Goal: Transaction & Acquisition: Purchase product/service

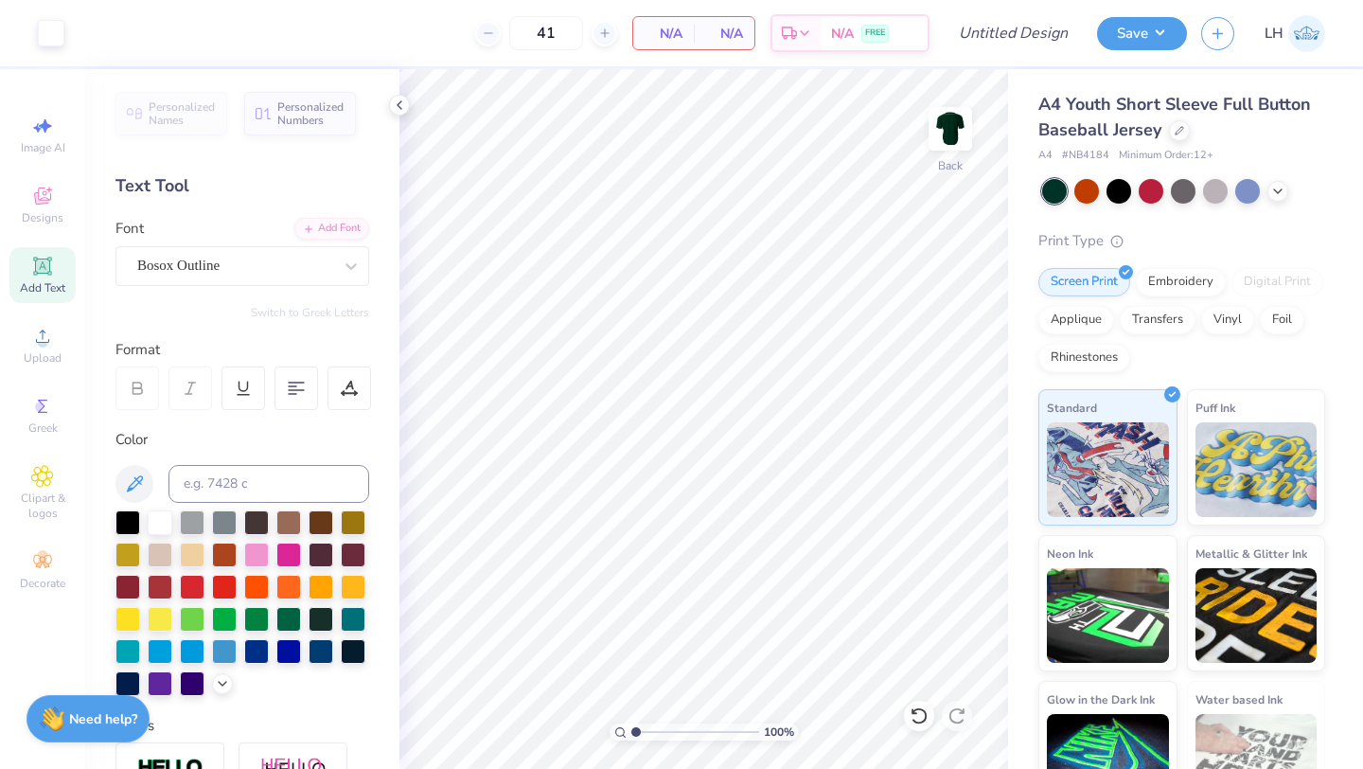
scroll to position [331, 0]
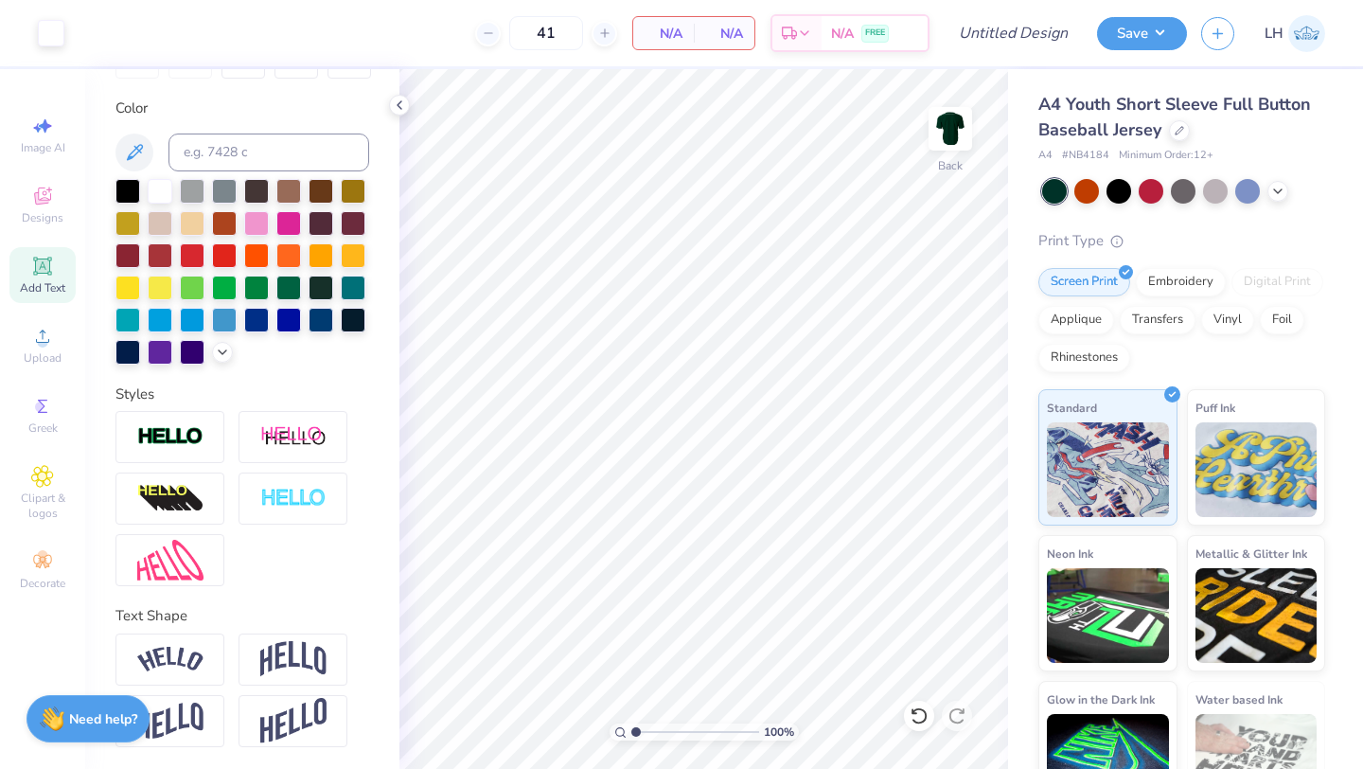
click at [50, 274] on icon at bounding box center [42, 266] width 23 height 23
type textarea "T"
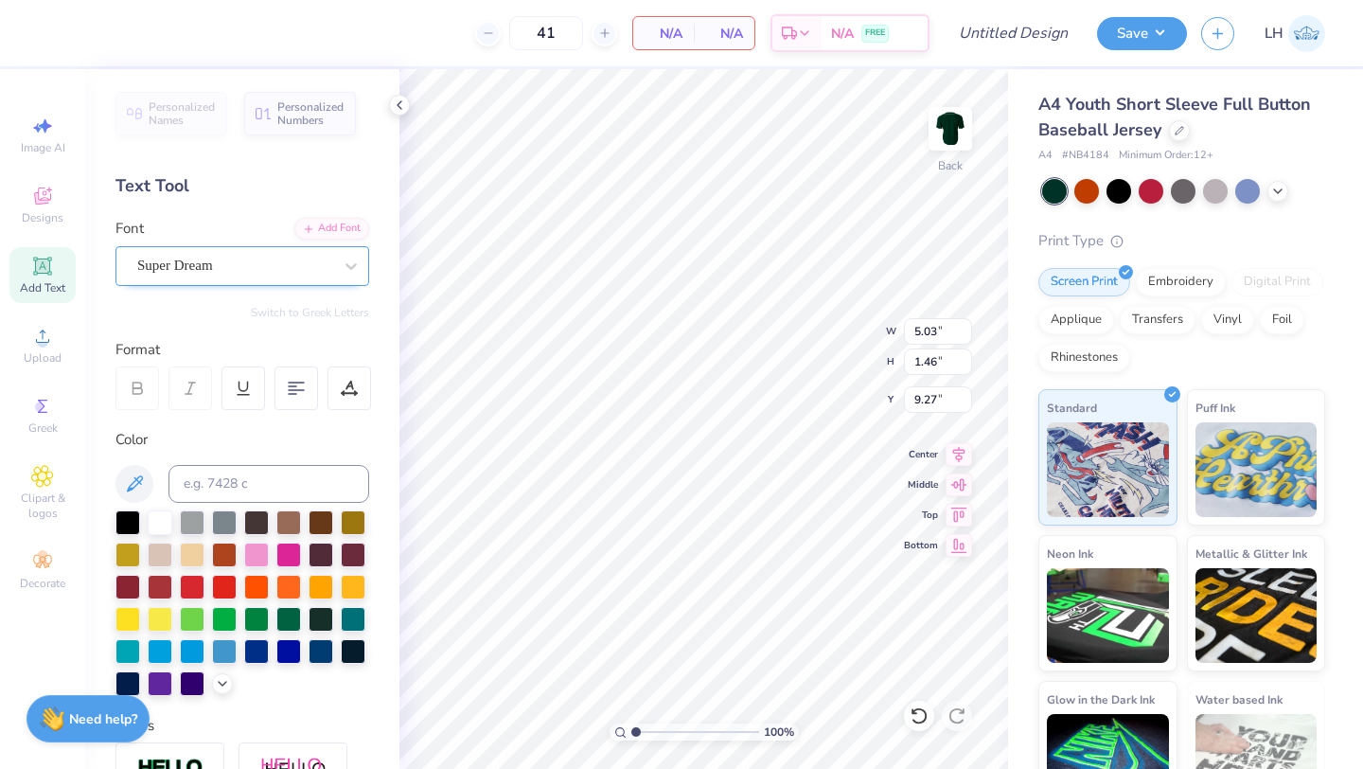
type textarea "MSU Dance Club"
click at [247, 274] on div "Super Dream" at bounding box center [234, 265] width 199 height 29
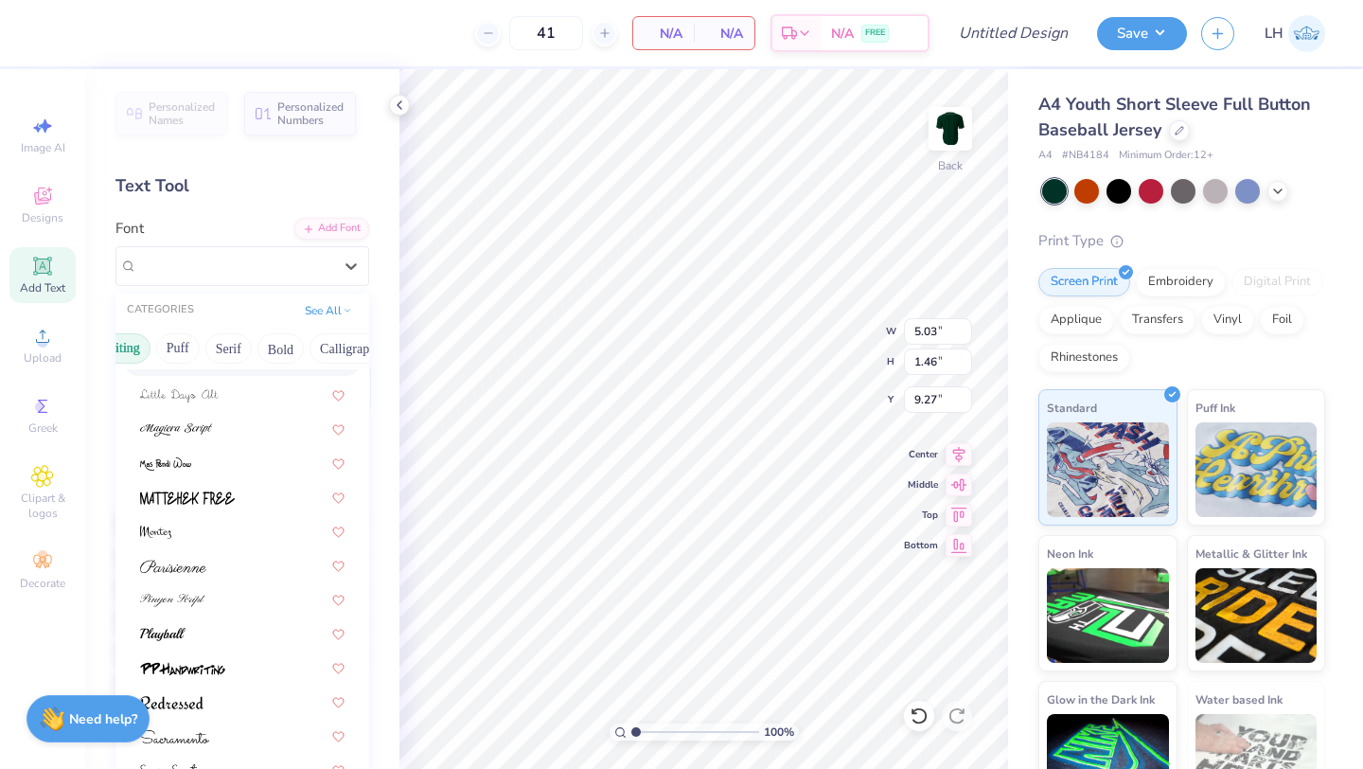
scroll to position [0, 134]
click at [253, 336] on button "Bold" at bounding box center [264, 348] width 46 height 30
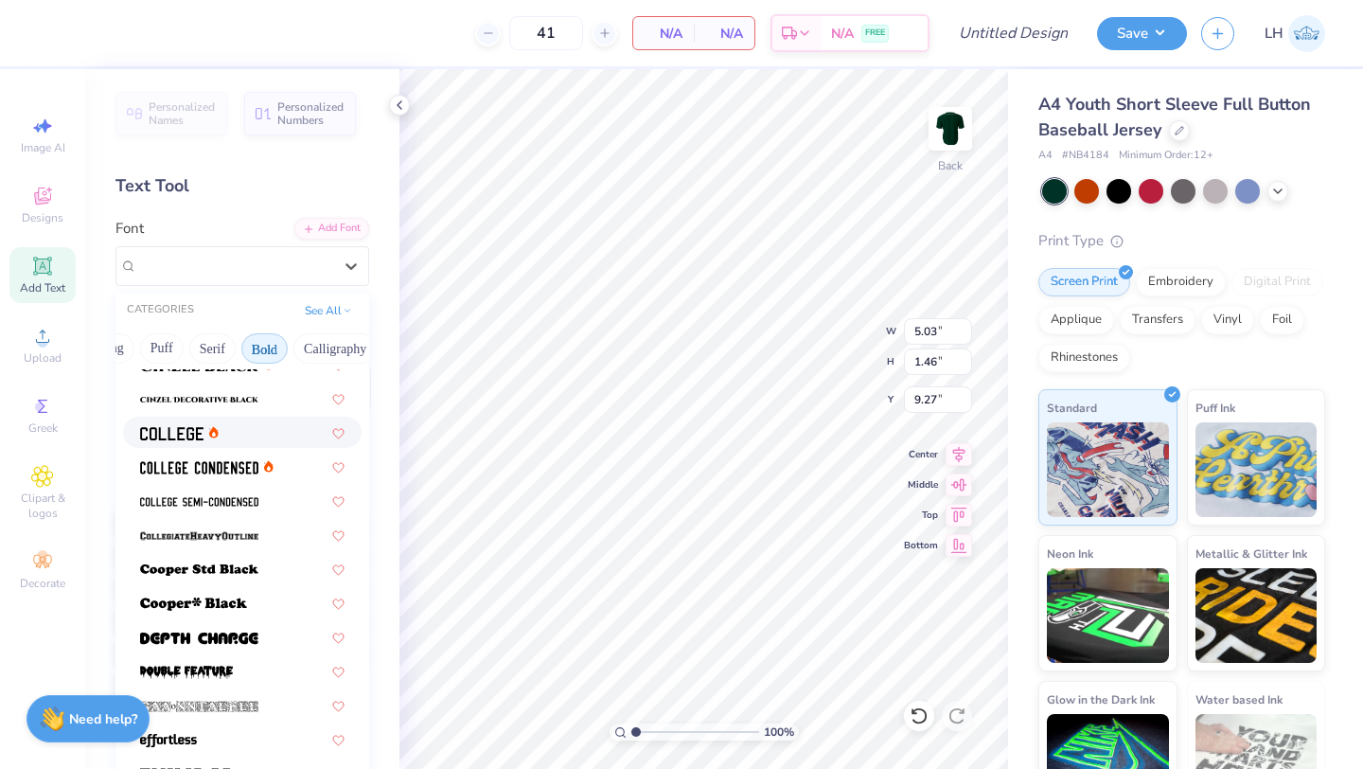
scroll to position [156, 0]
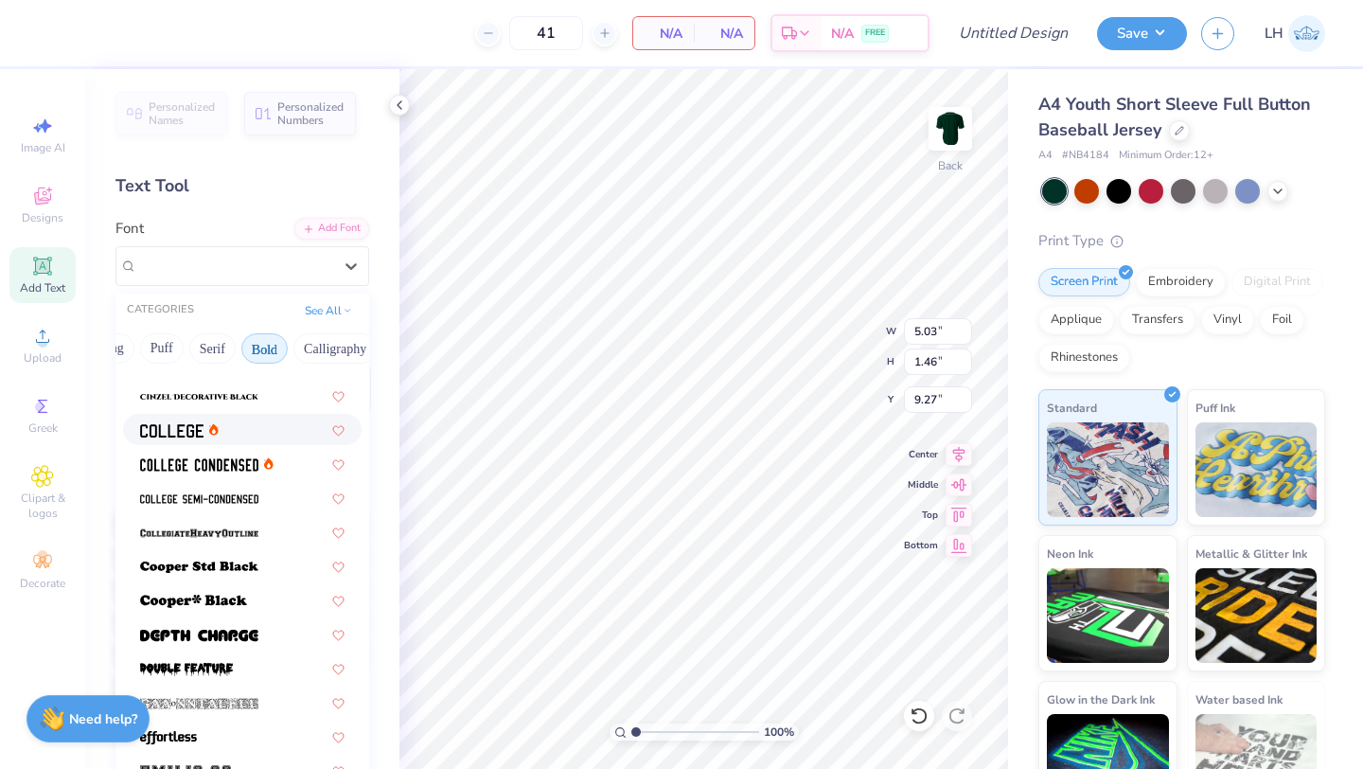
click at [250, 423] on div at bounding box center [242, 429] width 204 height 20
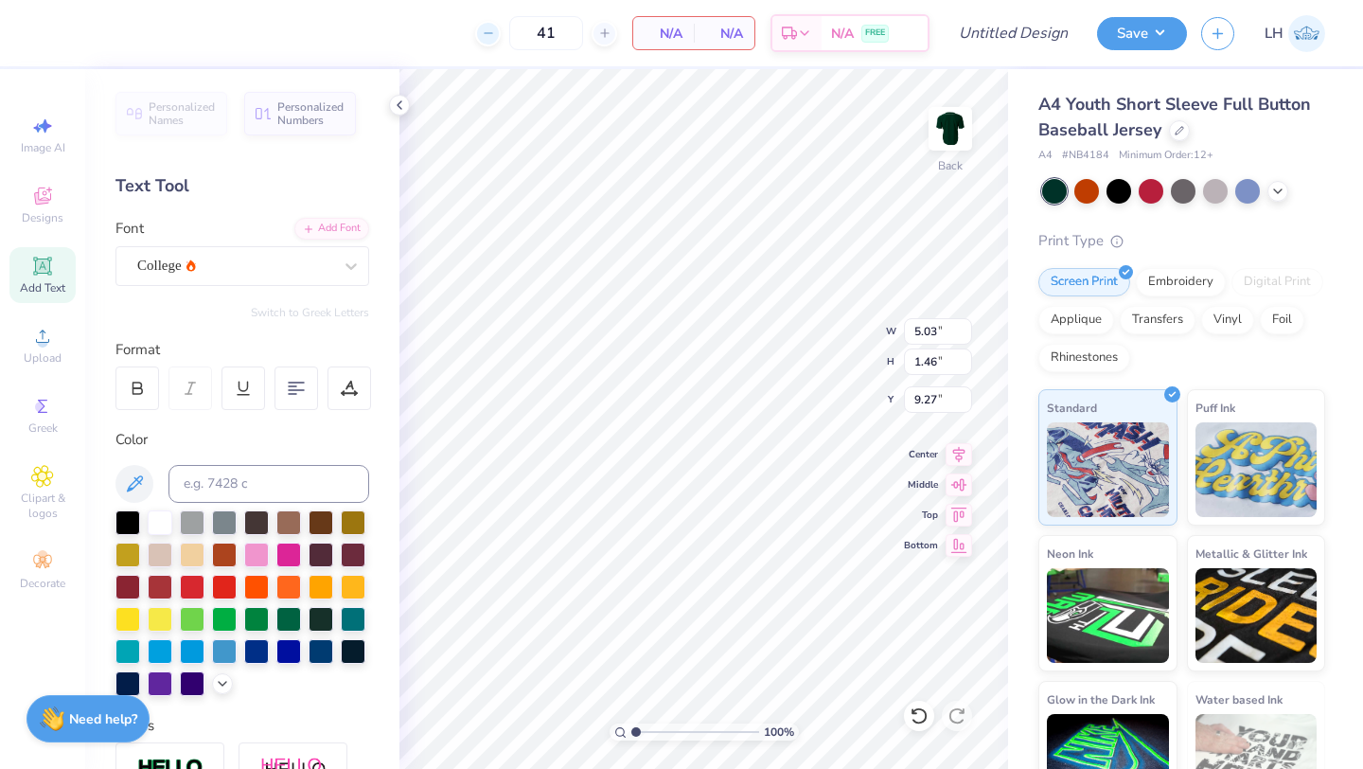
click at [483, 44] on div at bounding box center [488, 34] width 26 height 26
type input "39"
type input "4.97"
type input "0.48"
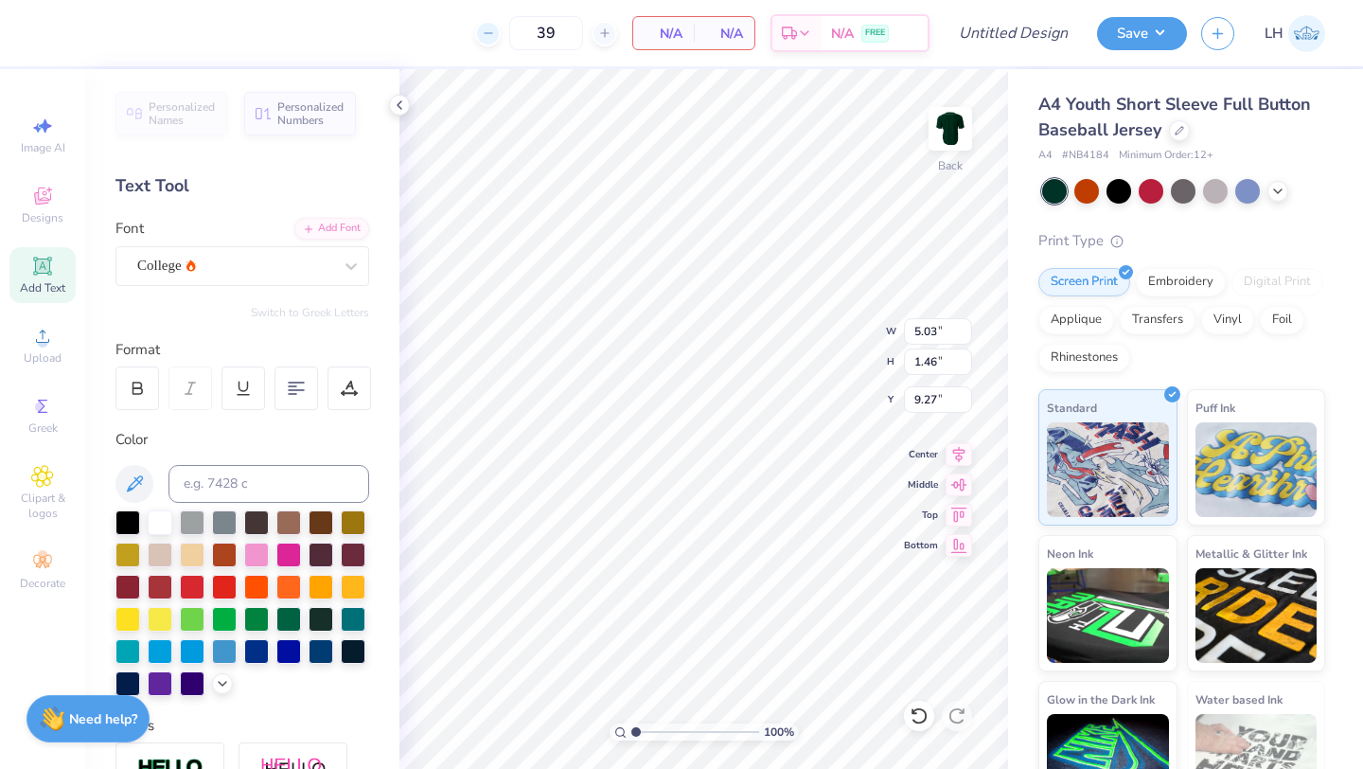
type input "9.76"
click at [484, 40] on div at bounding box center [488, 34] width 26 height 26
type input "36"
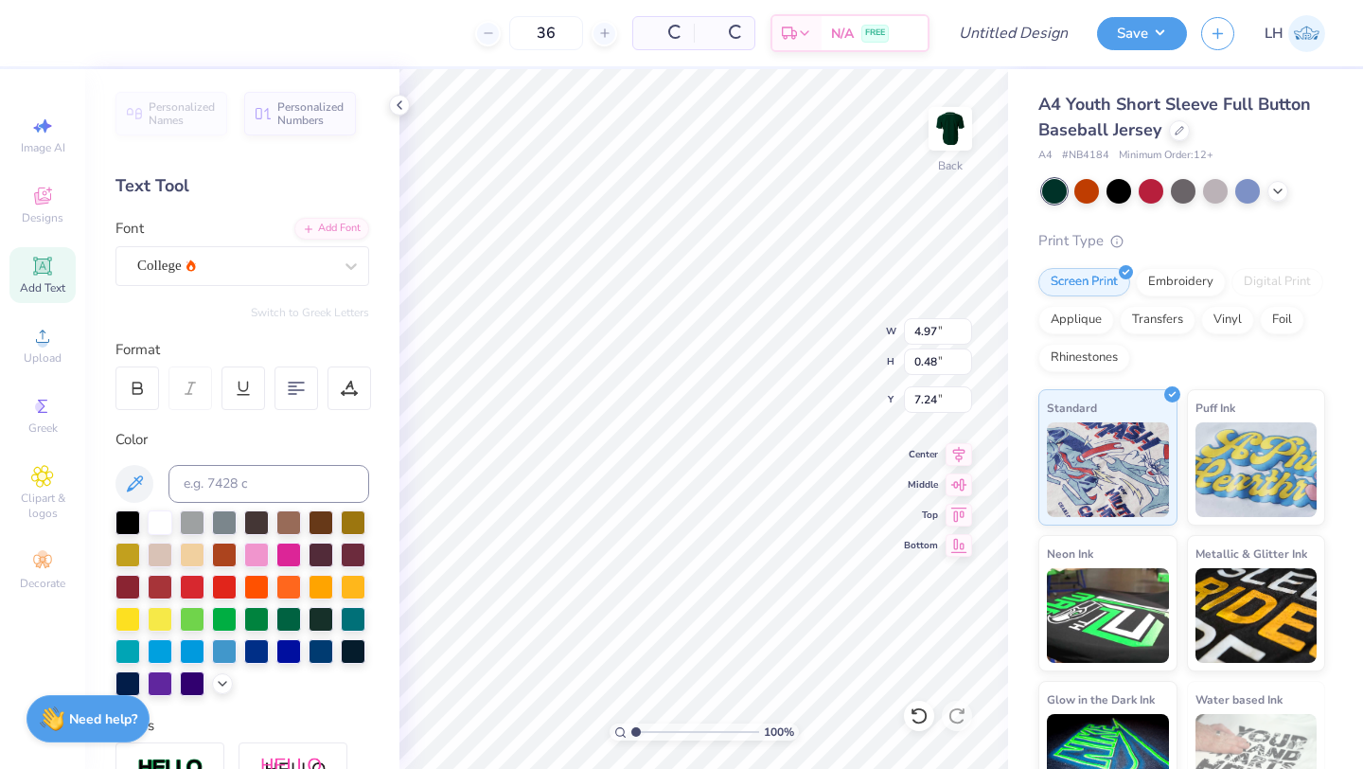
type input "7.24"
type input "4.68"
type input "0.46"
type input "7.40"
click at [42, 283] on span "Add Text" at bounding box center [42, 287] width 45 height 15
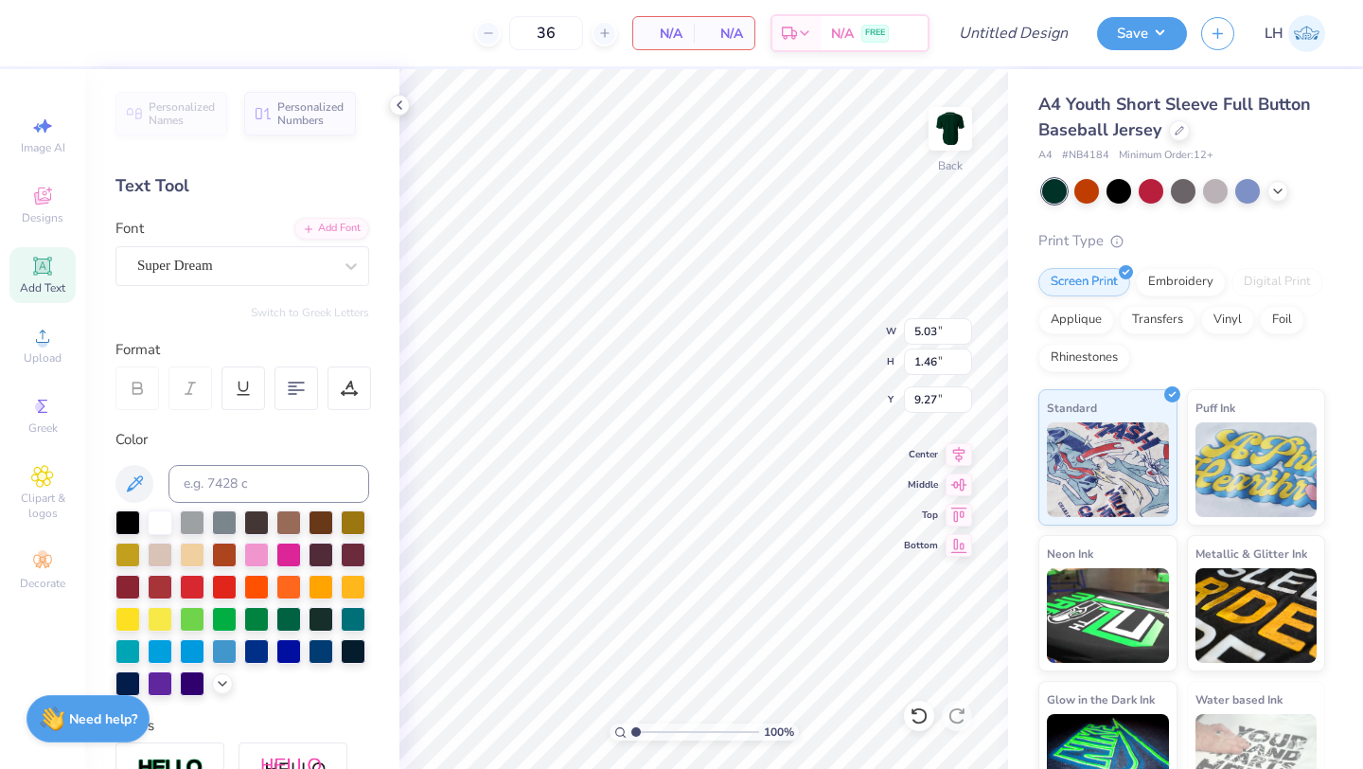
type textarea "T"
type textarea "MSU Dance Club"
click at [250, 257] on div "Super Dream" at bounding box center [234, 265] width 199 height 29
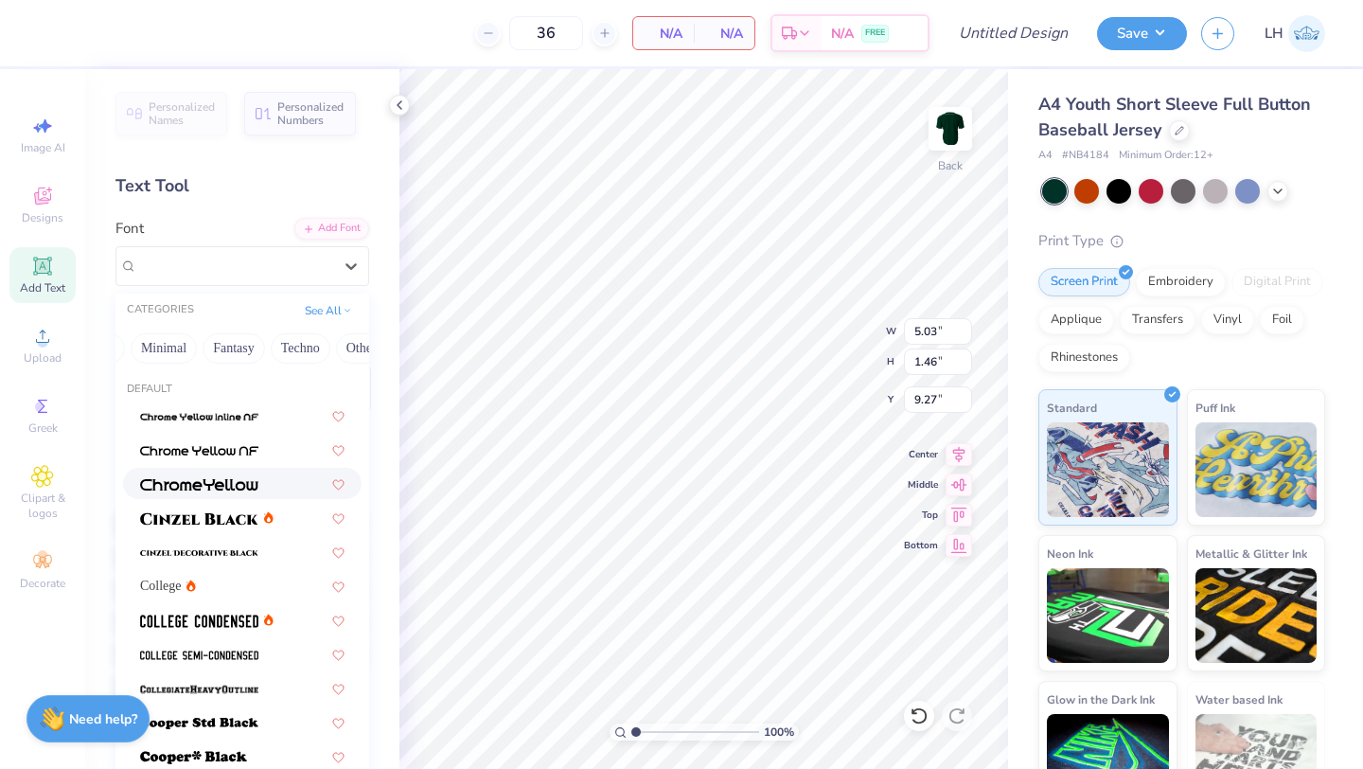
scroll to position [0, 551]
click at [208, 348] on button "Fantasy" at bounding box center [213, 348] width 62 height 30
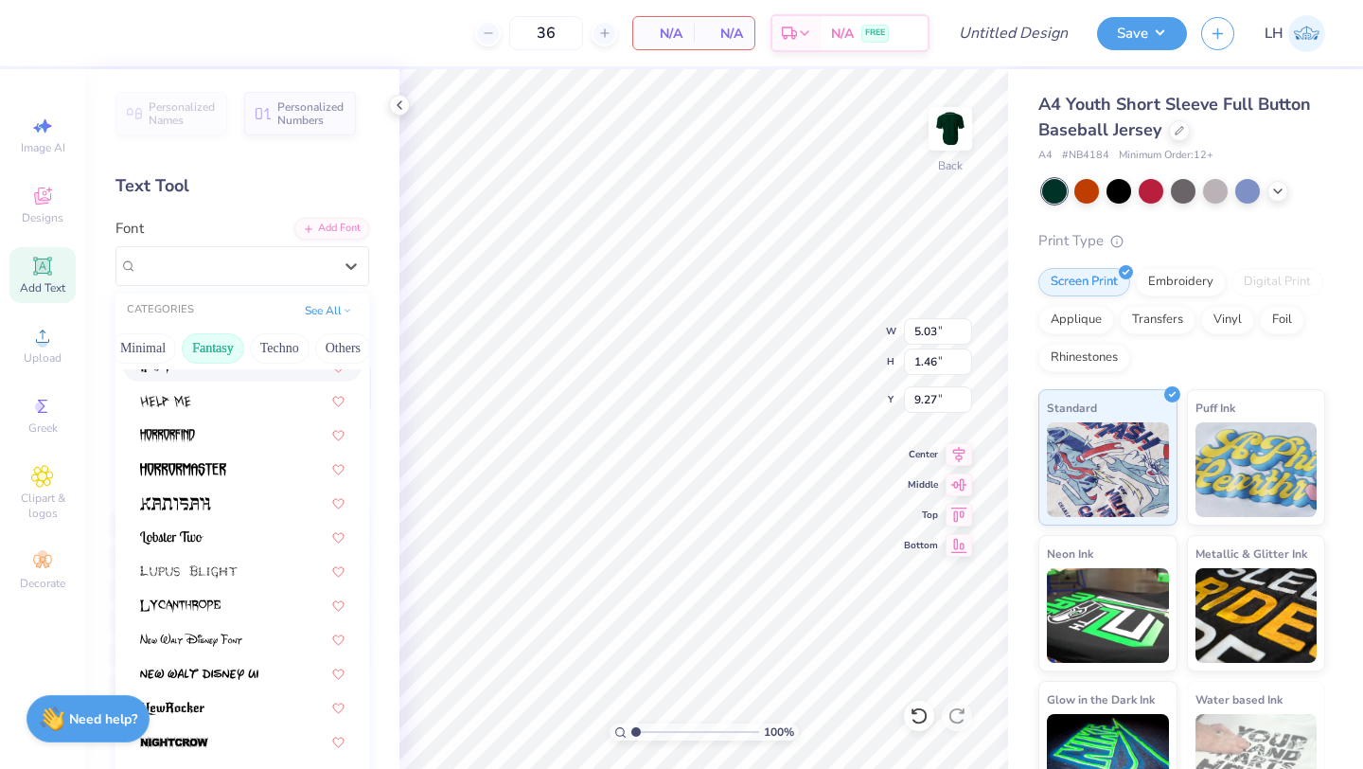
scroll to position [229, 0]
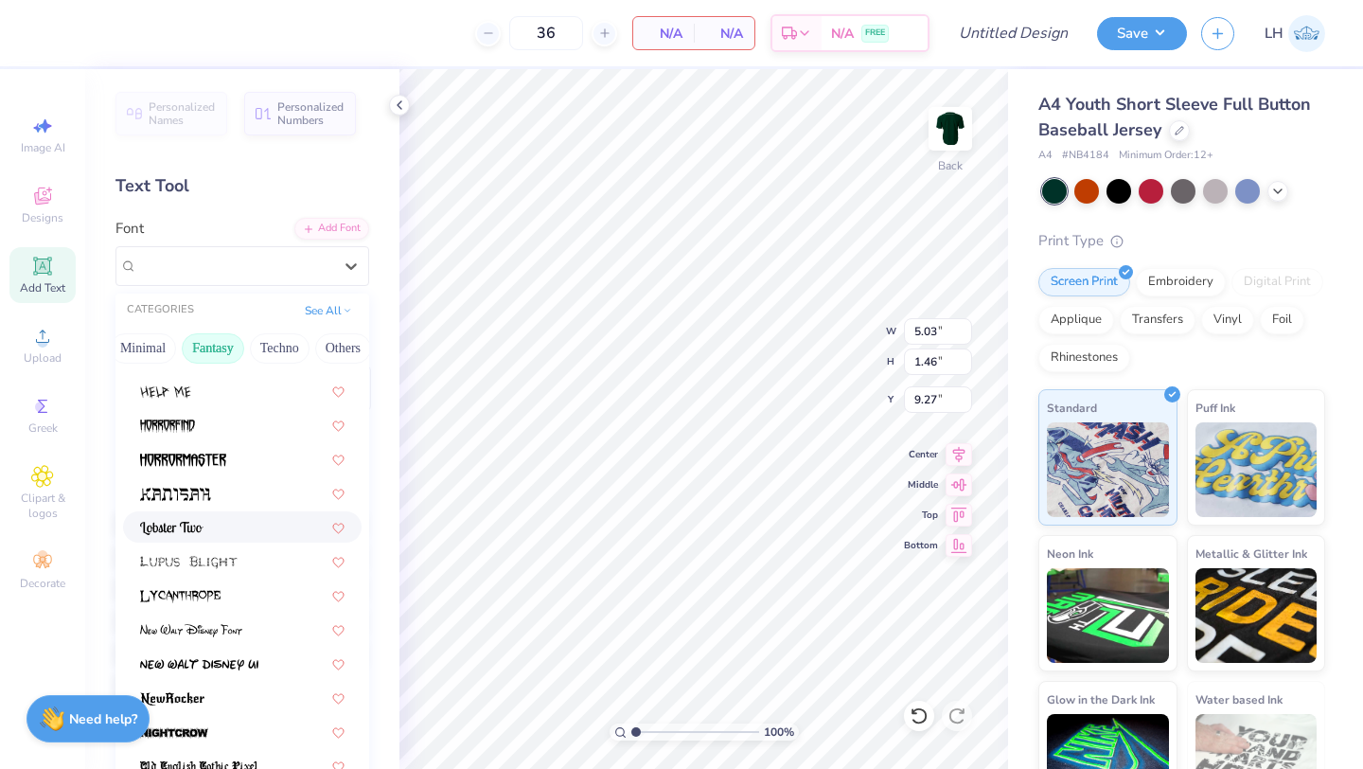
click at [201, 517] on span at bounding box center [171, 527] width 63 height 20
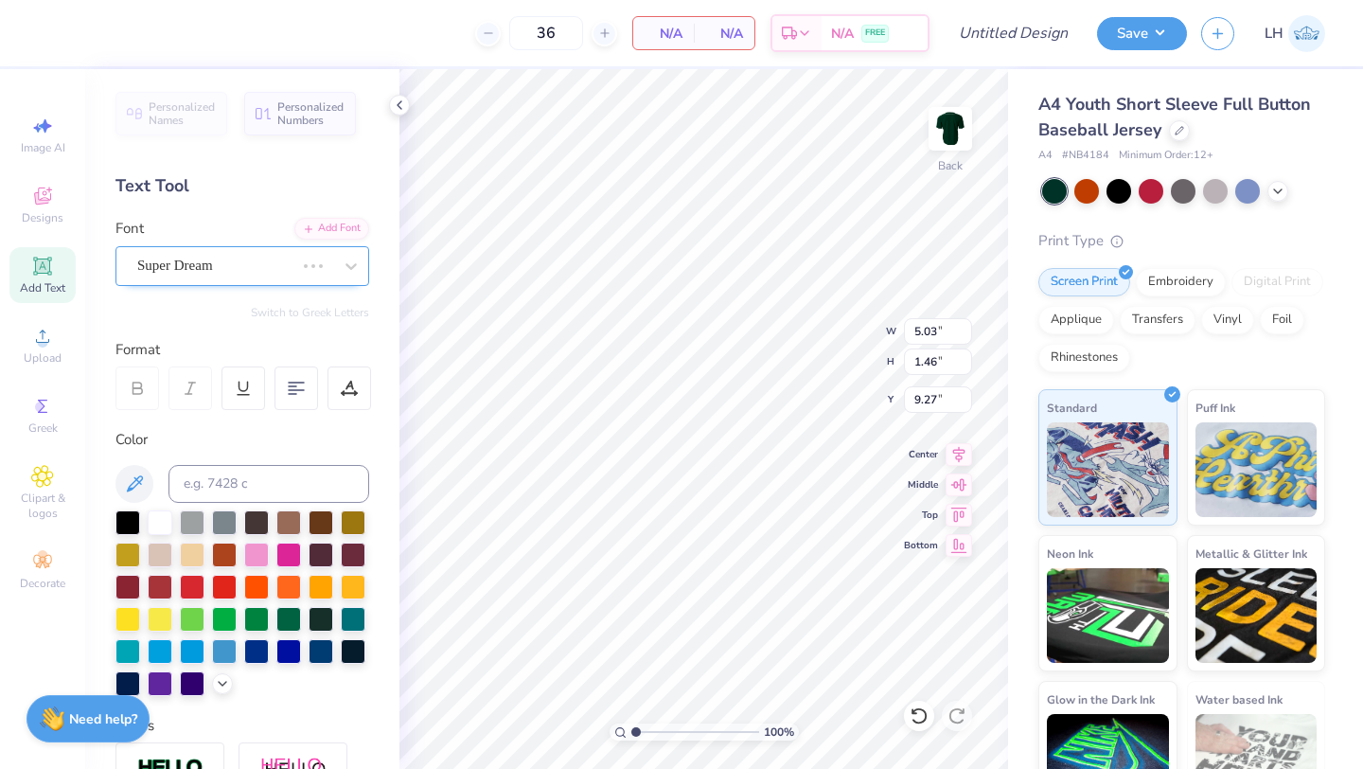
click at [209, 259] on div "Super Dream" at bounding box center [215, 265] width 161 height 29
click at [489, 33] on line at bounding box center [488, 33] width 8 height 0
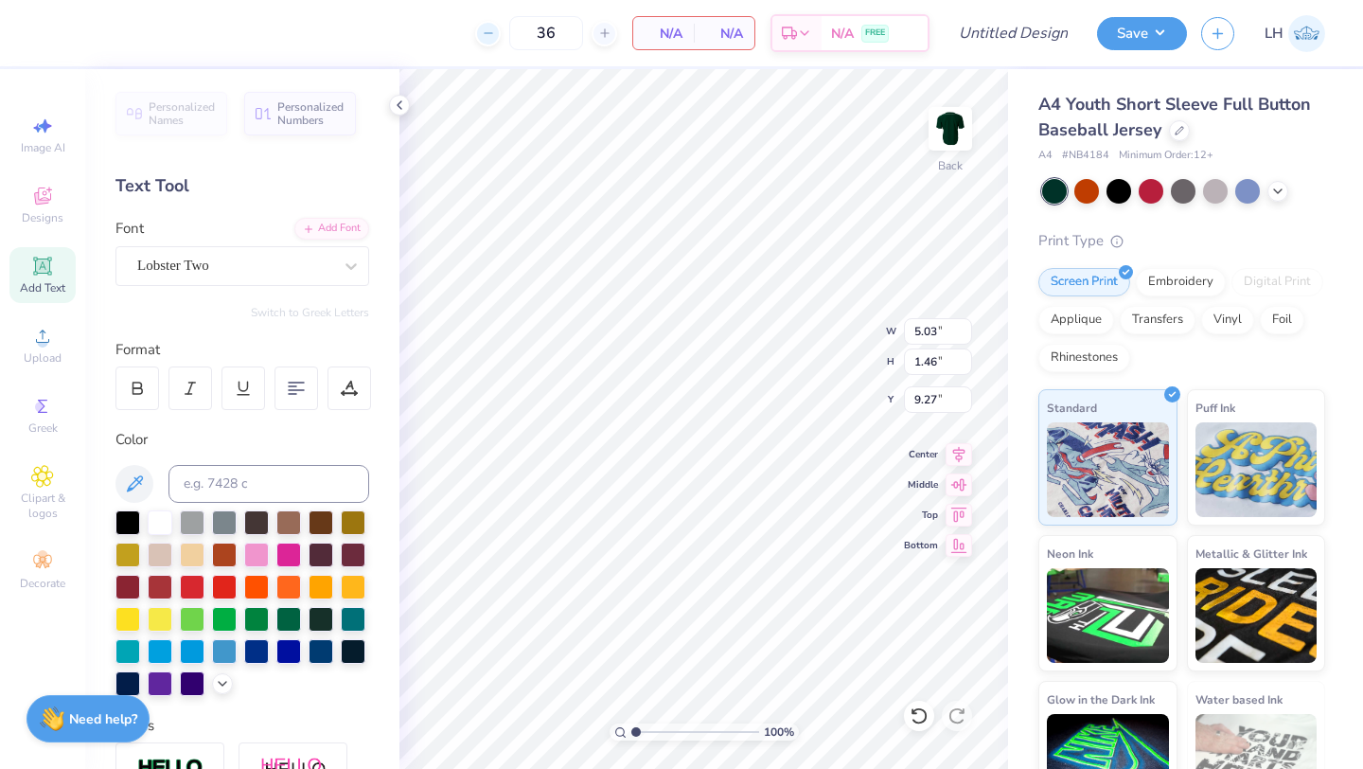
type input "32"
type input "4.97"
type input "0.60"
type input "8.81"
click at [348, 486] on input at bounding box center [268, 484] width 201 height 38
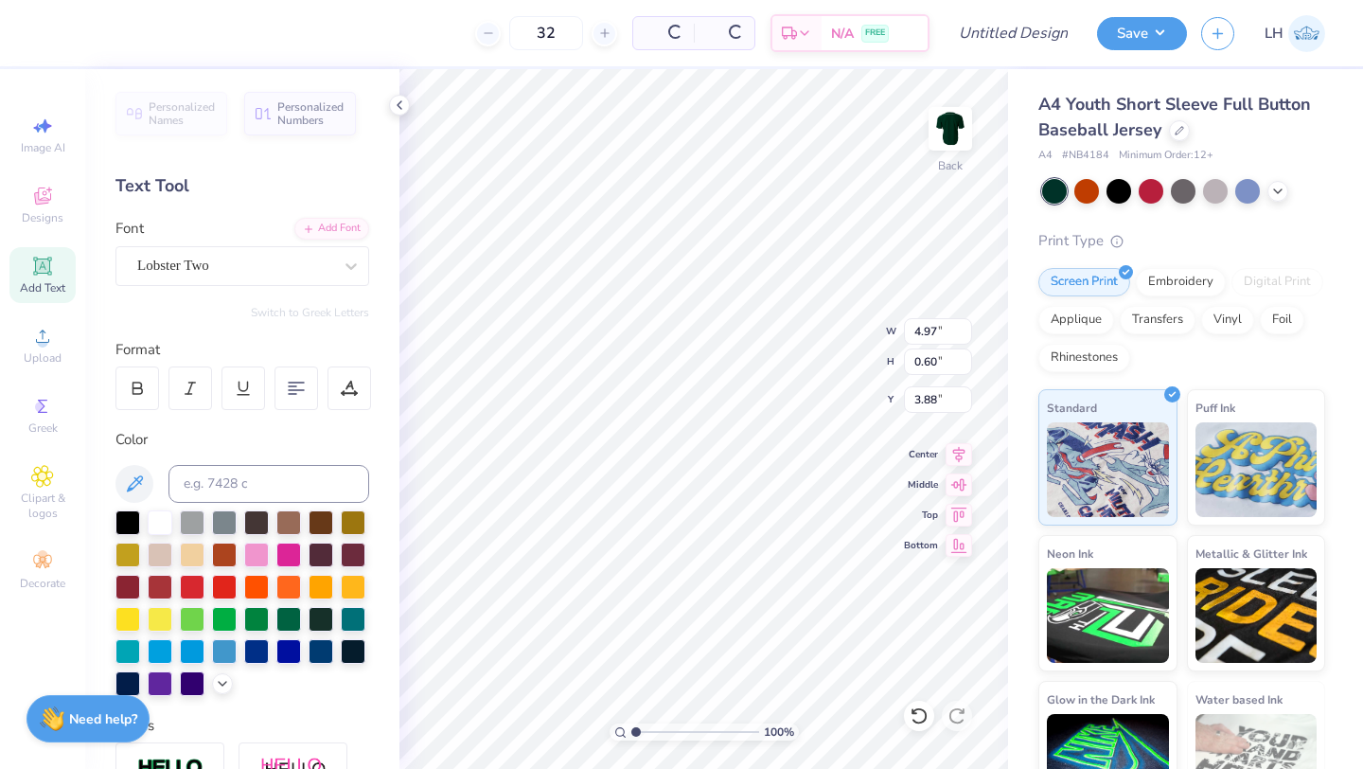
type input "3.88"
click at [492, 31] on icon at bounding box center [488, 33] width 13 height 13
type input "31"
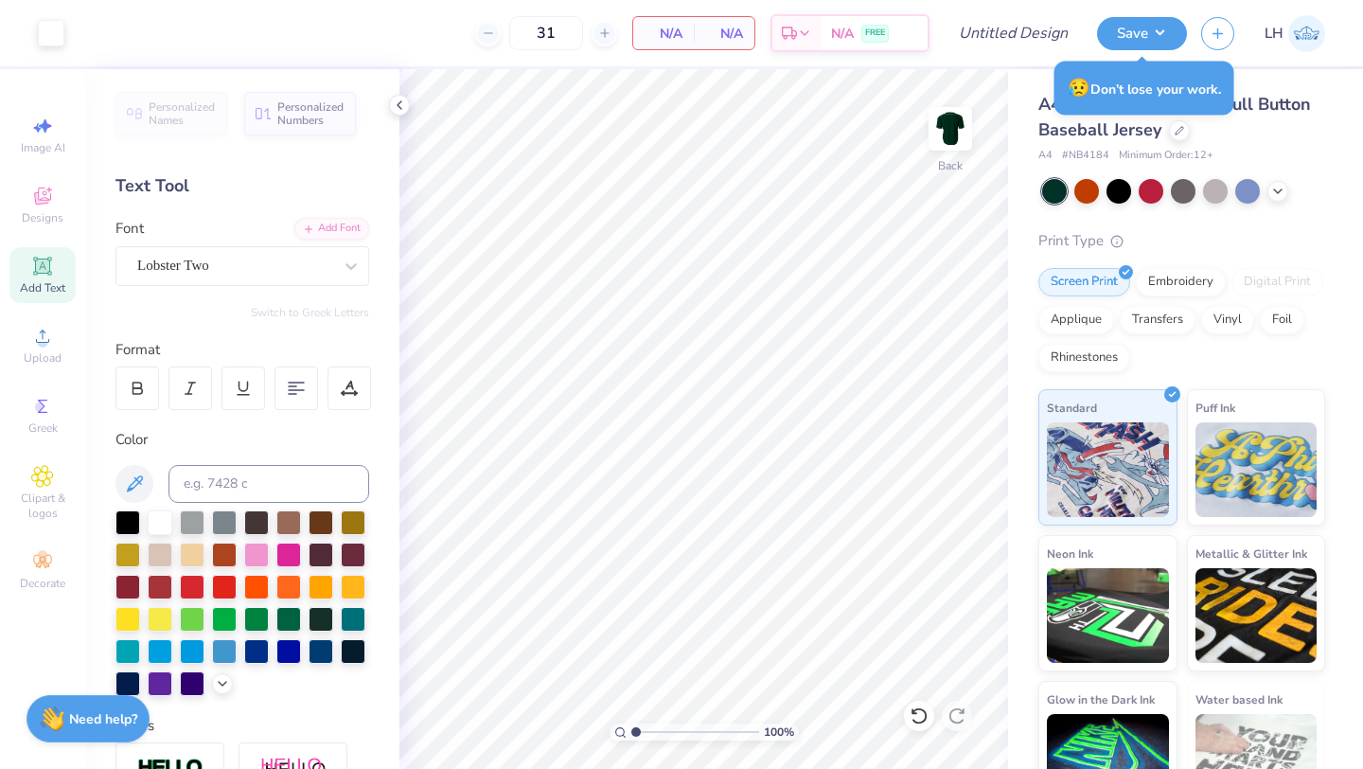
click at [37, 268] on icon at bounding box center [42, 265] width 14 height 14
type textarea "T"
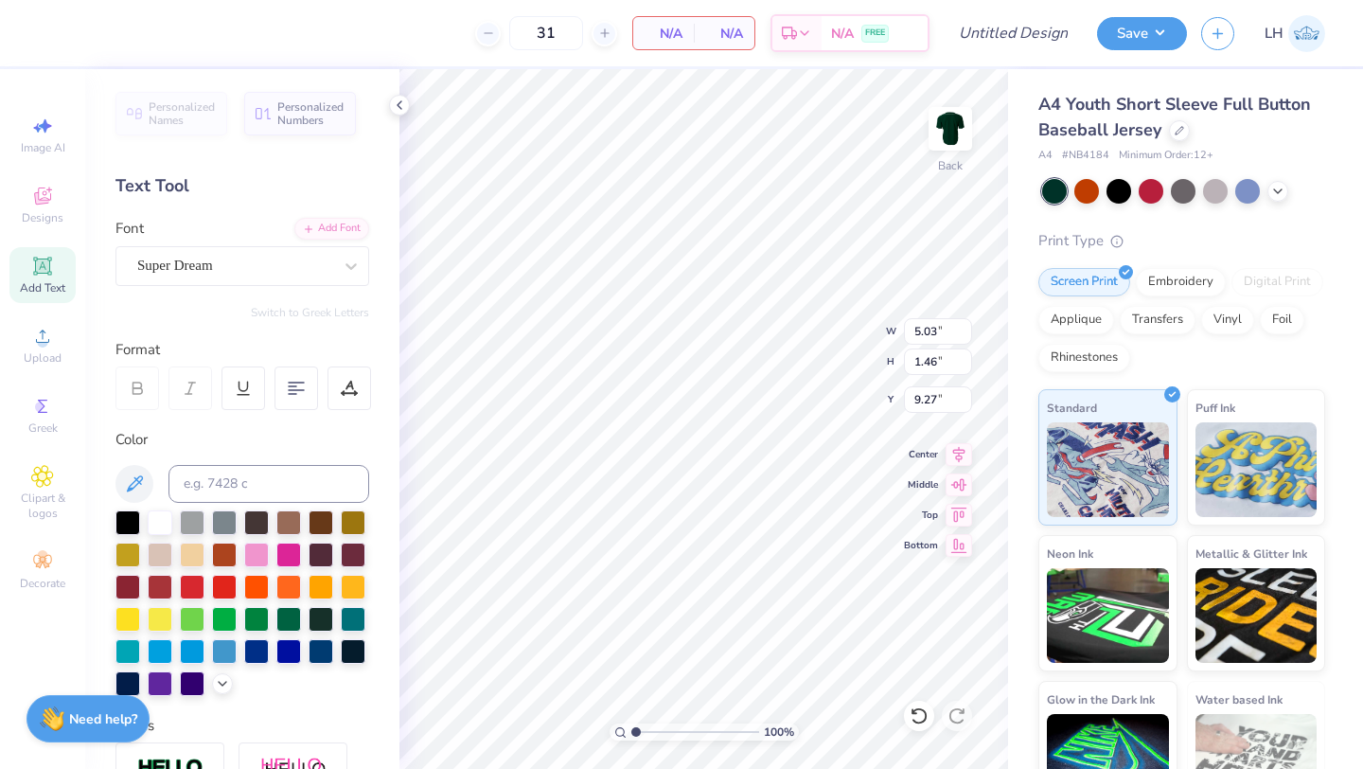
scroll to position [1, 5]
type textarea "MSU Dance Club"
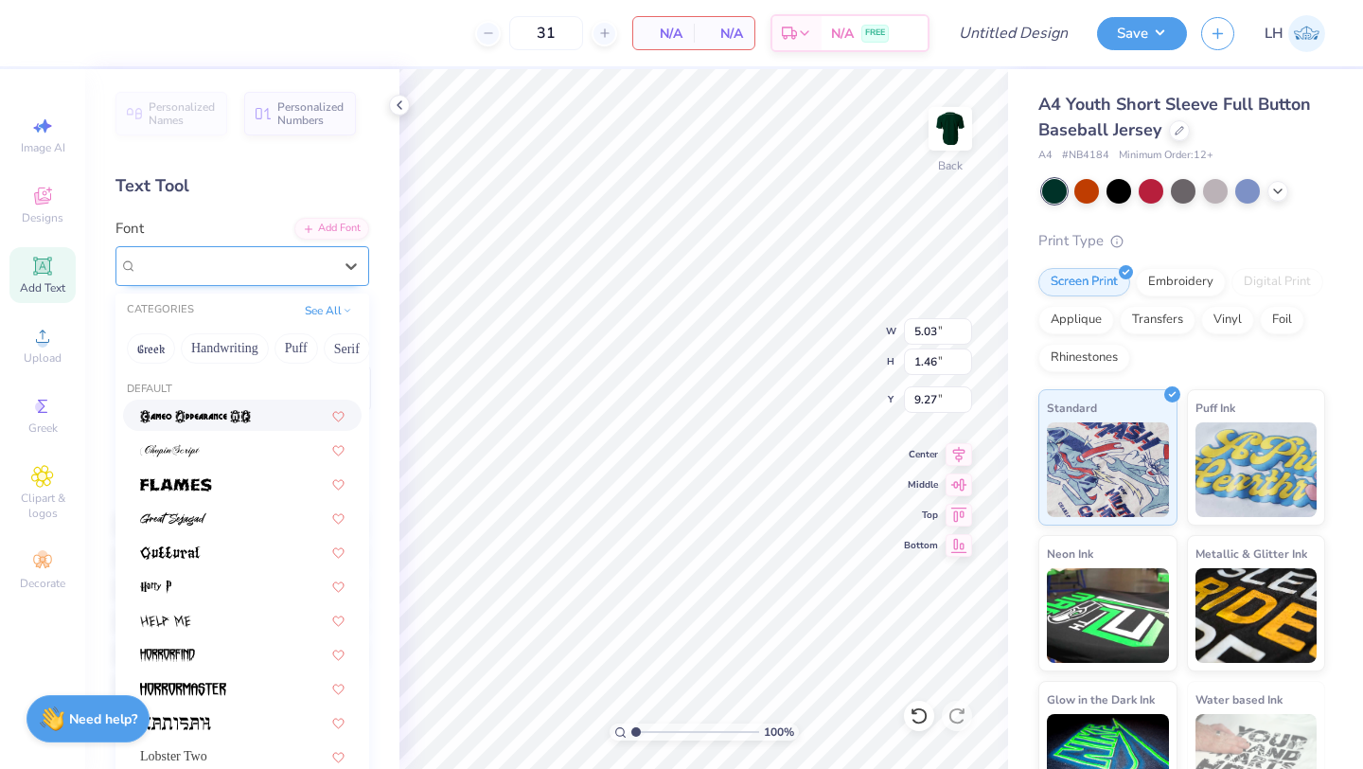
click at [294, 265] on div "Super Dream" at bounding box center [234, 265] width 199 height 29
click at [329, 314] on button "See All" at bounding box center [328, 308] width 59 height 19
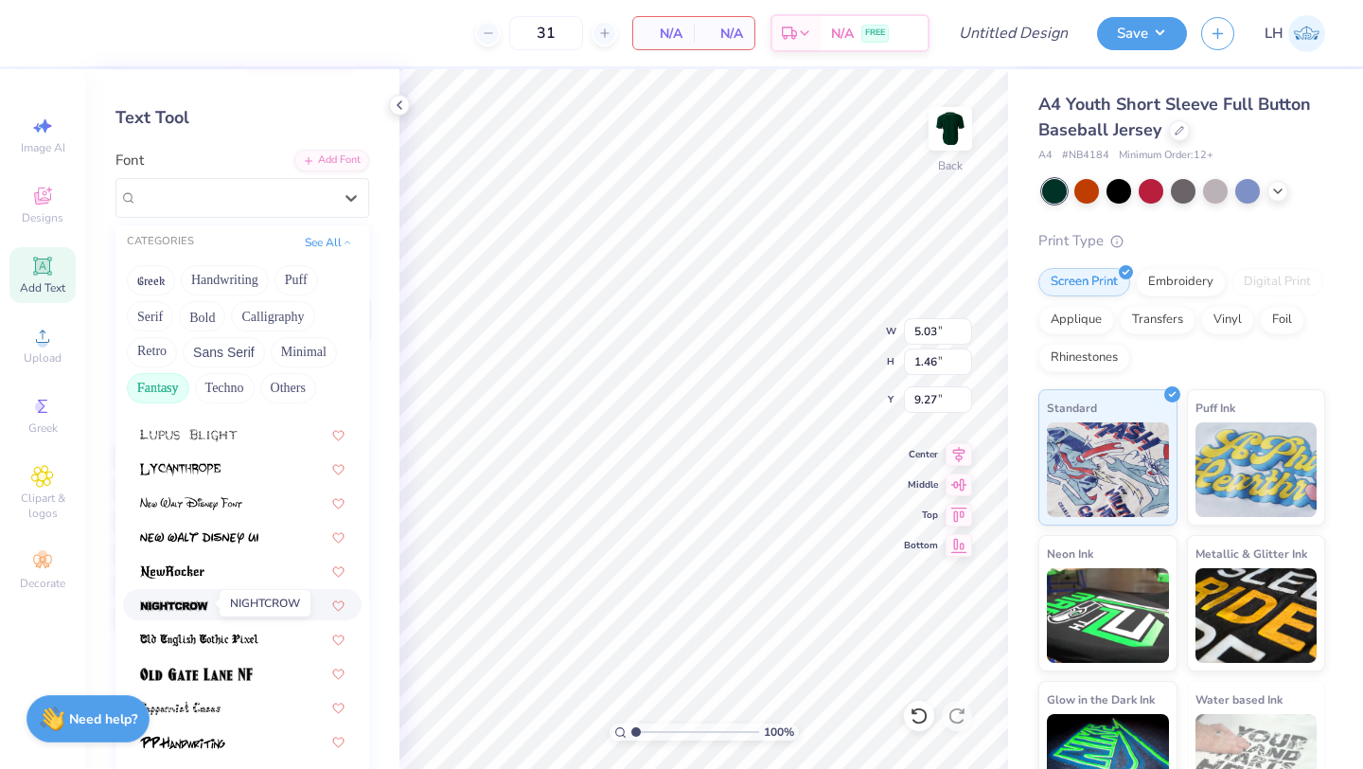
scroll to position [72, 0]
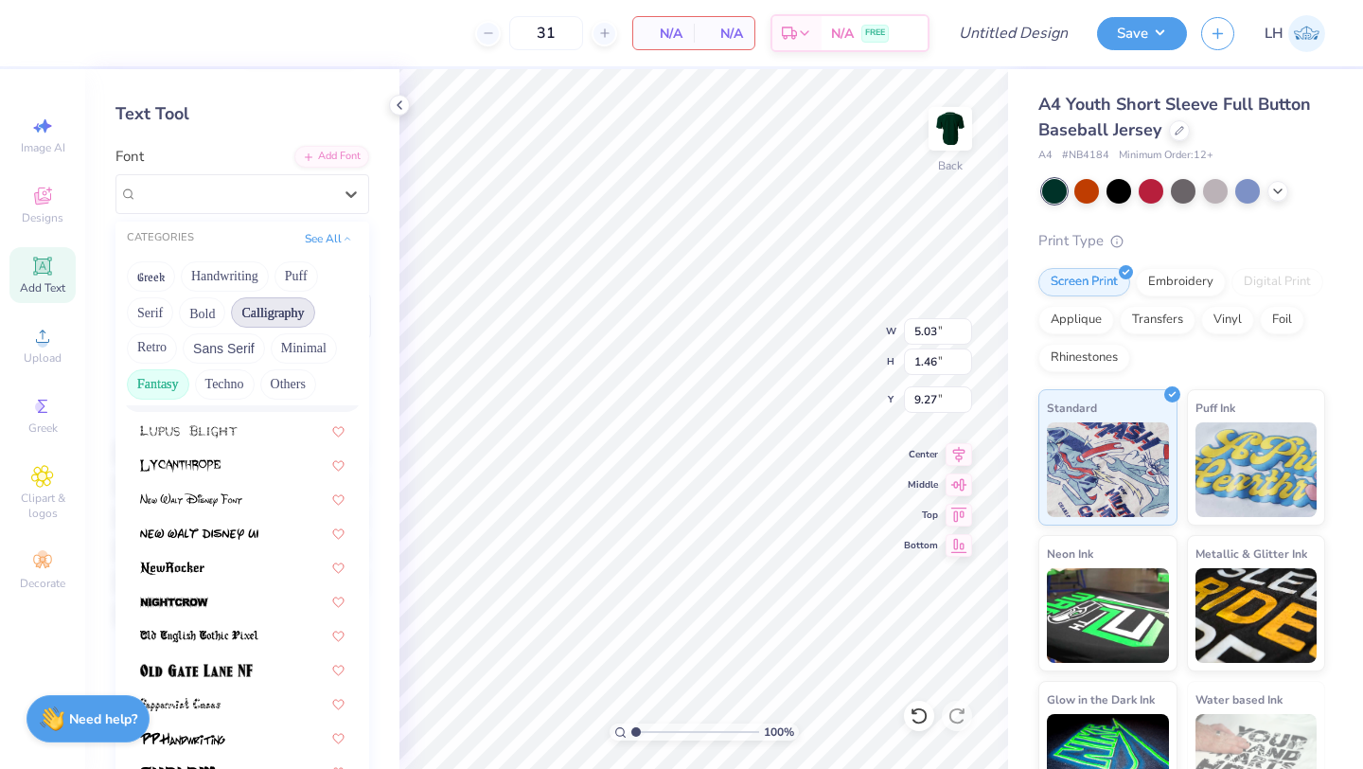
click at [267, 299] on button "Calligraphy" at bounding box center [272, 312] width 83 height 30
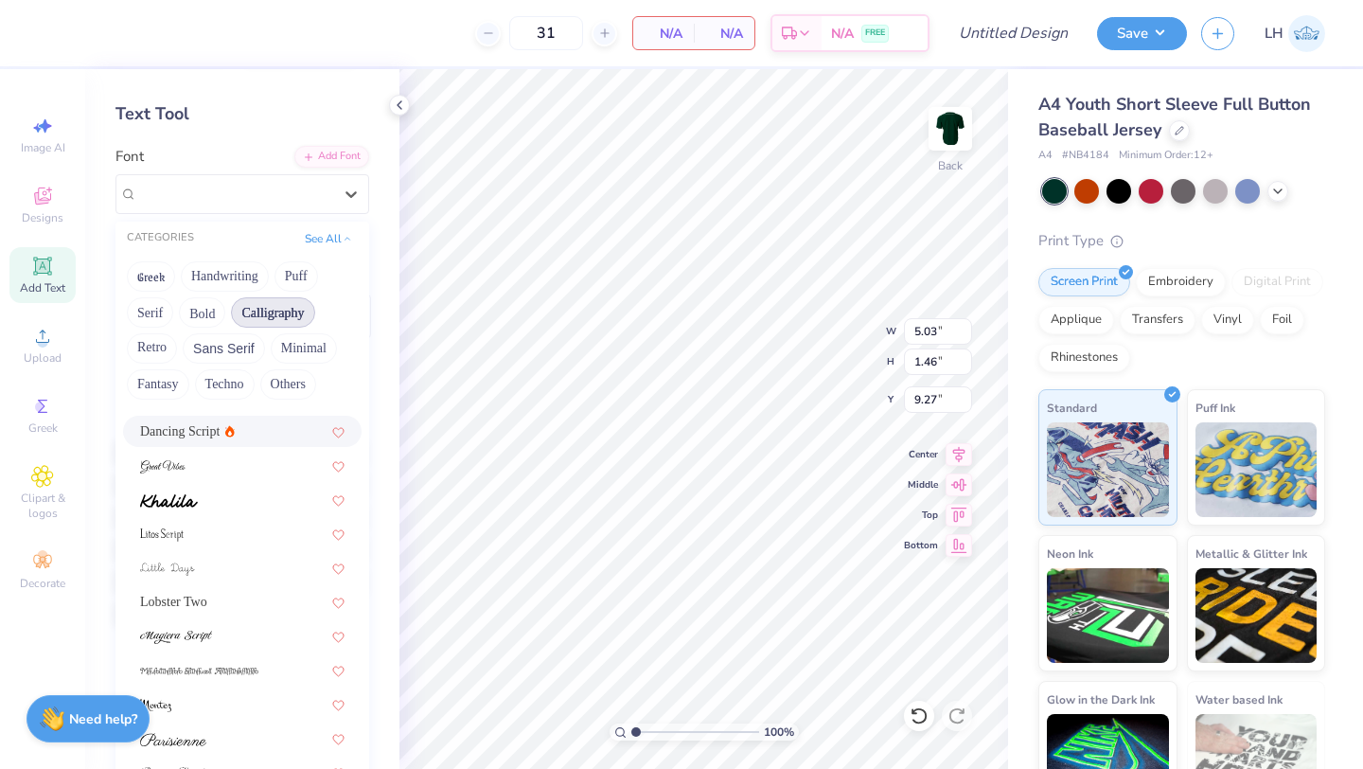
scroll to position [464, 0]
click at [288, 275] on button "Puff" at bounding box center [296, 276] width 44 height 30
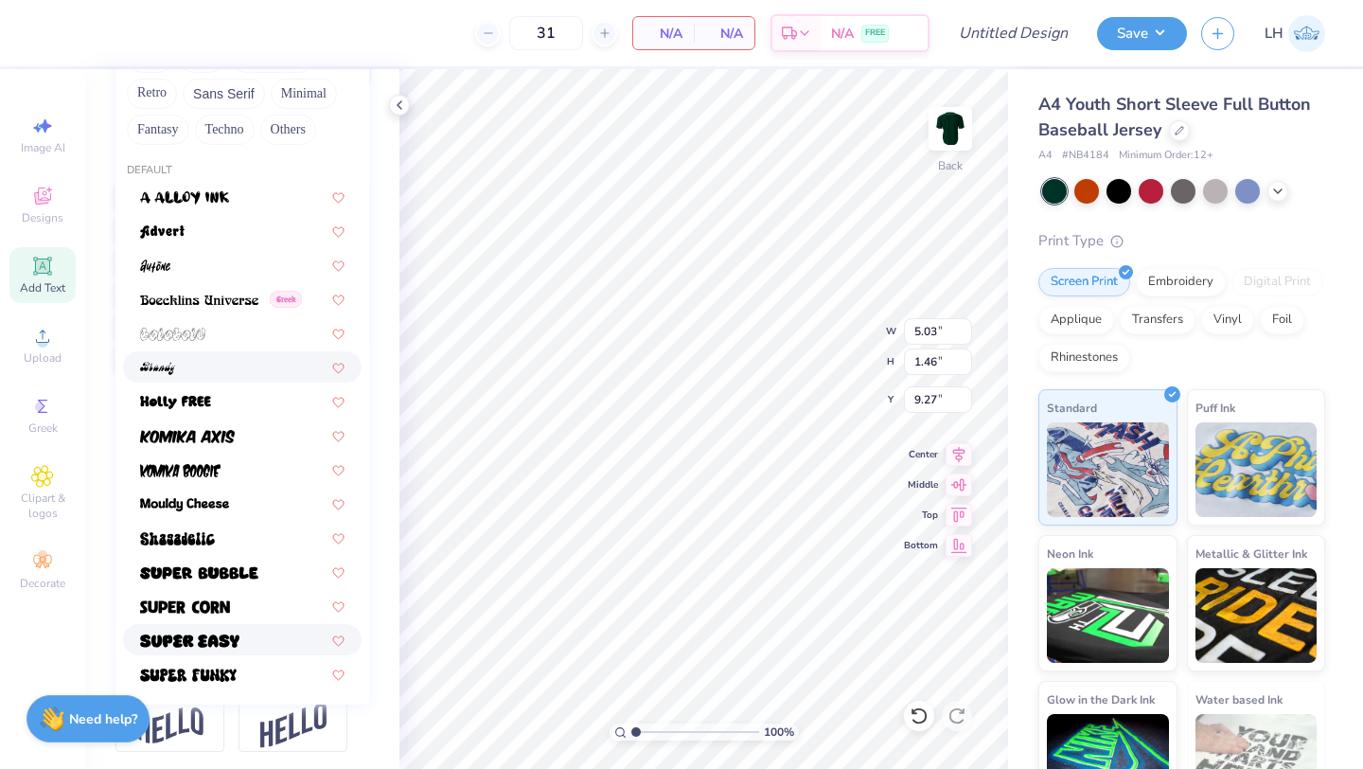
scroll to position [331, 0]
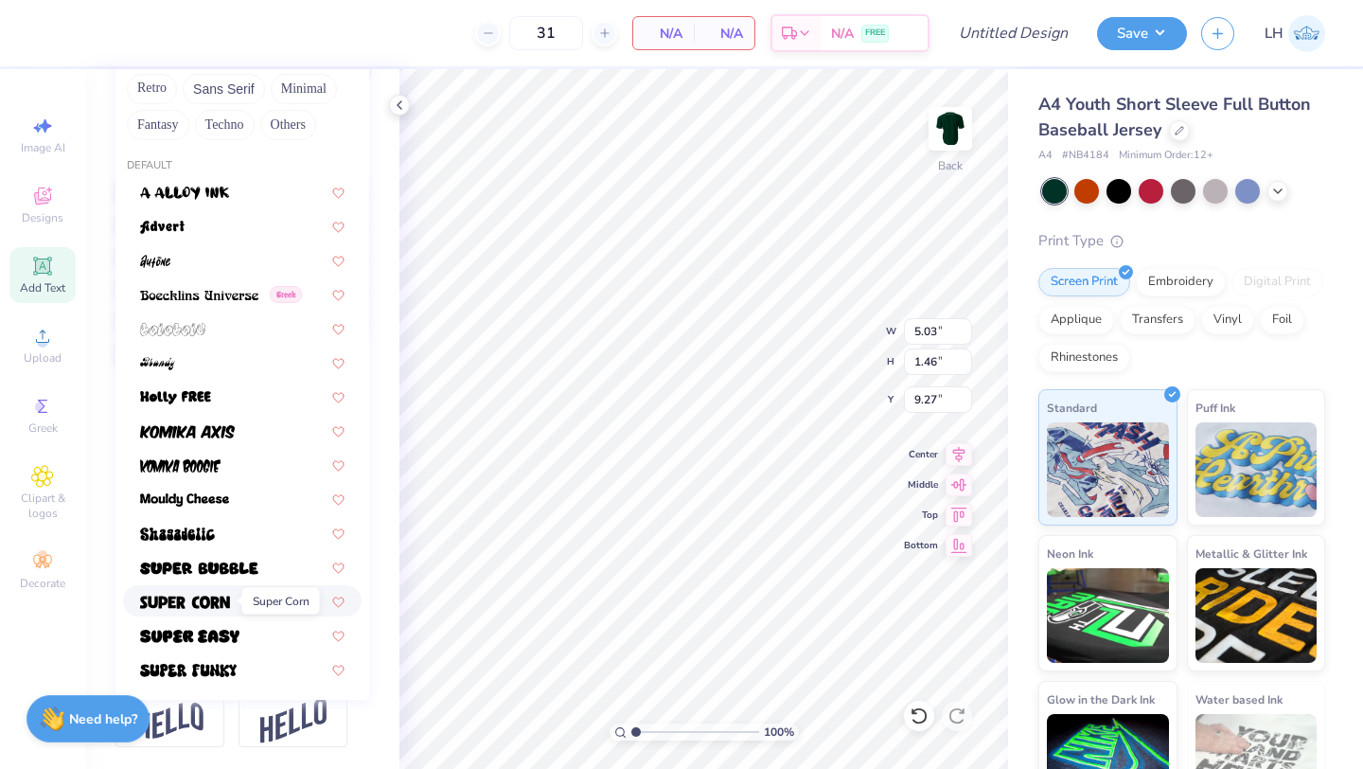
click at [218, 599] on img at bounding box center [185, 601] width 90 height 13
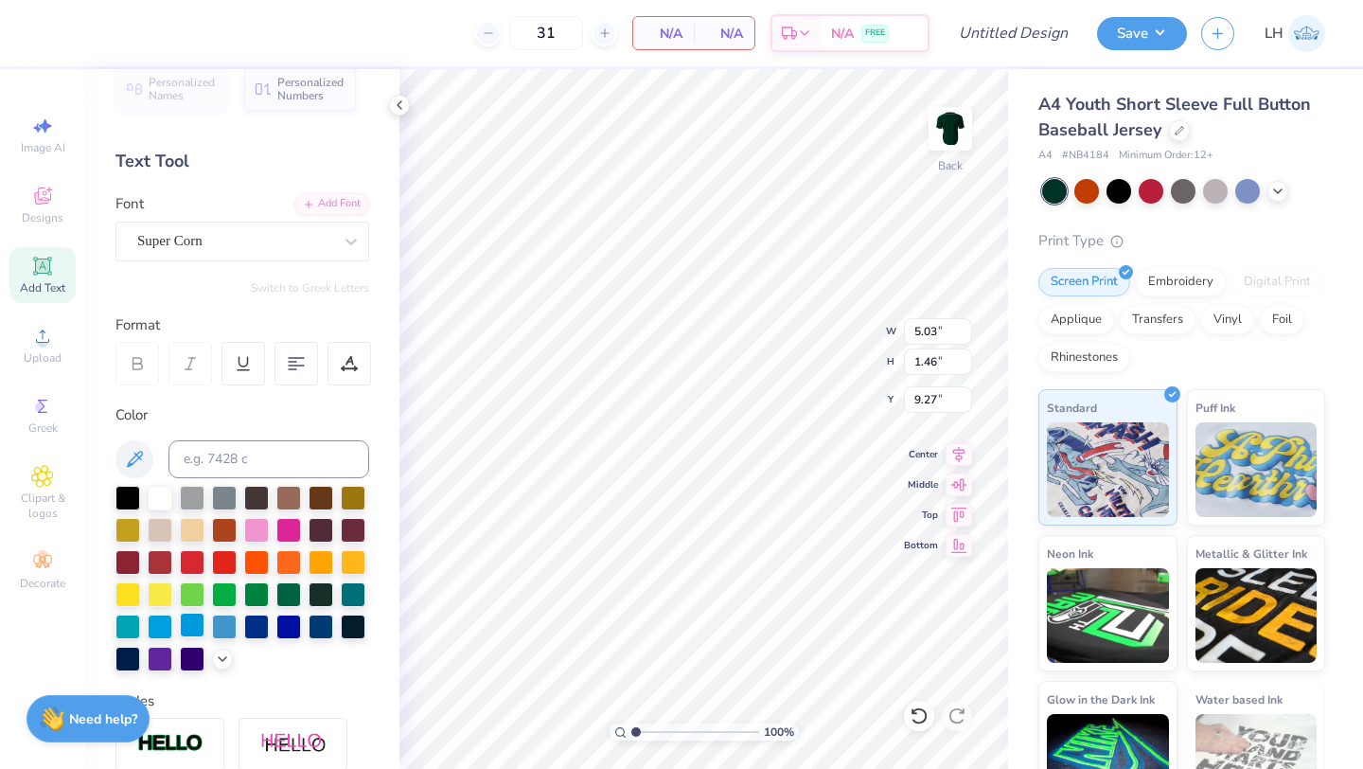
scroll to position [0, 0]
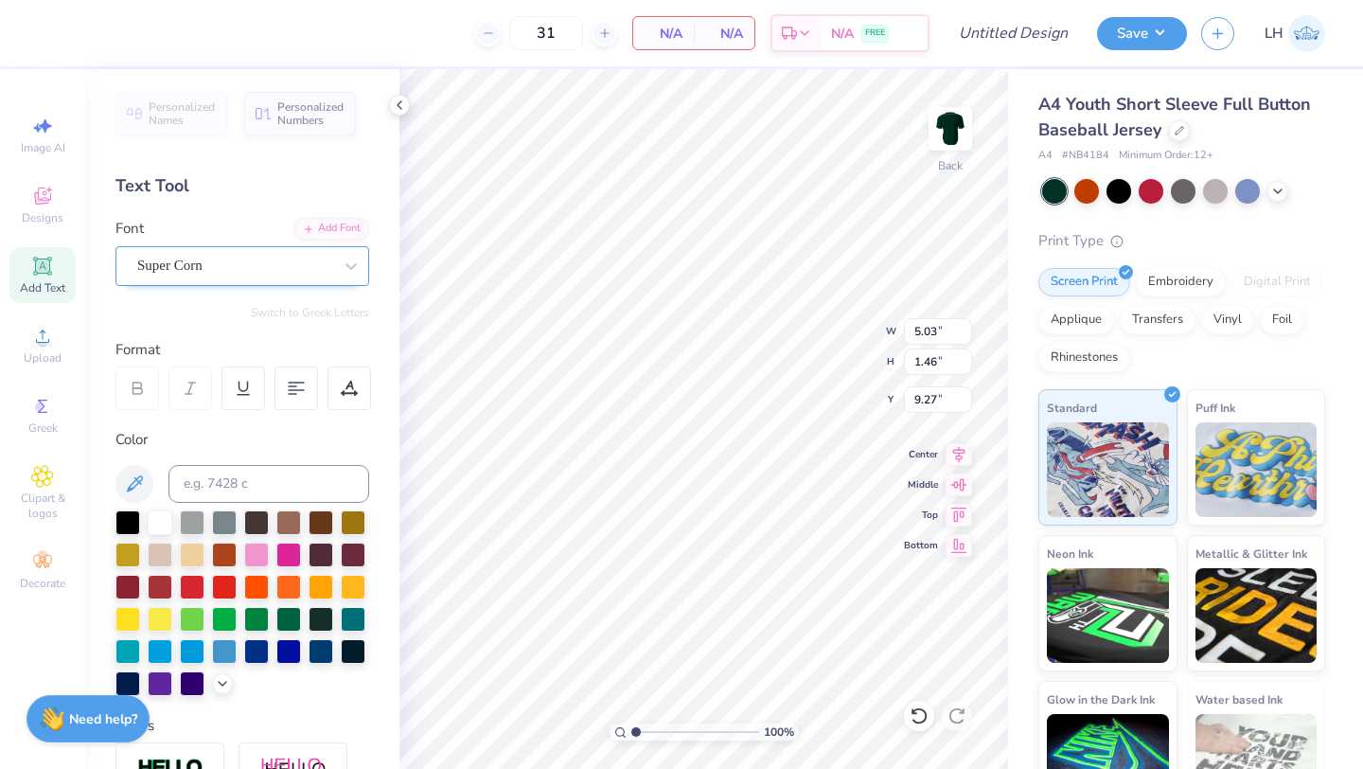
click at [199, 266] on div "Super Corn" at bounding box center [234, 265] width 199 height 29
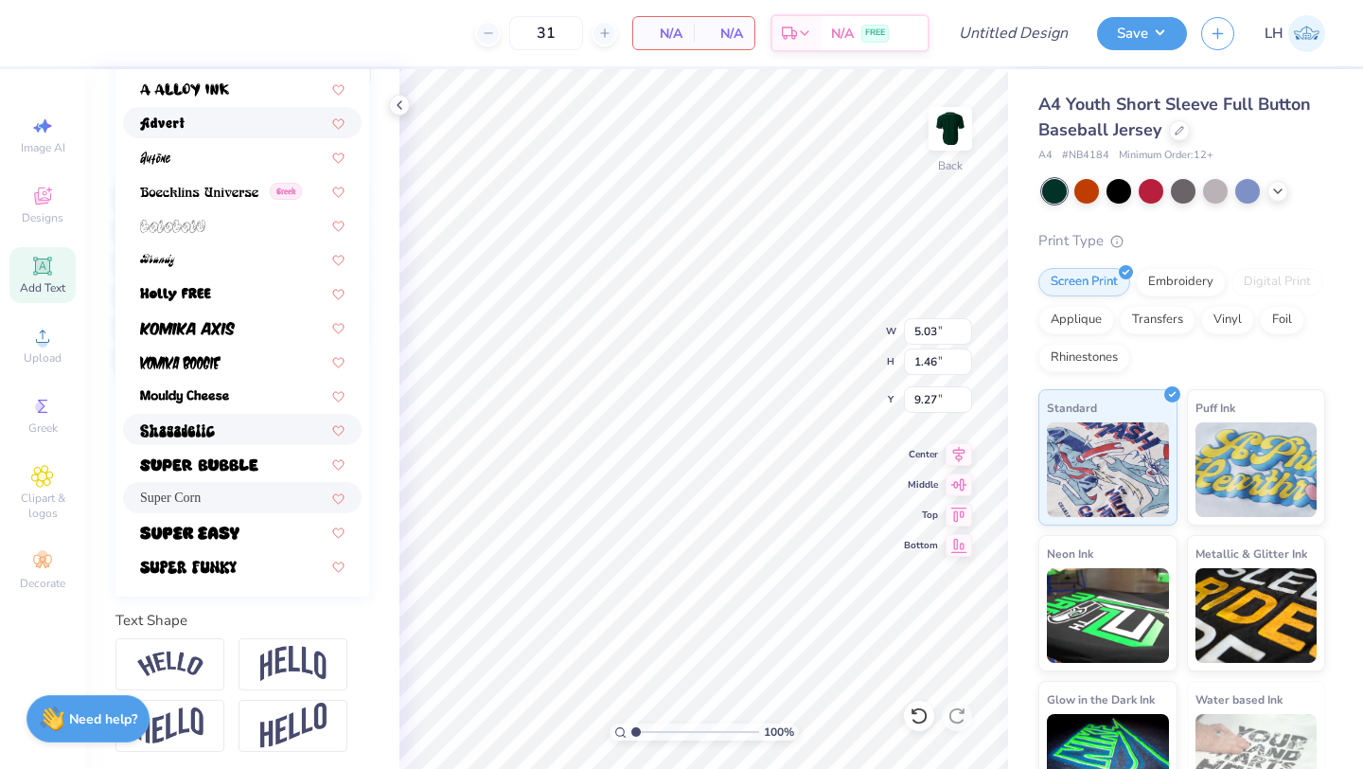
scroll to position [329, 0]
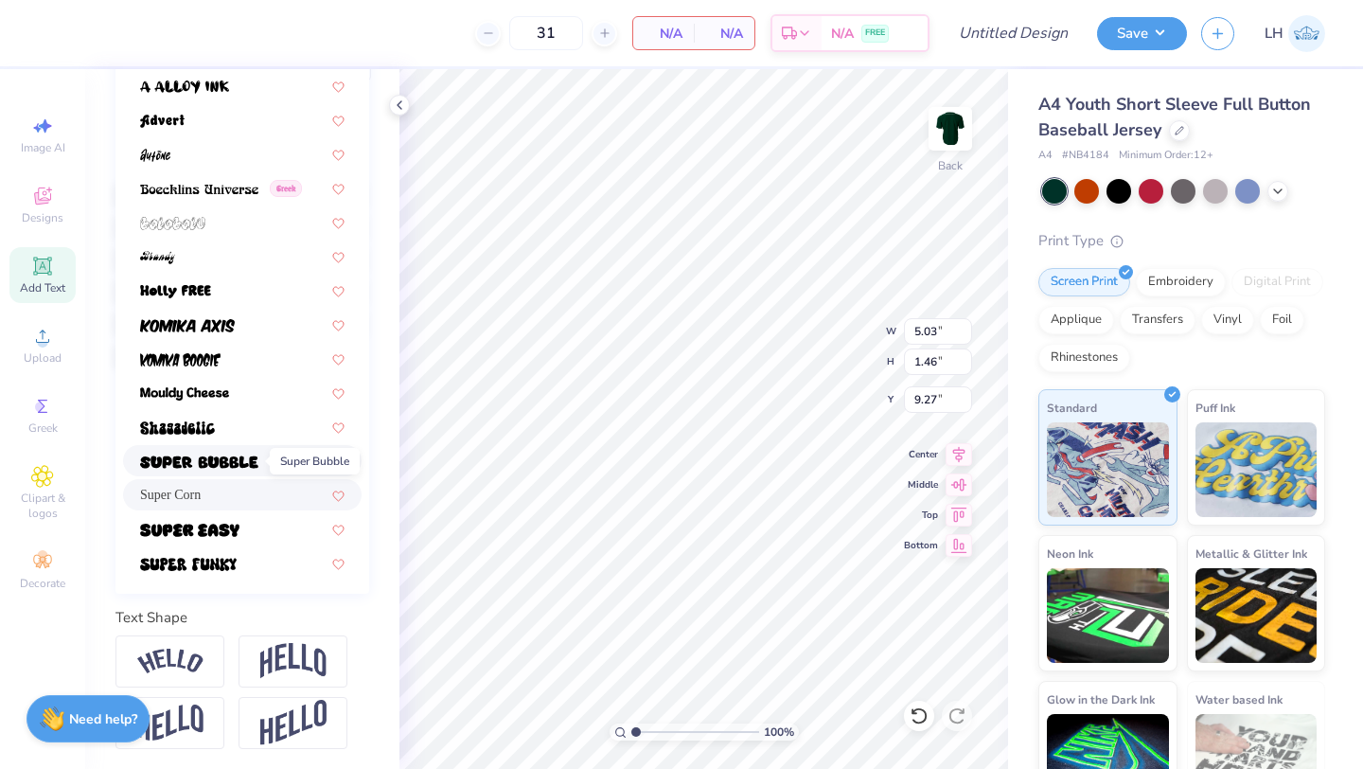
click at [214, 457] on img at bounding box center [199, 461] width 118 height 13
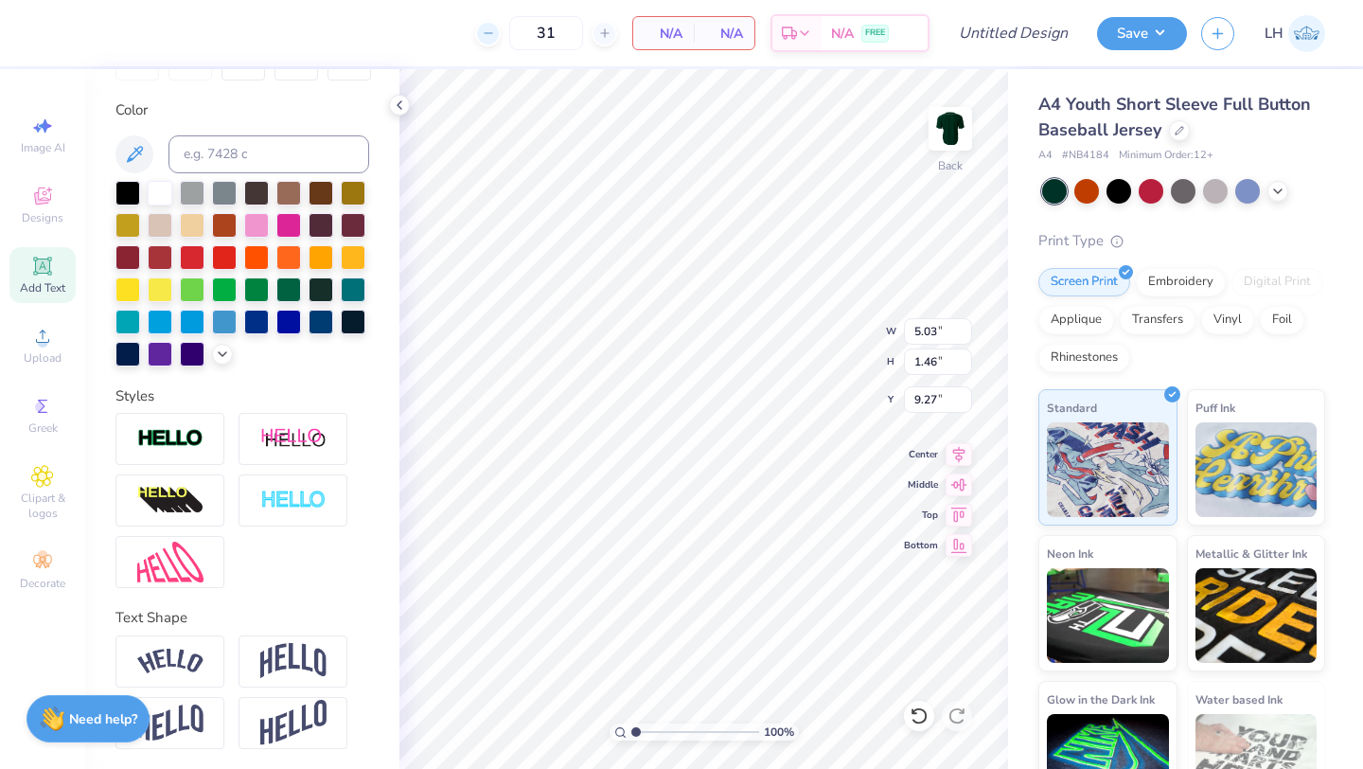
click at [488, 36] on icon at bounding box center [488, 33] width 13 height 13
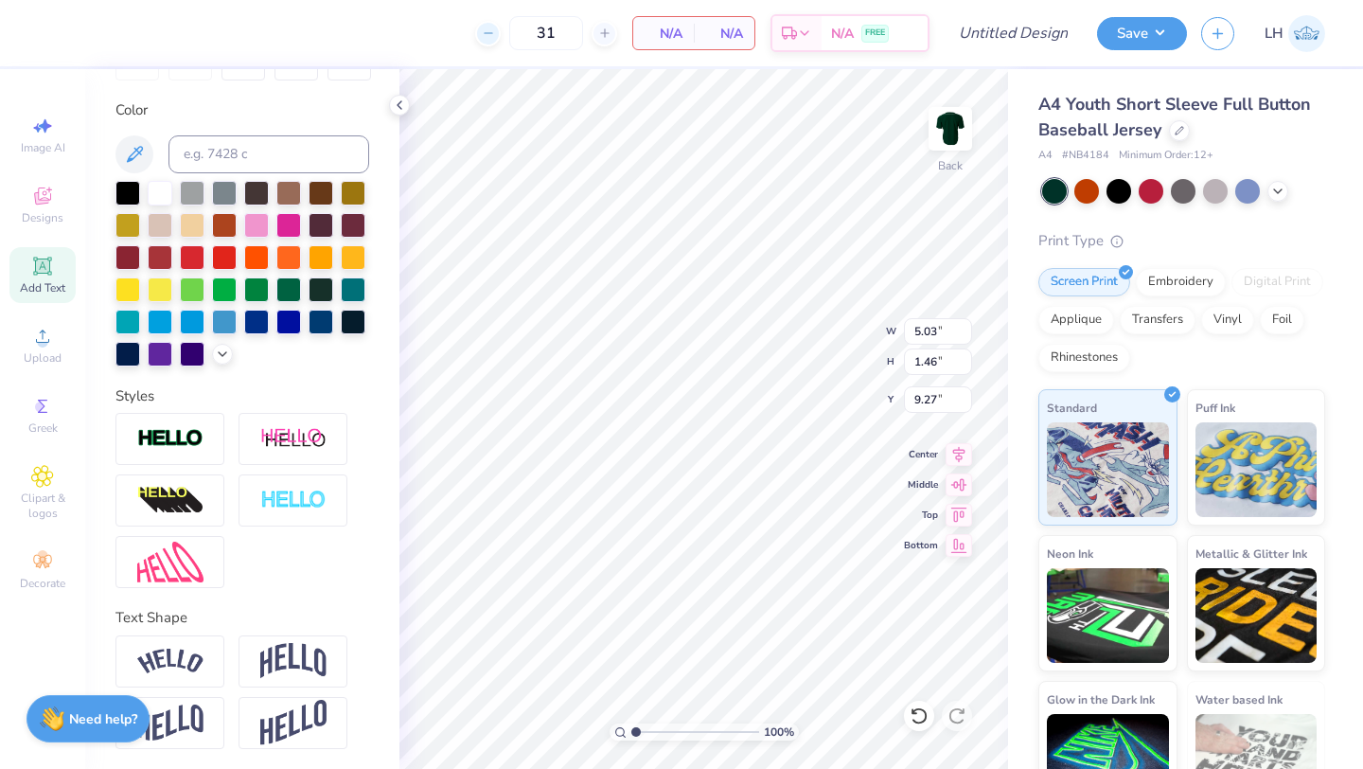
click at [488, 36] on icon at bounding box center [488, 33] width 13 height 13
type input "25"
type input "4.97"
type input "0.44"
type input "9.78"
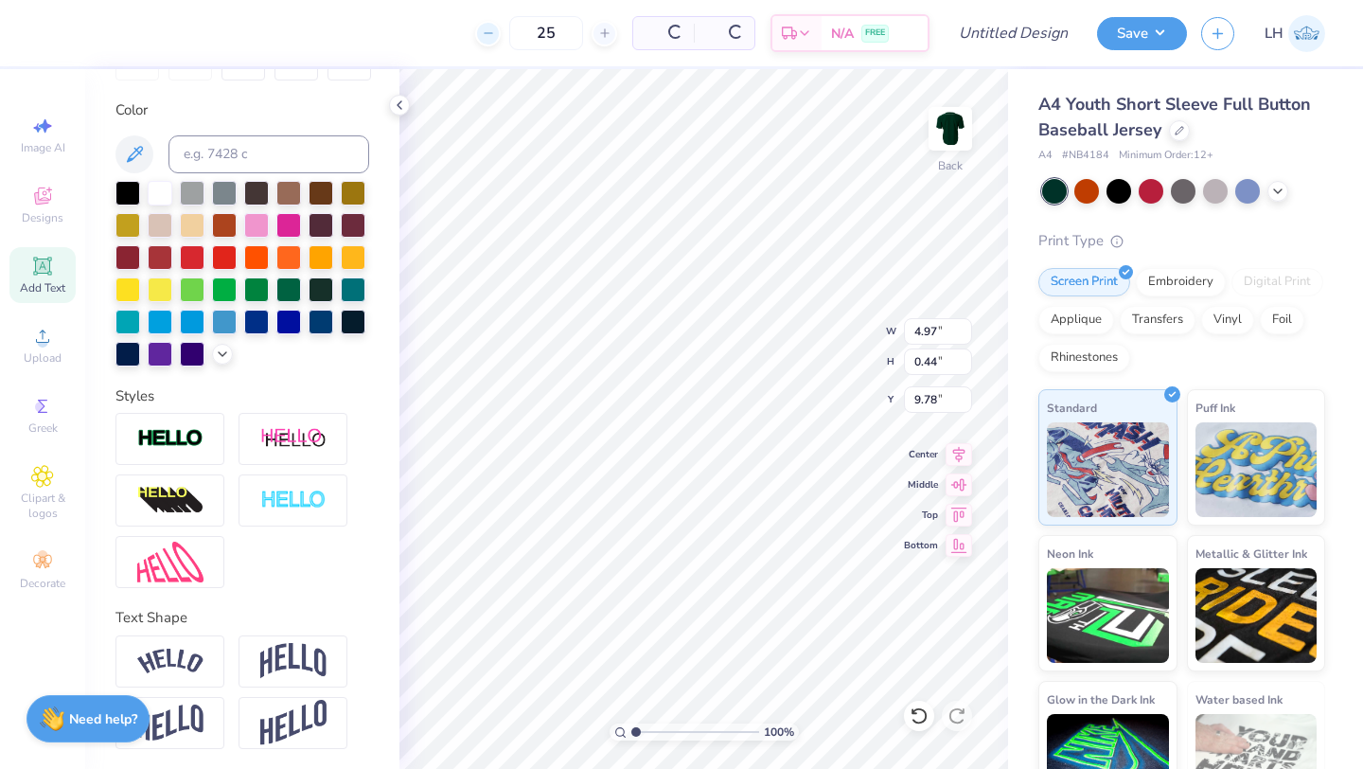
click at [488, 36] on icon at bounding box center [488, 33] width 13 height 13
type input "23"
type input "6.44"
type input "13.86"
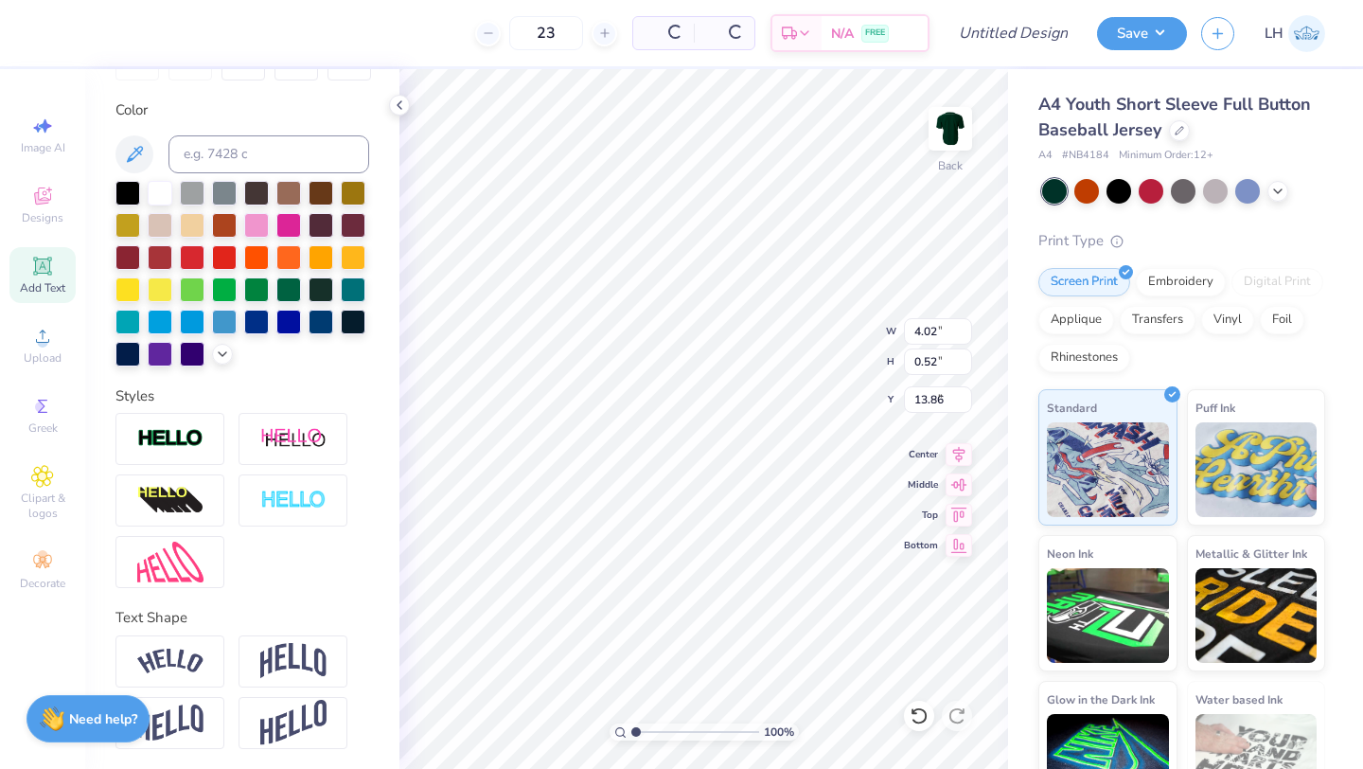
type input "4.02"
type input "0.52"
type input "12.11"
type input "4.97"
type input "0.44"
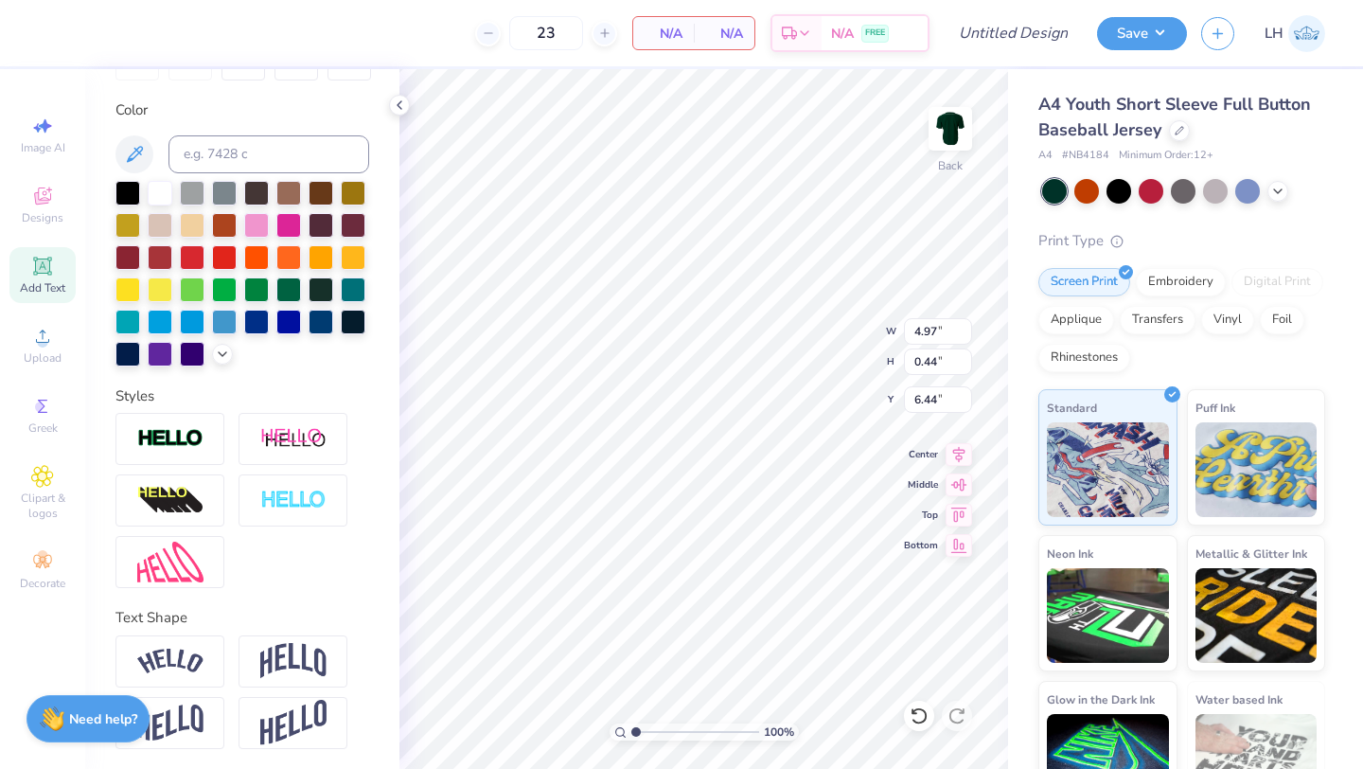
type input "14.31"
type input "0.60"
type input "12.88"
type input "3.84"
type input "0.93"
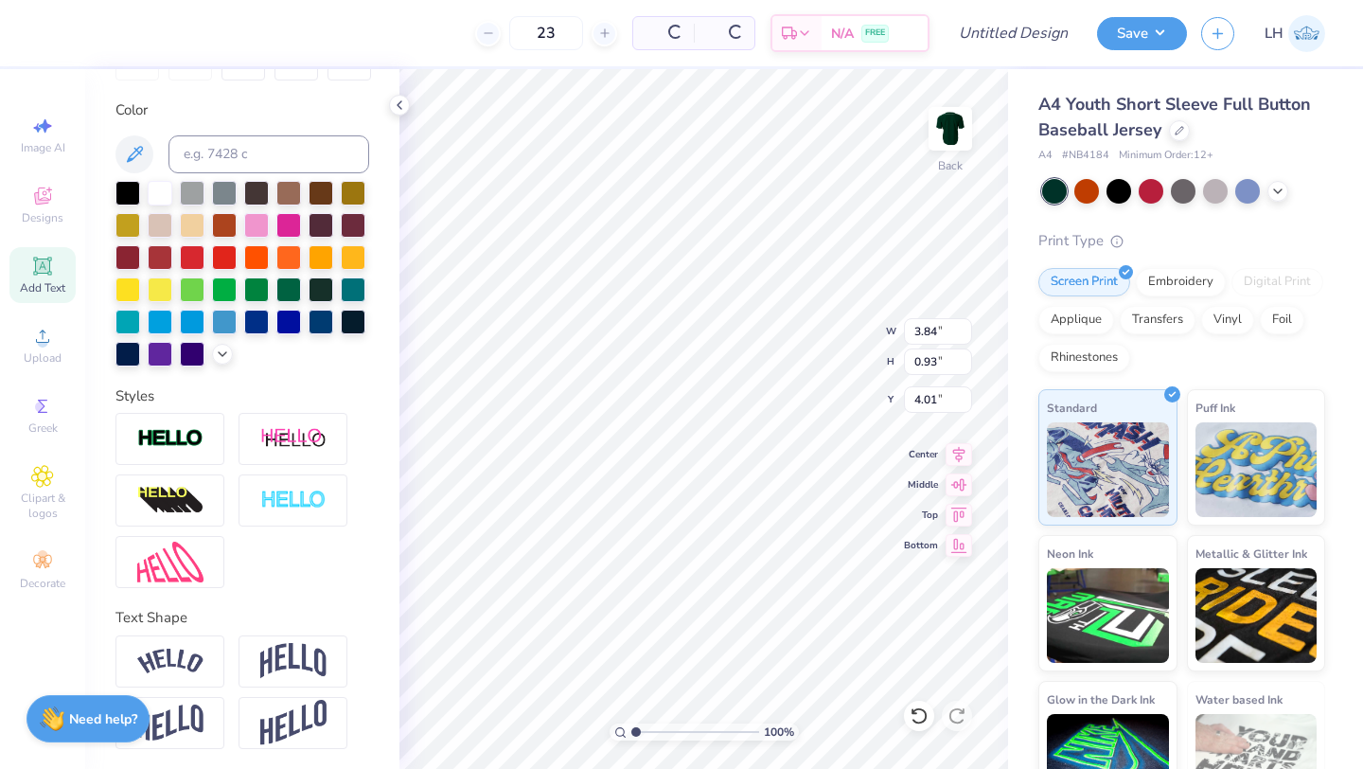
type input "5.99"
type textarea "MSUC"
type input "7.56"
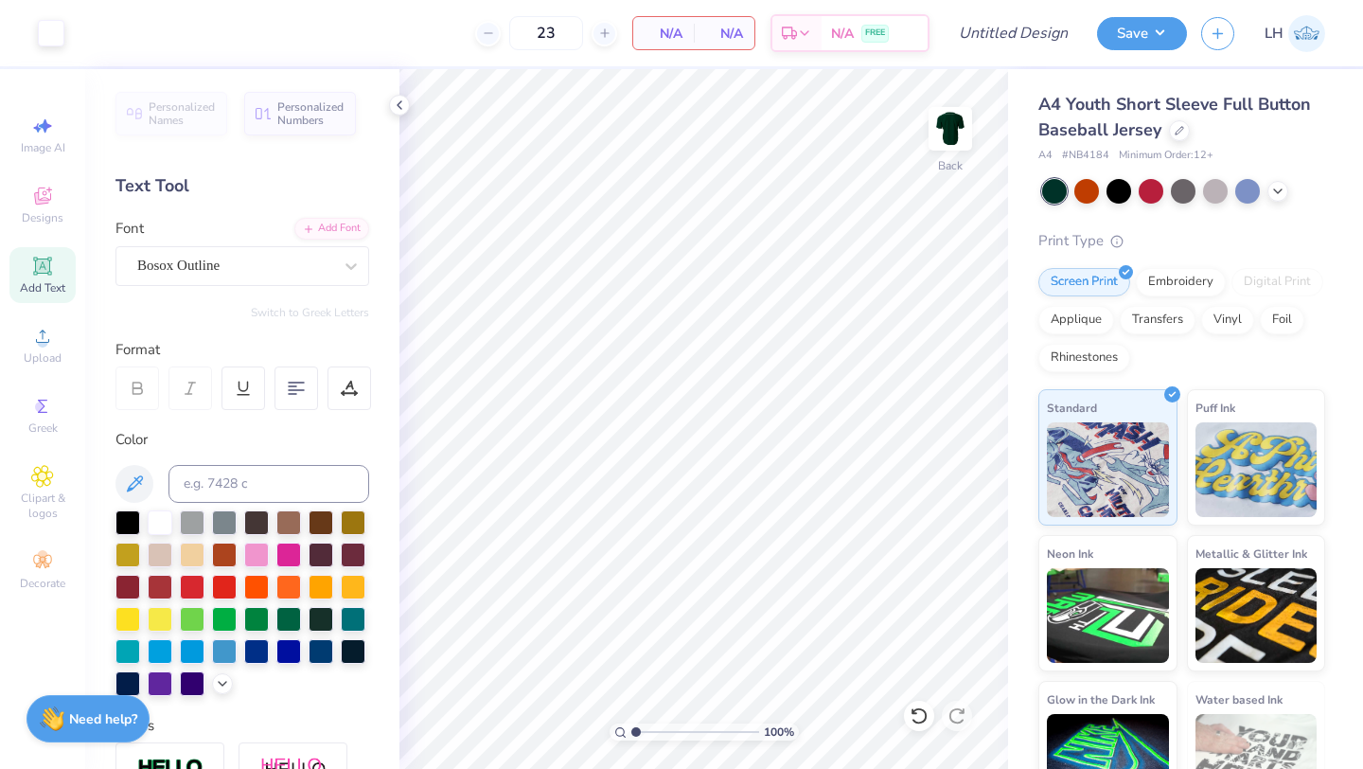
click at [41, 283] on span "Add Text" at bounding box center [42, 287] width 45 height 15
type textarea "T"
type textarea "MSU [PERSON_NAME]"
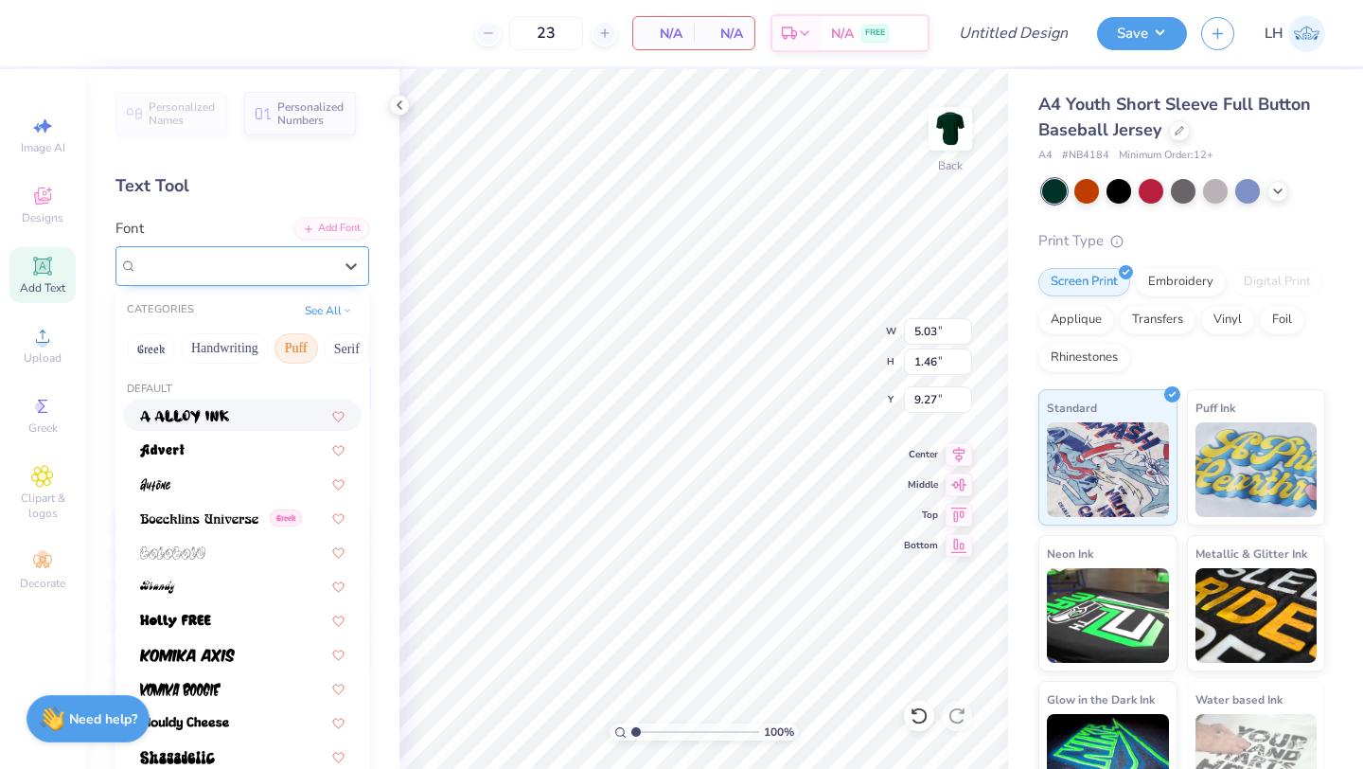
click at [291, 271] on div "Super Dream" at bounding box center [234, 265] width 199 height 29
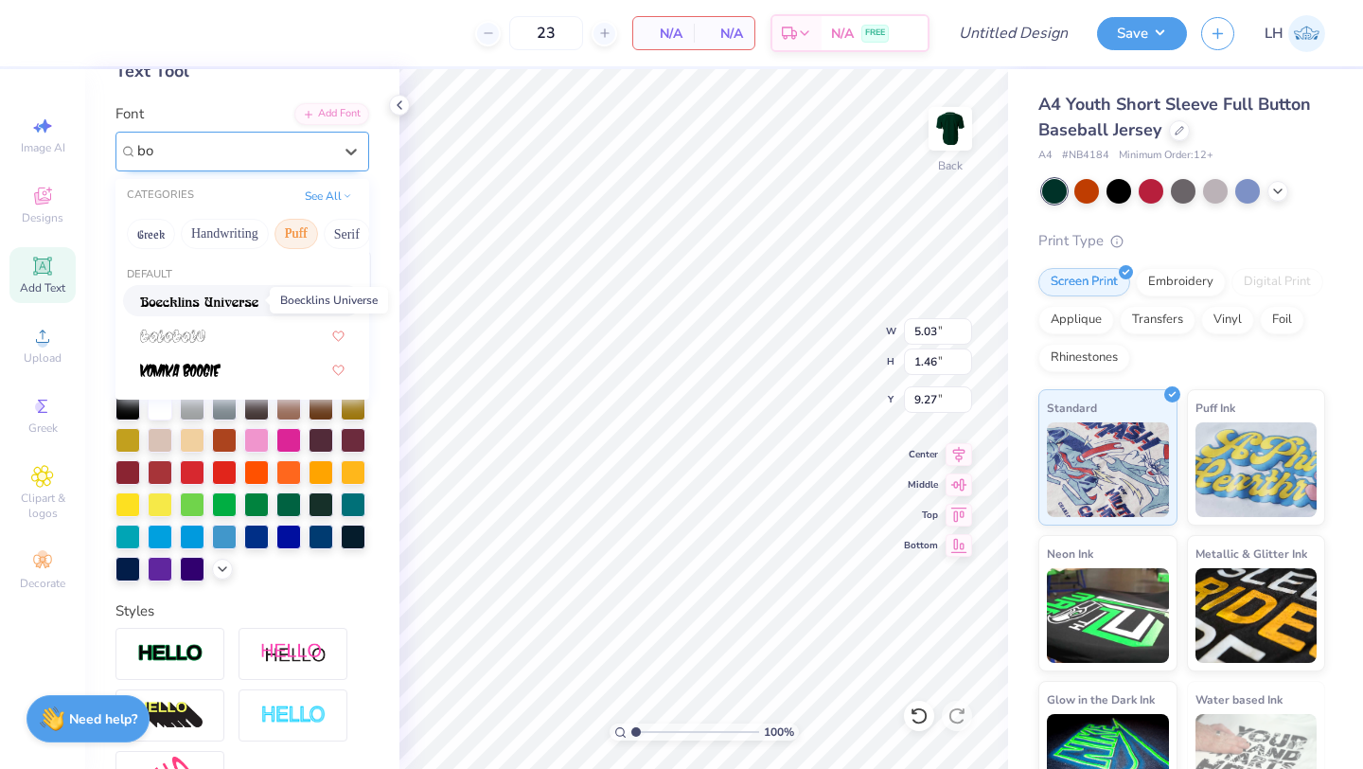
scroll to position [115, 0]
click at [185, 304] on img at bounding box center [199, 300] width 118 height 13
type input "bo"
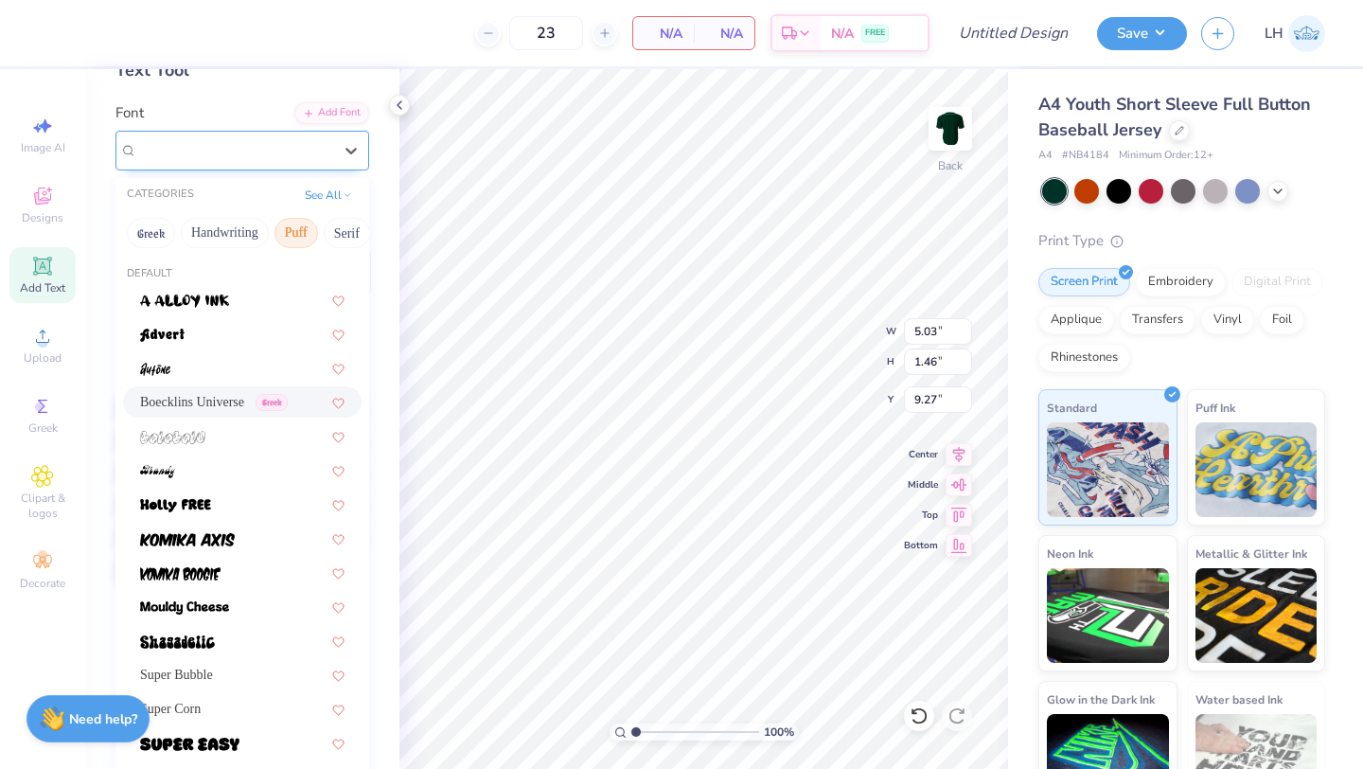
click at [188, 158] on div "Boecklins Universe Greek" at bounding box center [234, 149] width 199 height 29
click at [146, 234] on button "Greek" at bounding box center [151, 233] width 48 height 30
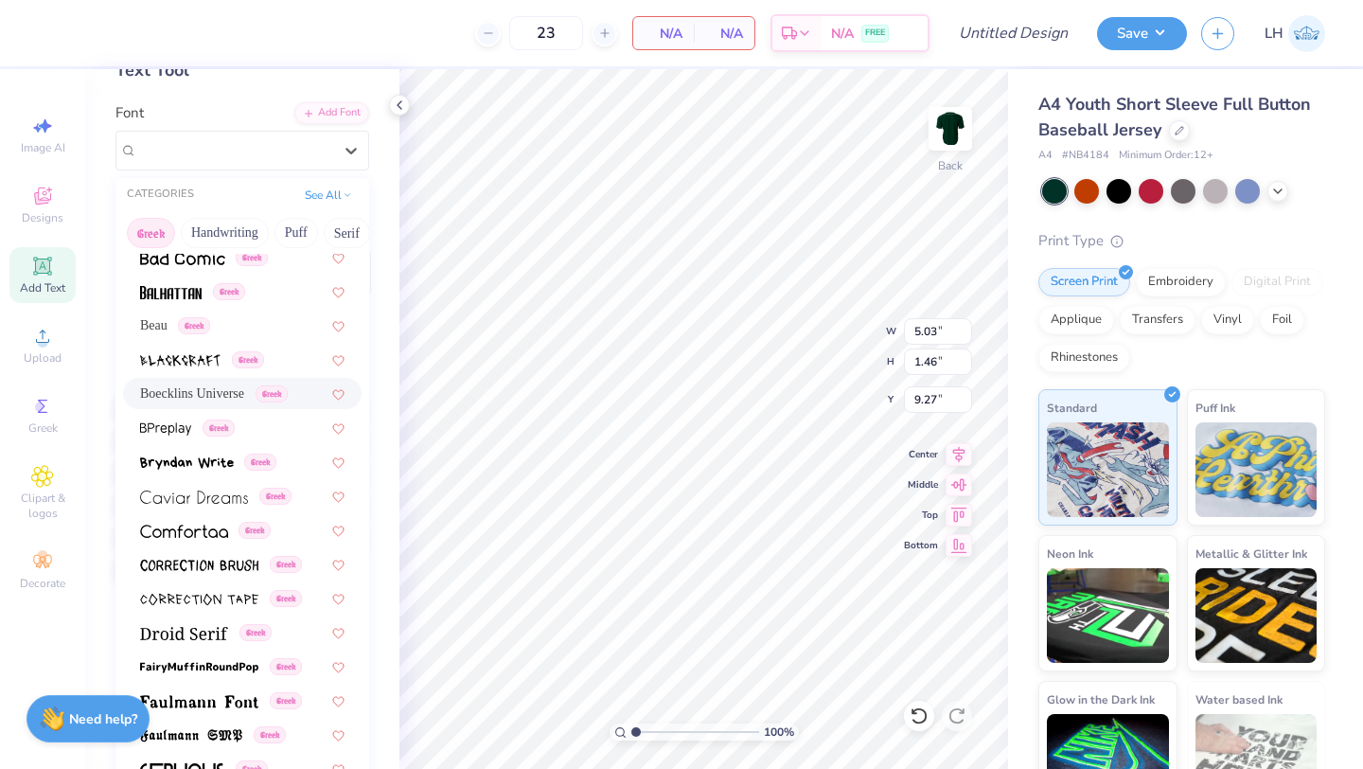
scroll to position [0, 0]
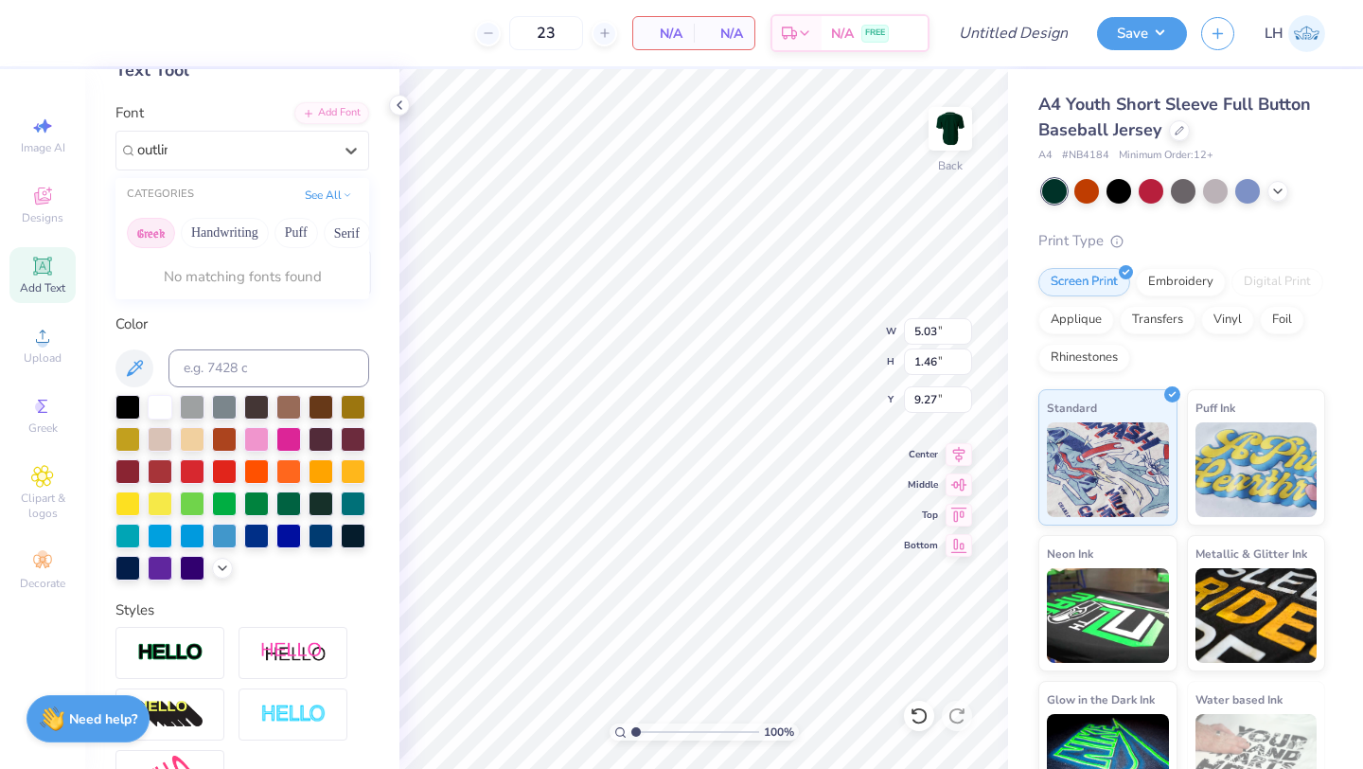
type input "outline"
click at [334, 191] on button "See All" at bounding box center [328, 193] width 59 height 19
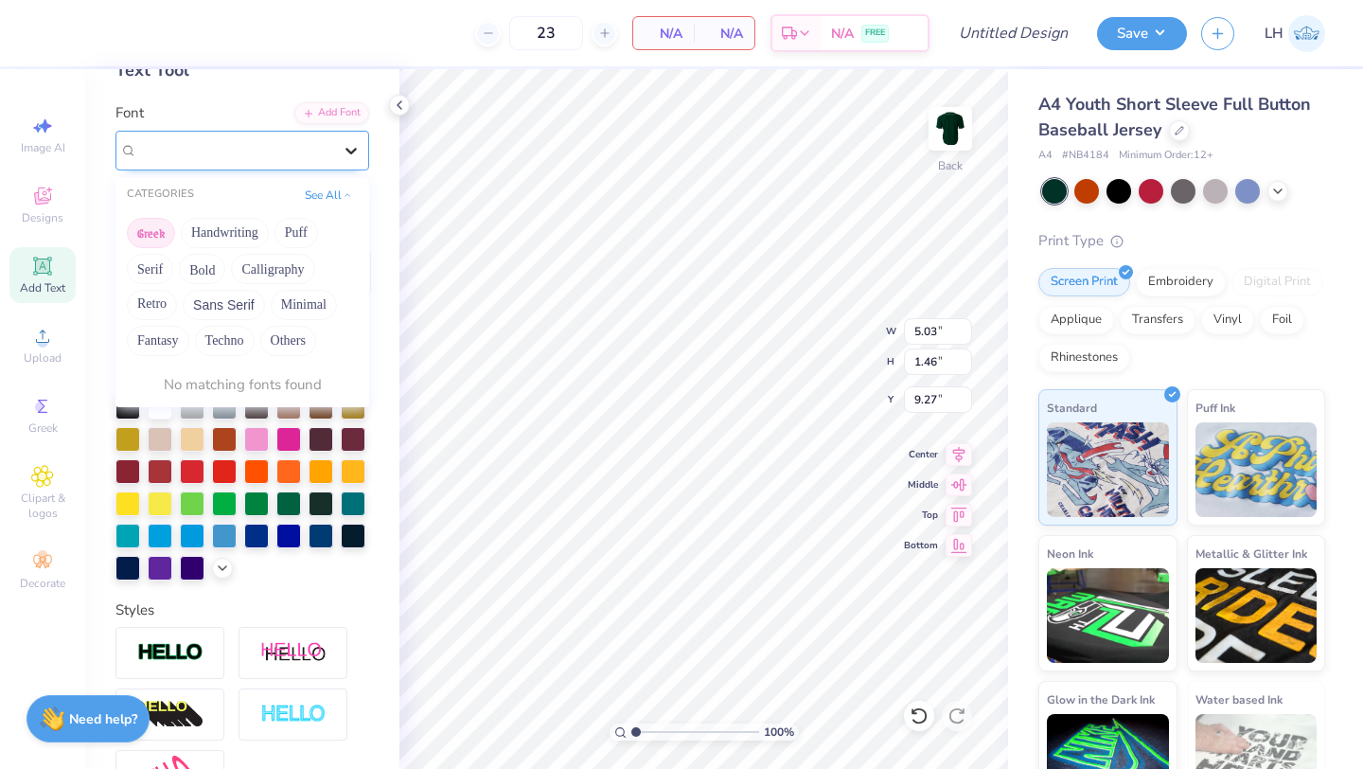
click at [350, 153] on icon at bounding box center [351, 150] width 19 height 19
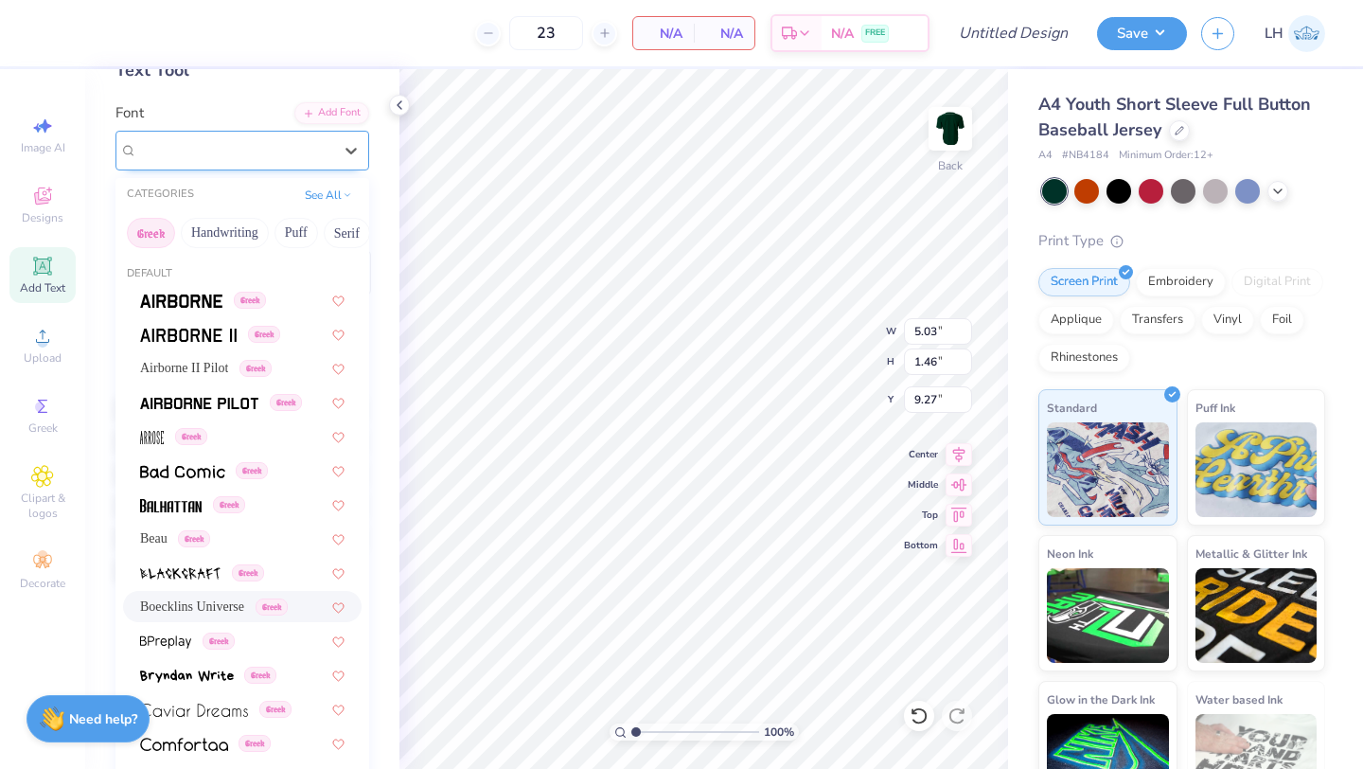
click at [249, 149] on span "Boecklins Universe" at bounding box center [193, 150] width 112 height 22
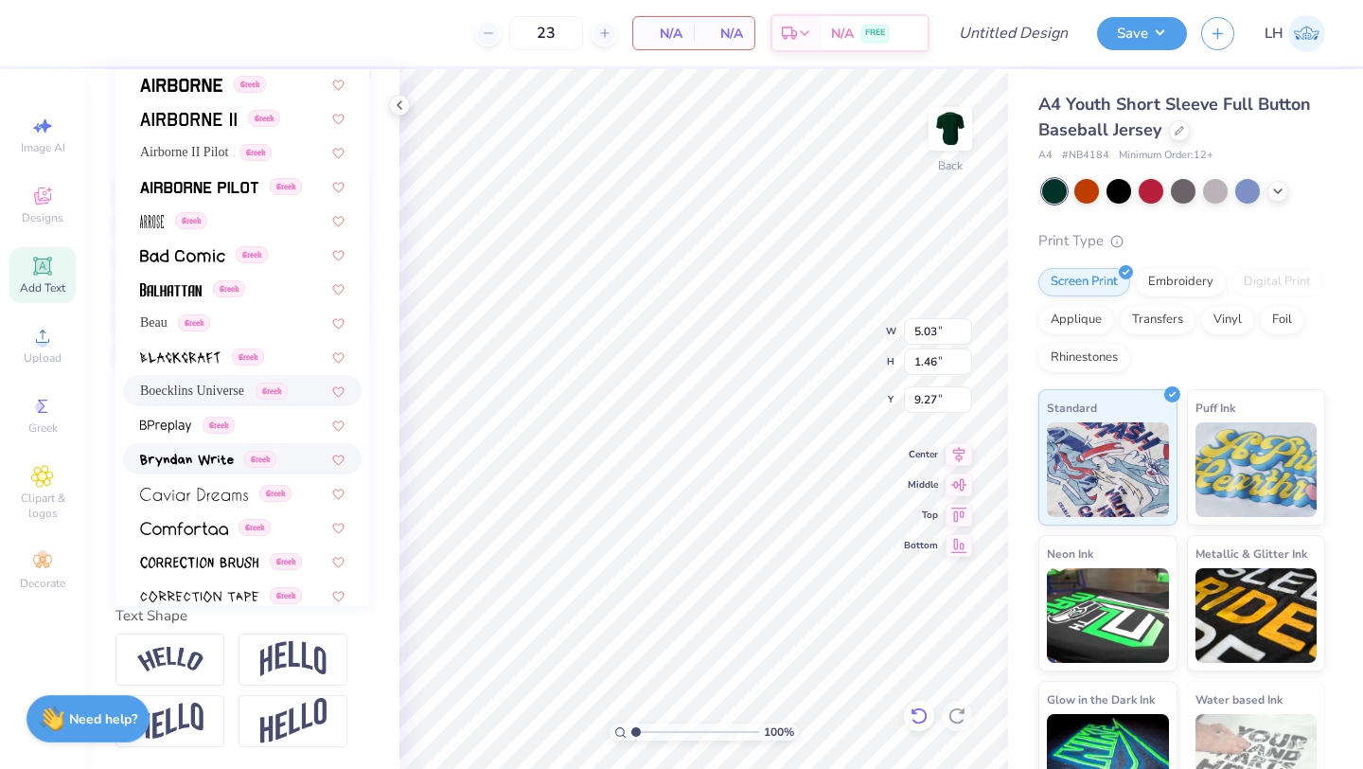
click at [918, 709] on icon at bounding box center [919, 715] width 16 height 17
click at [918, 708] on icon at bounding box center [919, 715] width 16 height 17
click at [917, 709] on icon at bounding box center [919, 715] width 16 height 17
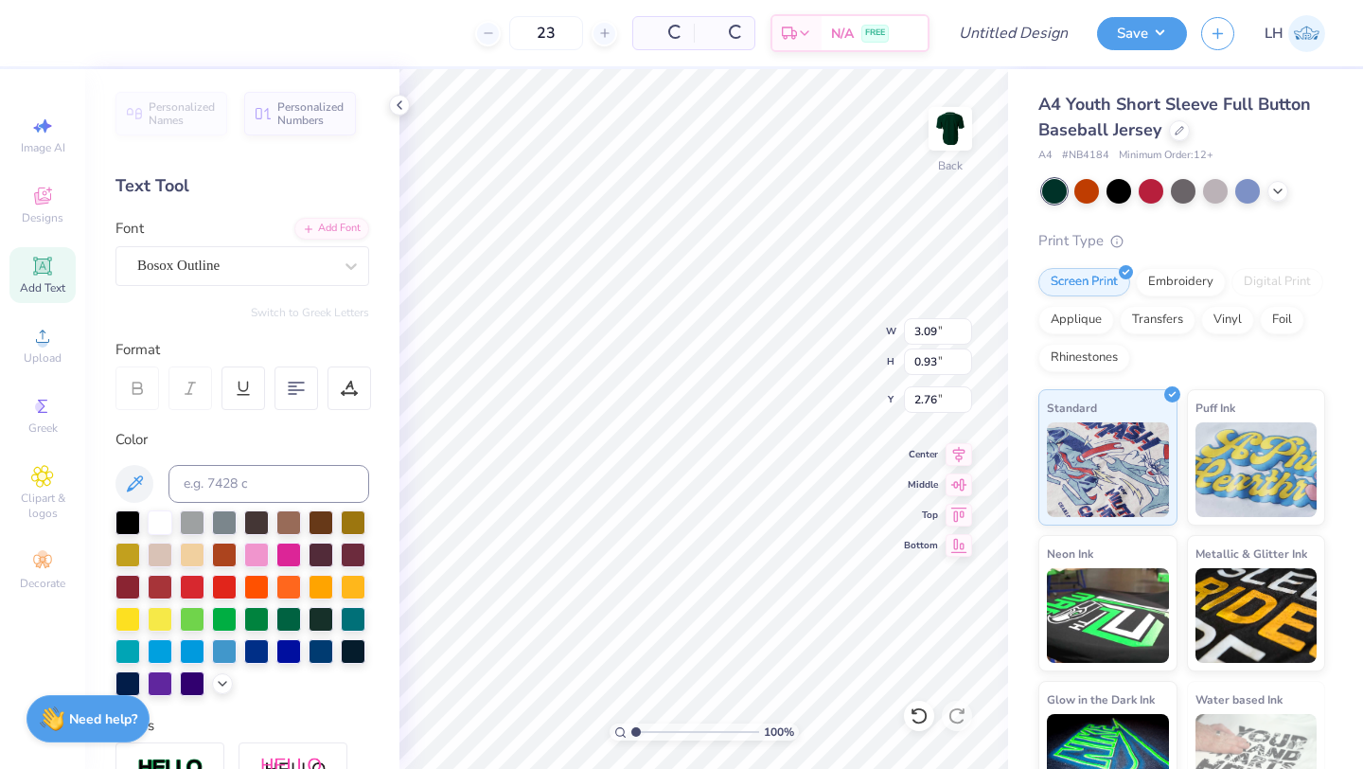
type input "2.76"
type textarea "MSUC MSU DA"
type input "3.00"
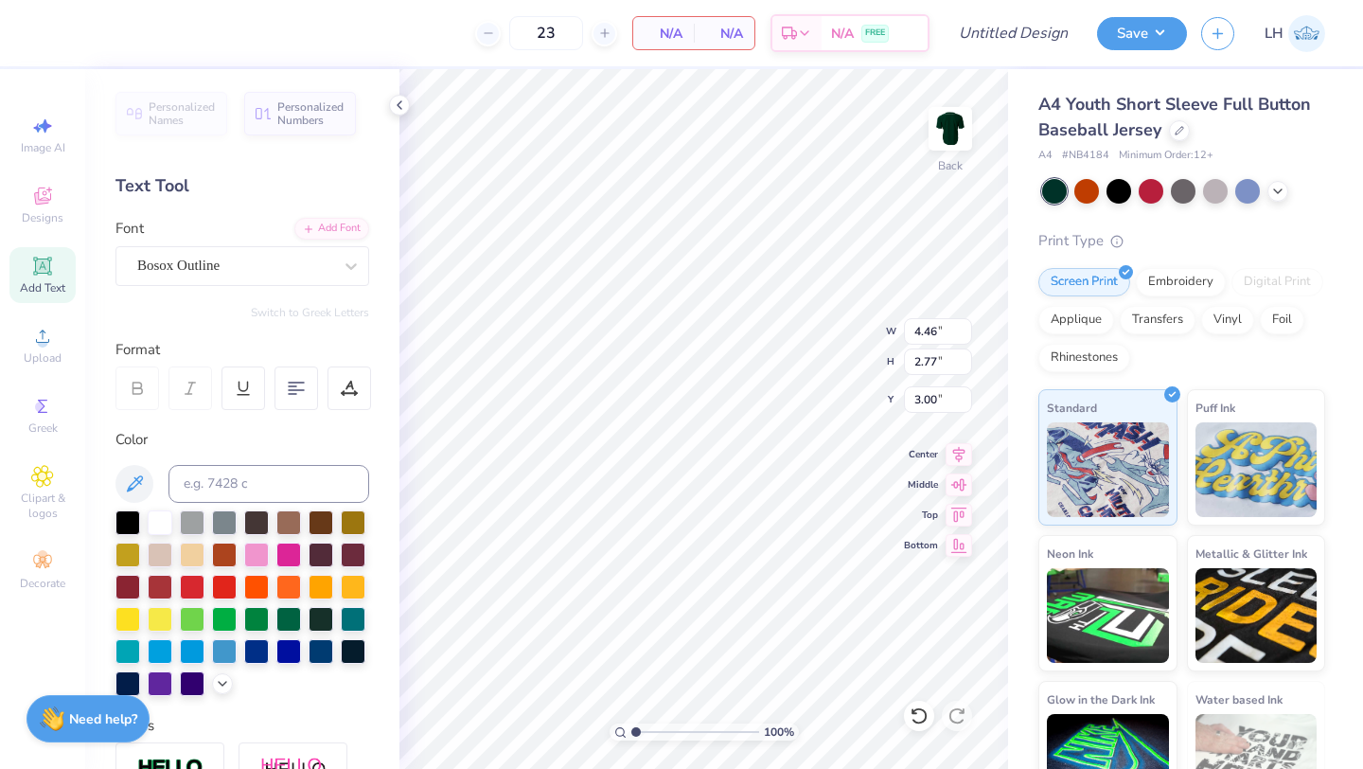
type textarea "MSU DA"
click at [34, 269] on icon at bounding box center [42, 266] width 23 height 23
type textarea "T"
type textarea "NCE Club"
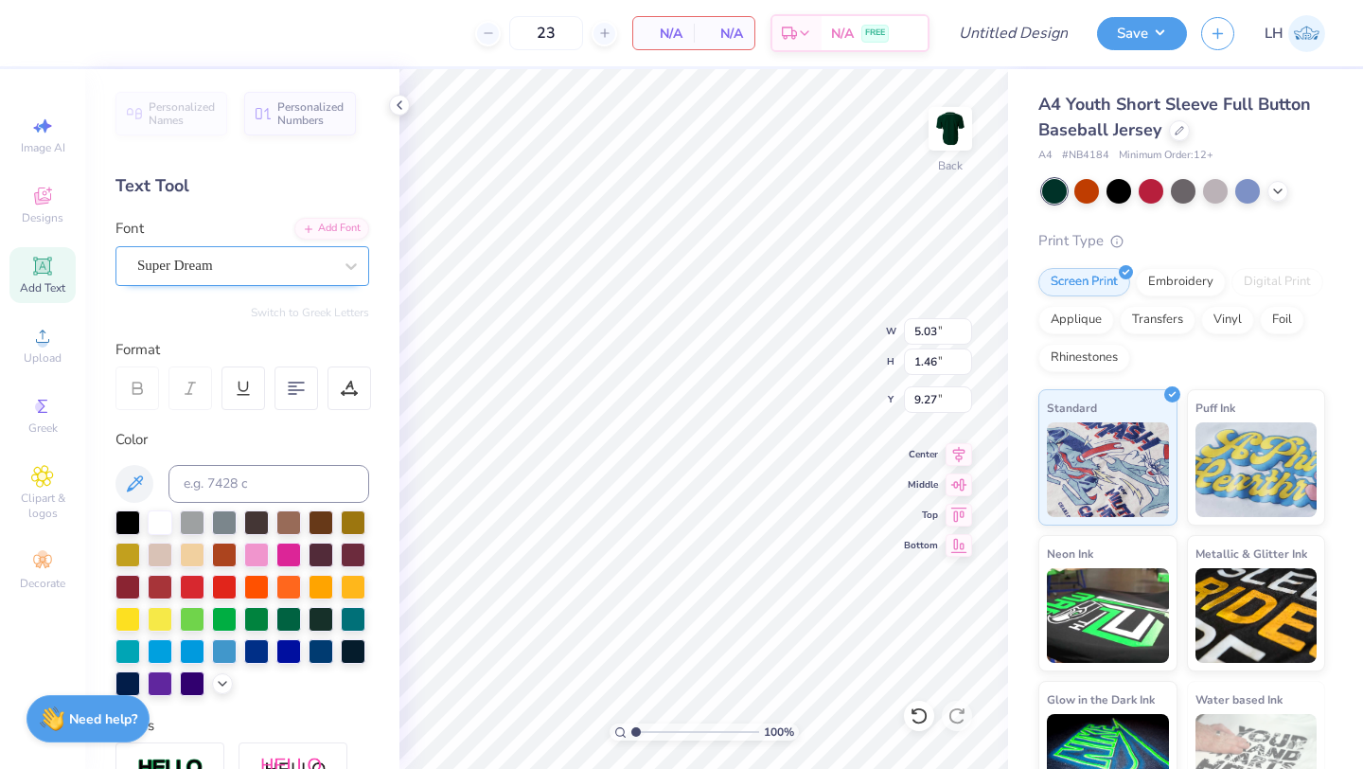
click at [235, 275] on div "Super Dream" at bounding box center [234, 265] width 199 height 29
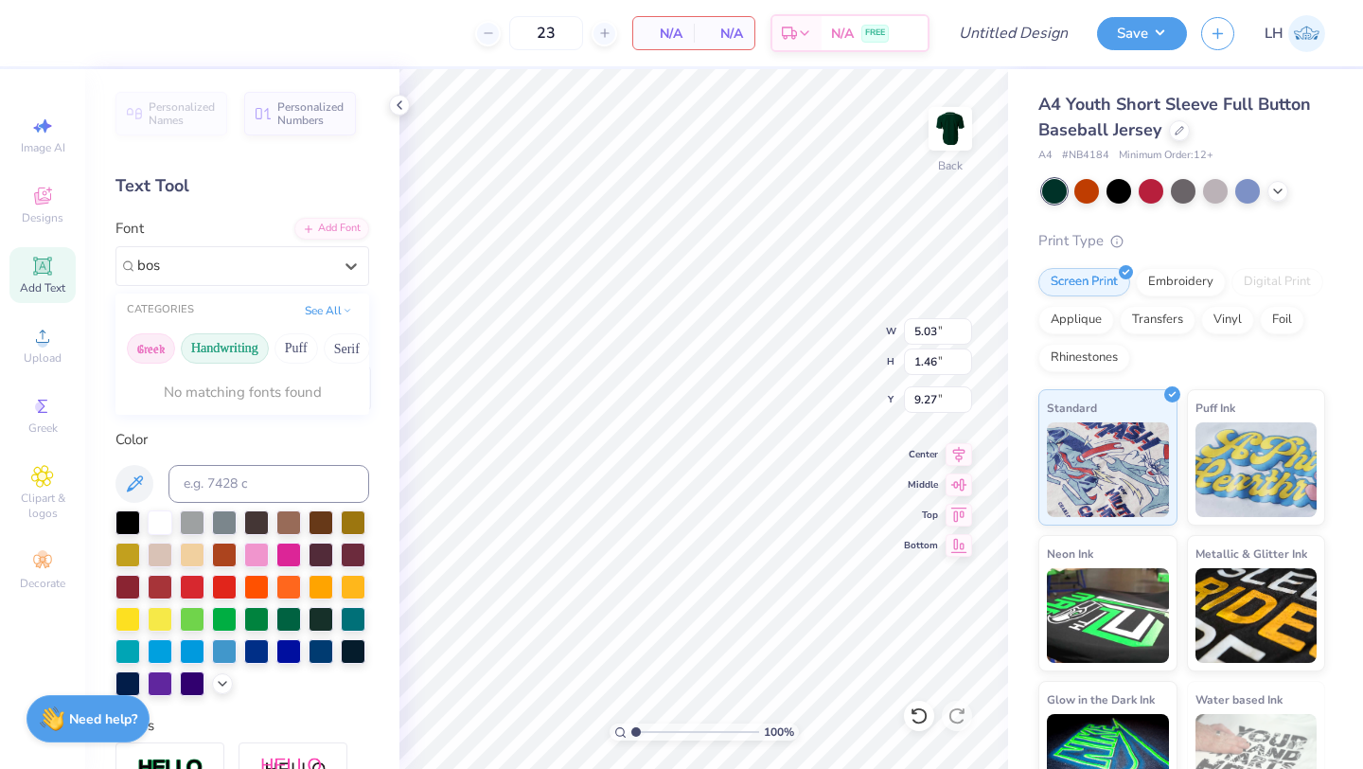
click at [242, 351] on button "Handwriting" at bounding box center [225, 348] width 88 height 30
click at [292, 347] on button "Puff" at bounding box center [296, 348] width 44 height 30
click at [334, 346] on button "Serif" at bounding box center [347, 348] width 46 height 30
click at [207, 345] on button "Minimal" at bounding box center [211, 348] width 66 height 30
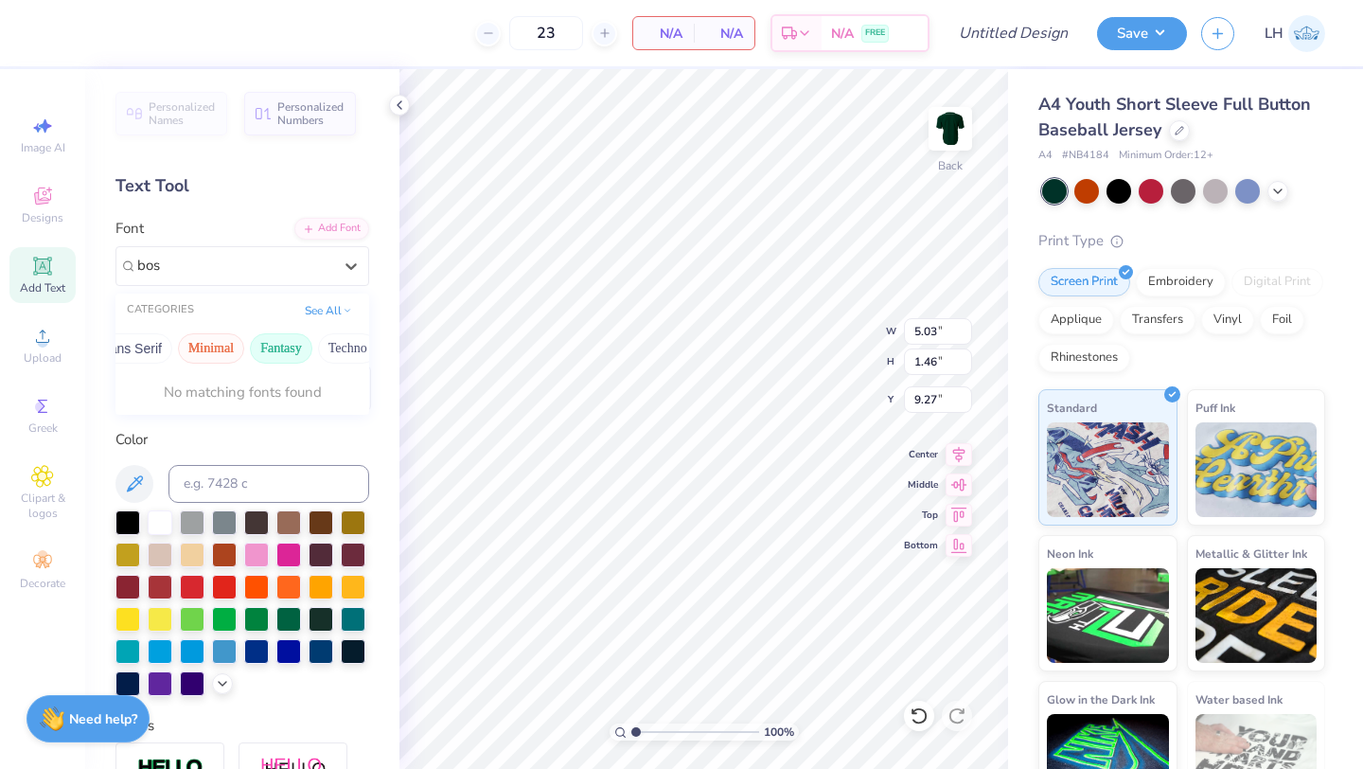
click at [250, 350] on button "Fantasy" at bounding box center [281, 348] width 62 height 30
click at [324, 338] on button "Techno" at bounding box center [348, 348] width 60 height 30
click at [327, 337] on button "Others" at bounding box center [340, 348] width 56 height 30
type input "b"
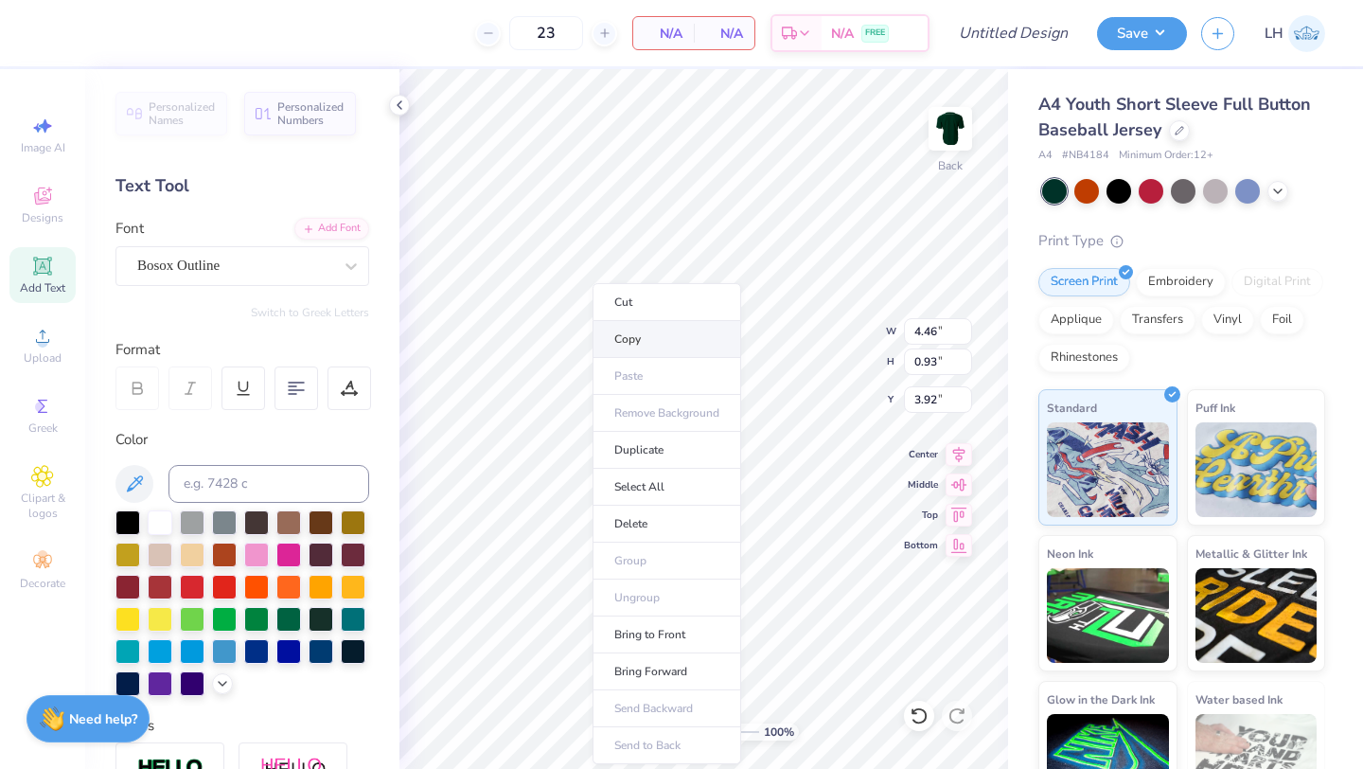
click at [625, 337] on li "Copy" at bounding box center [667, 339] width 149 height 37
click at [665, 455] on li "Duplicate" at bounding box center [690, 450] width 149 height 37
type input "4.85"
type input "4.97"
type input "0.85"
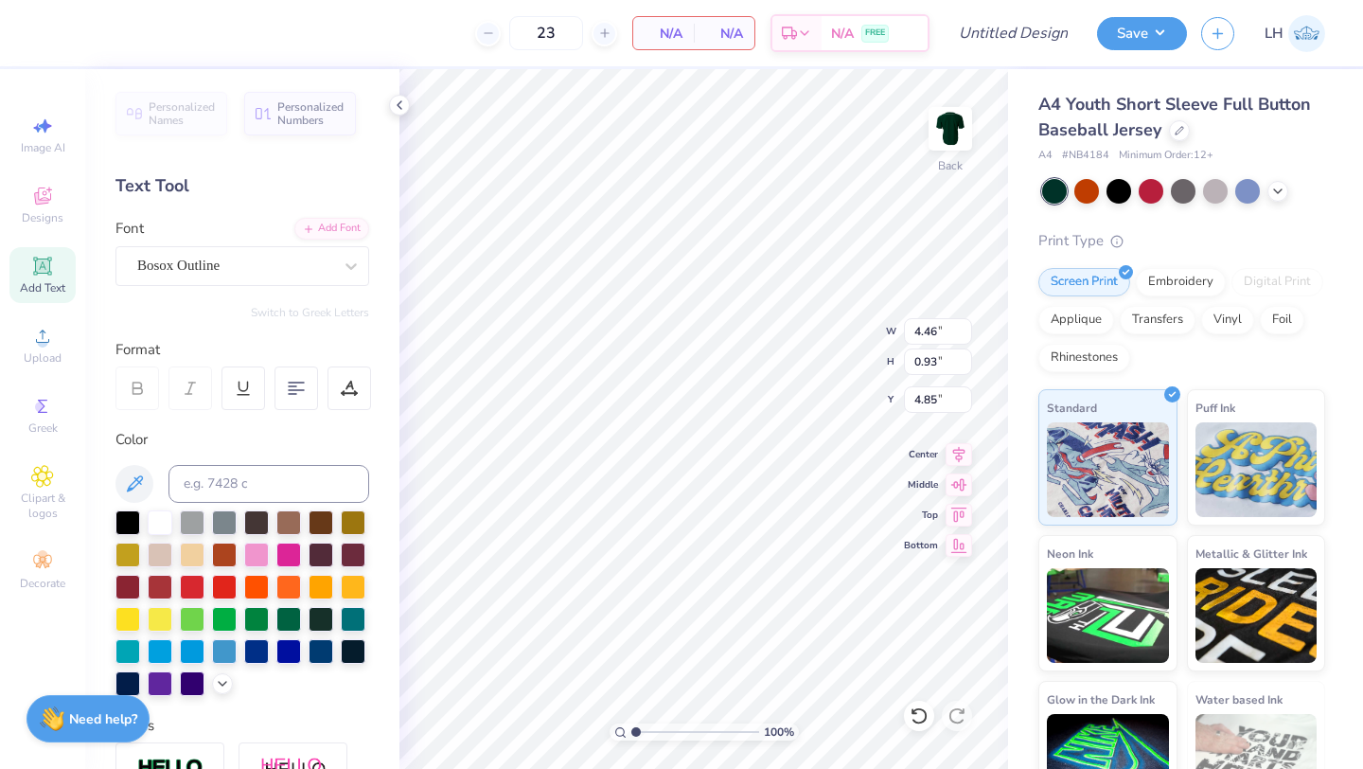
type input "9.57"
type input "6.23"
type input "3.92"
click at [840, 354] on div "100 % Back W 4.46 4.46 " H 0.93 0.93 " Y 3.92 3.92 " Center Middle Top Bottom" at bounding box center [703, 418] width 609 height 699
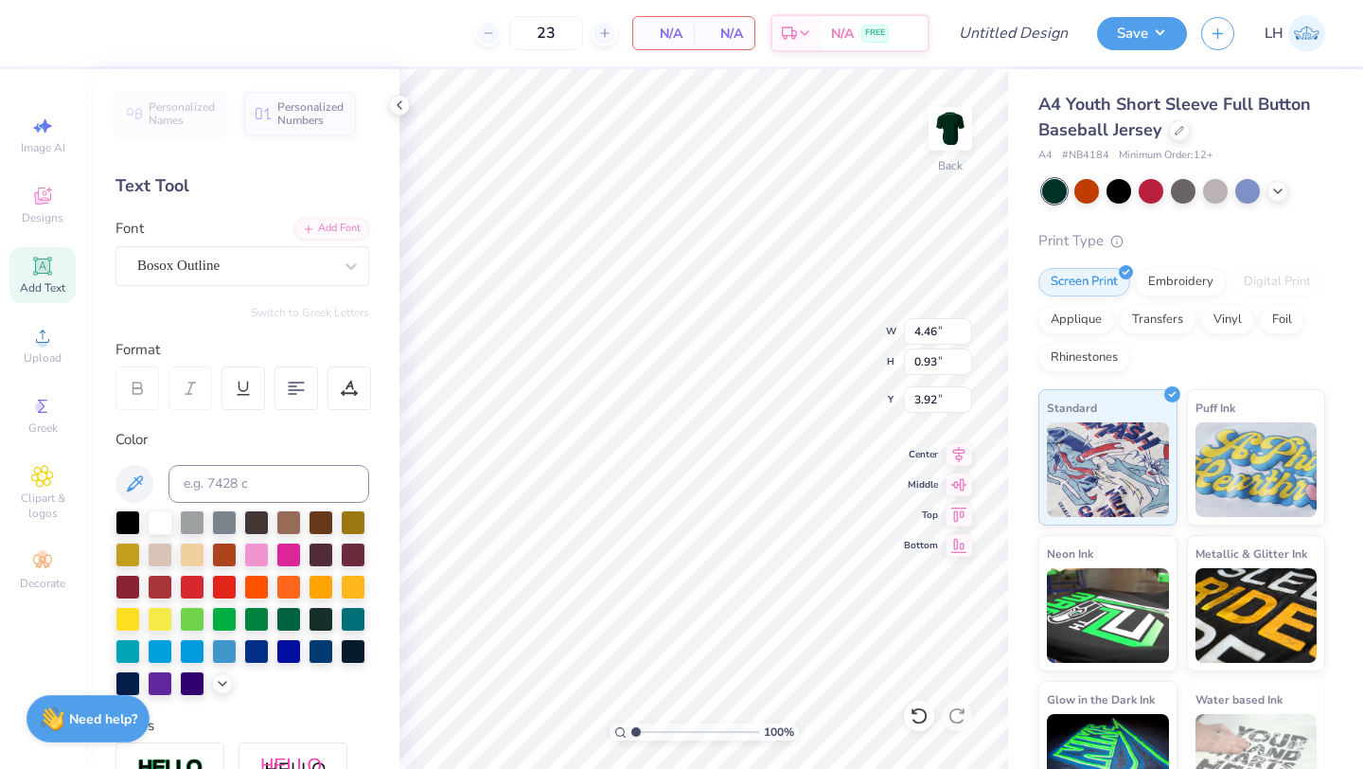
type textarea "ANCE CLUB"
type input "3.83"
type input "5.12"
type input "0.76"
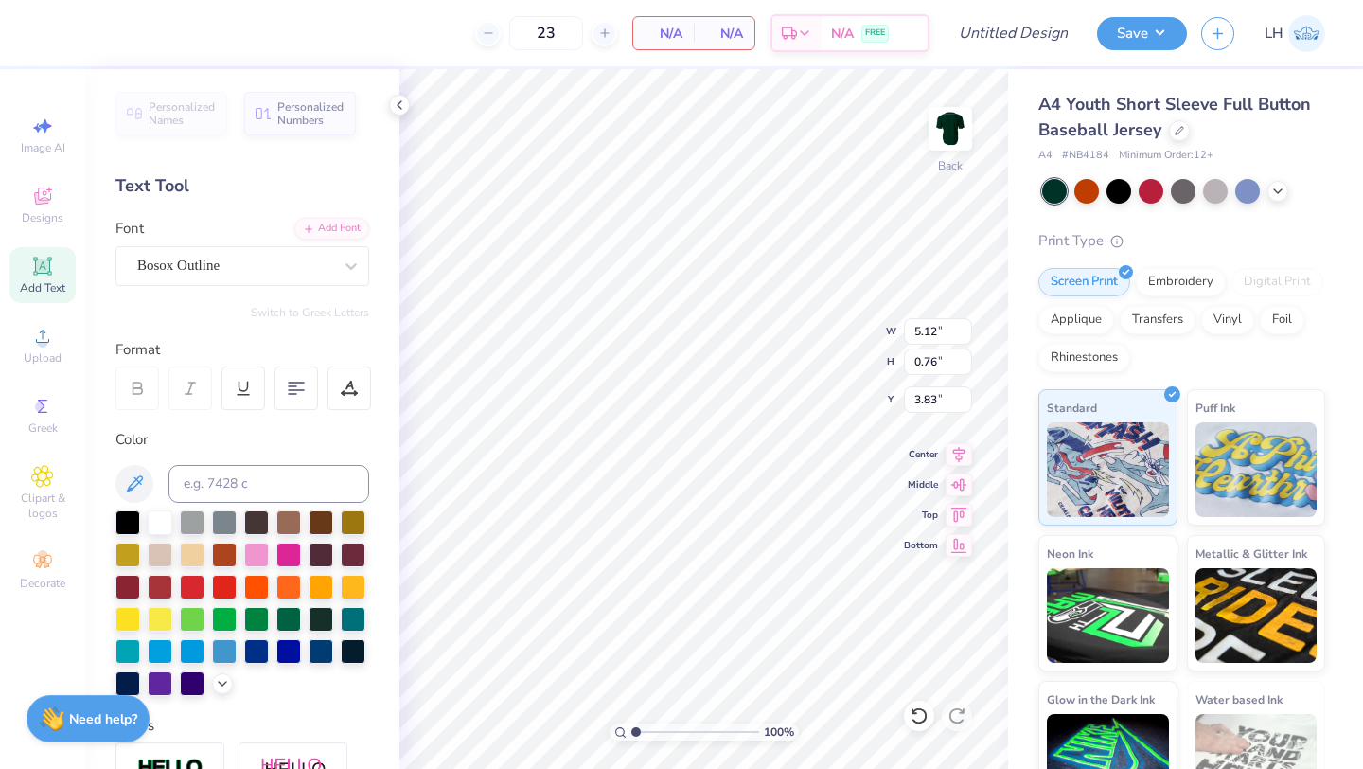
type input "4.01"
click at [605, 41] on div at bounding box center [605, 34] width 26 height 26
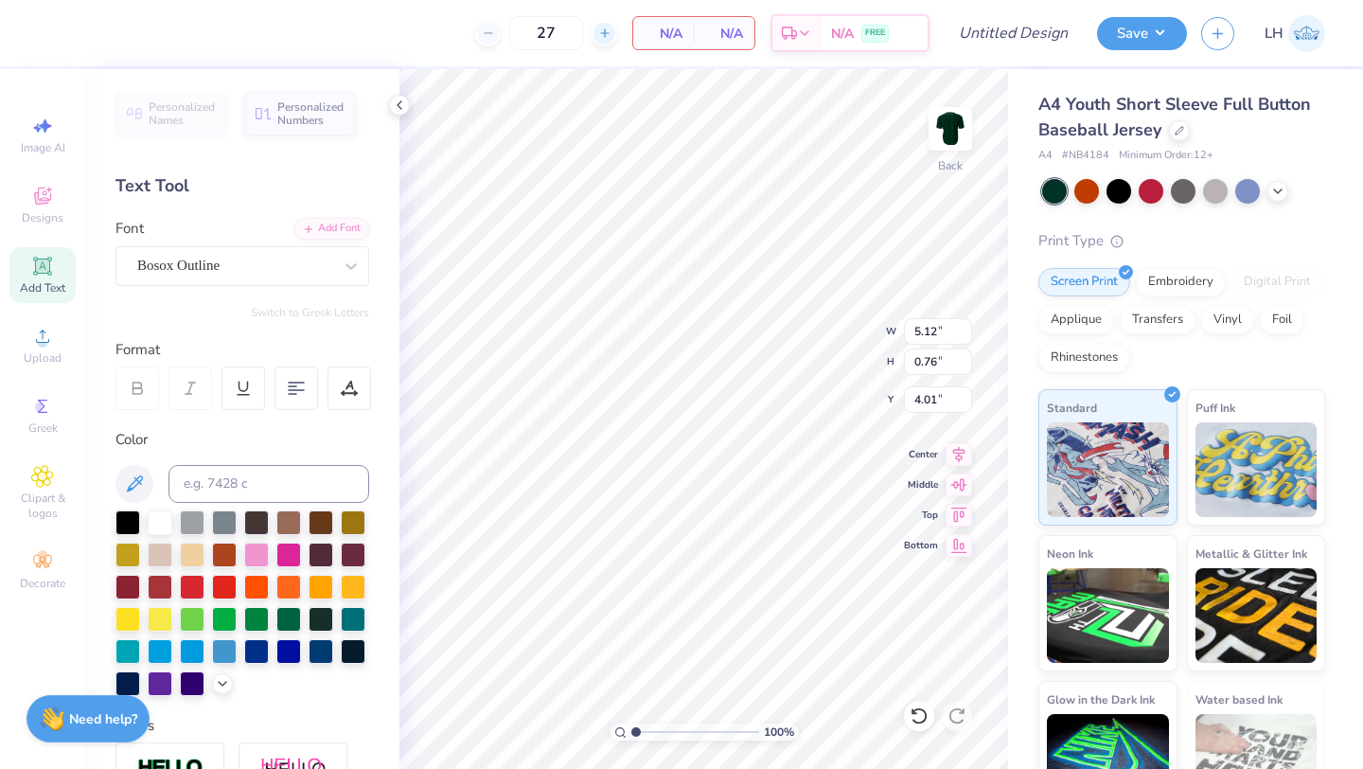
click at [602, 41] on div at bounding box center [605, 34] width 26 height 26
click at [486, 40] on div at bounding box center [488, 34] width 26 height 26
click at [486, 39] on icon at bounding box center [488, 33] width 13 height 13
click at [486, 38] on icon at bounding box center [488, 33] width 13 height 13
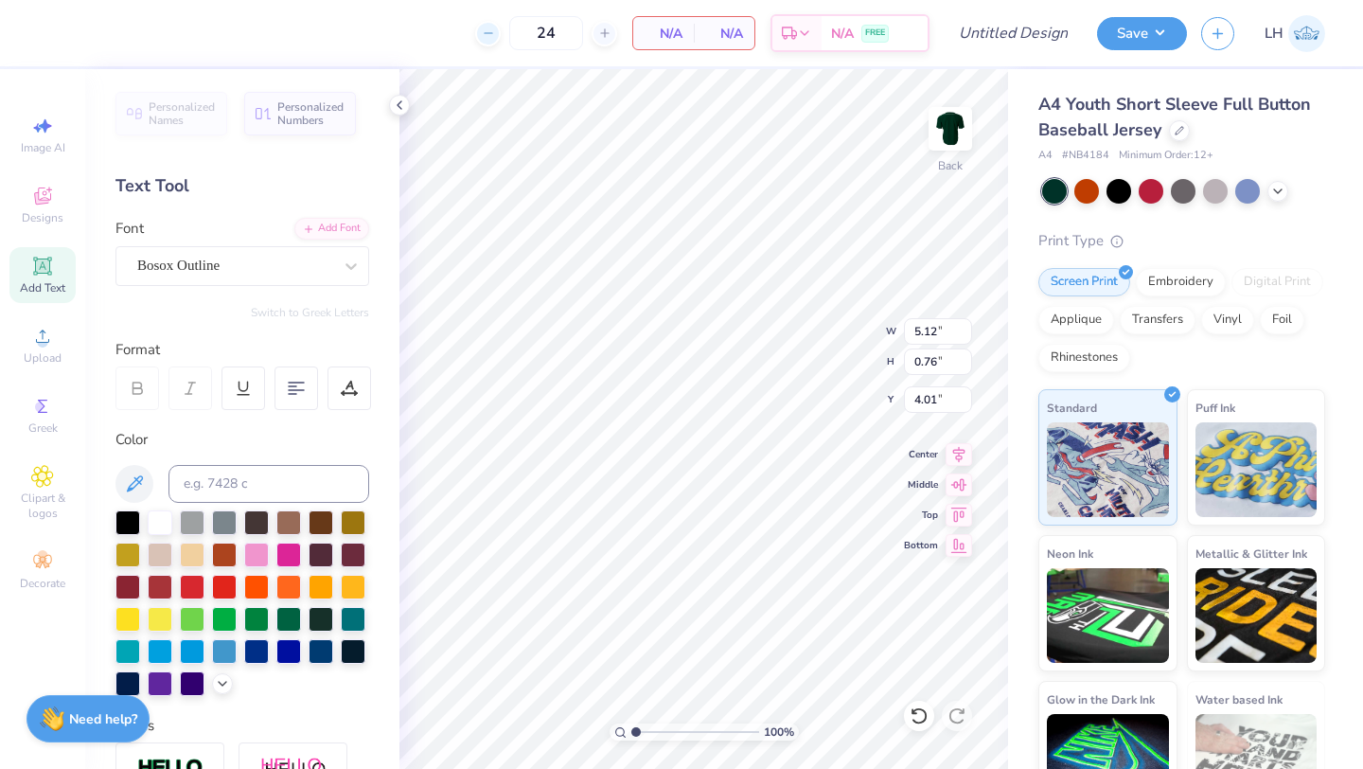
click at [486, 37] on icon at bounding box center [488, 33] width 13 height 13
type input "23"
type input "5.13"
type input "4.46"
type input "0.93"
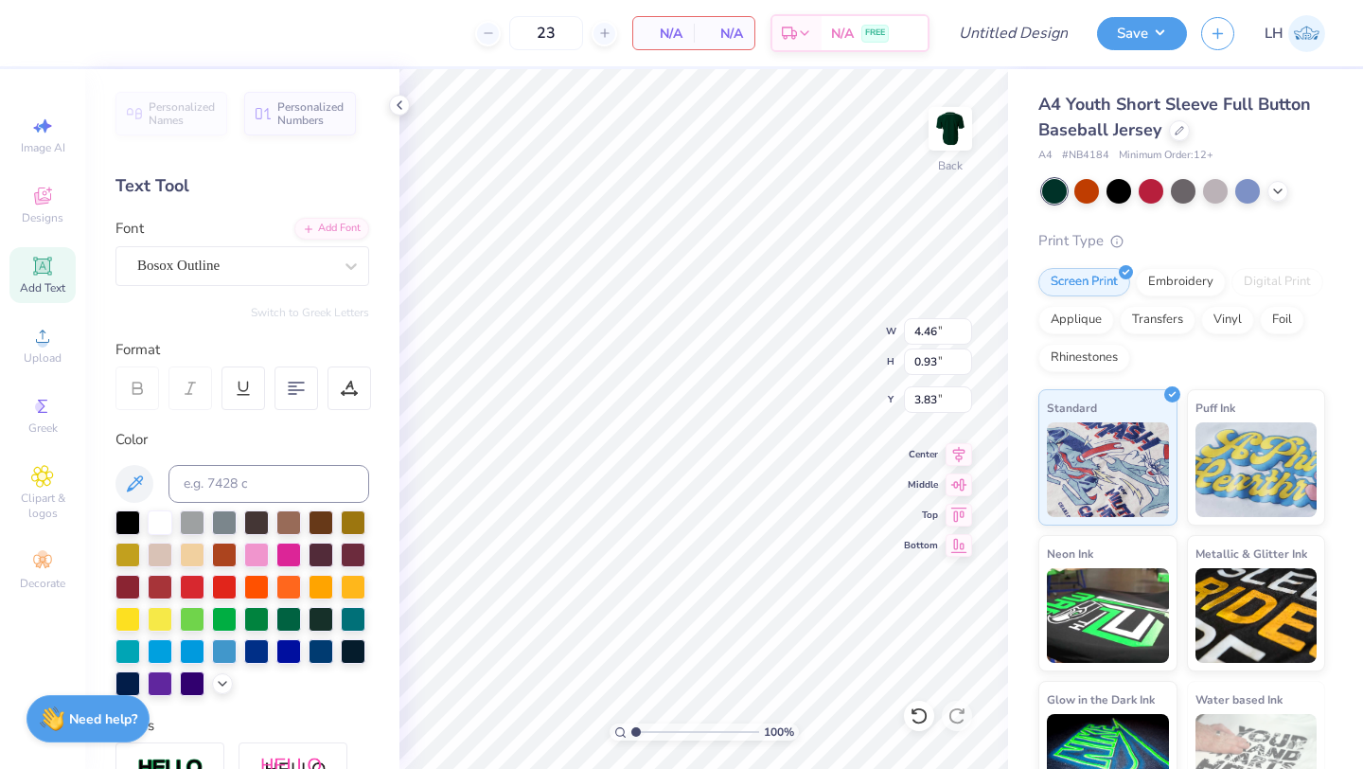
type input "3.83"
type textarea "MSU [PERSON_NAME]"
type input "3.98"
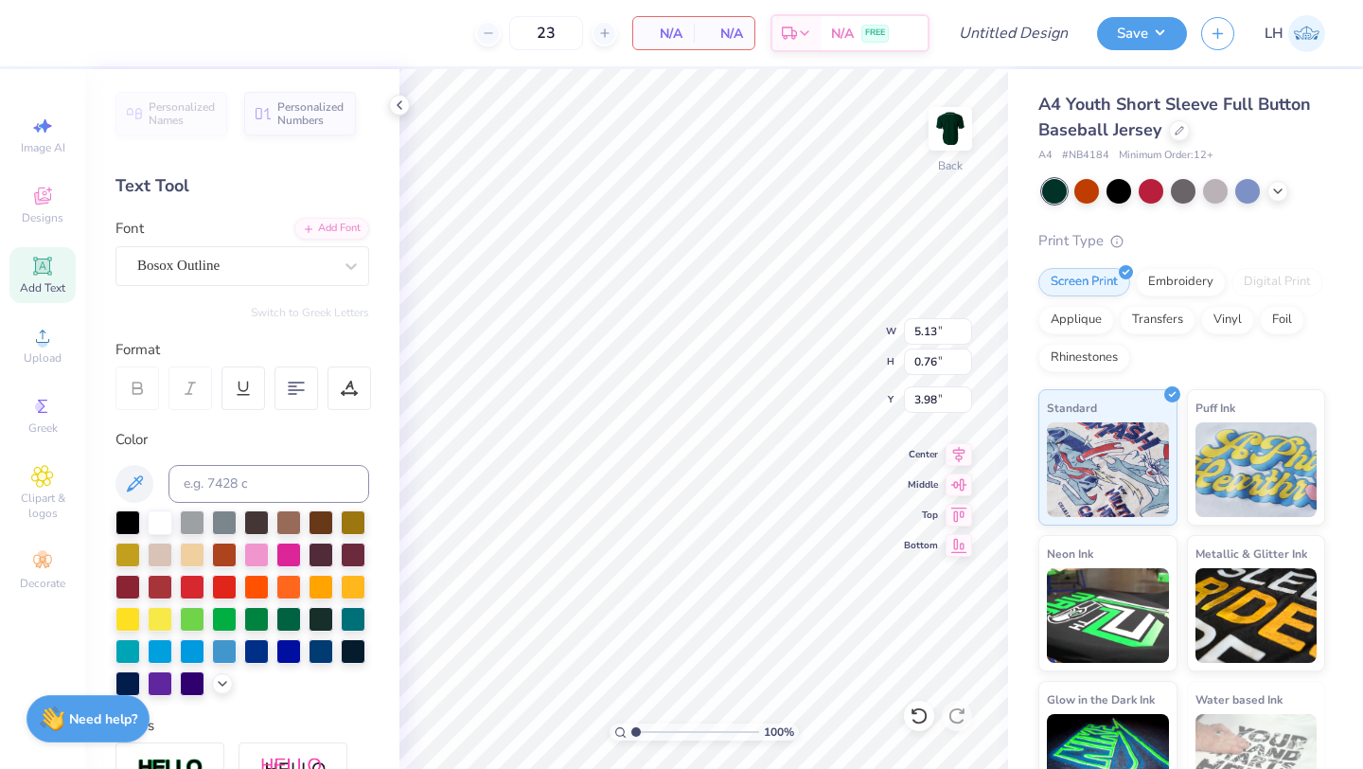
type textarea "CE CLUB"
type input "4.31"
type input "0.87"
type input "4.86"
type input "0.99"
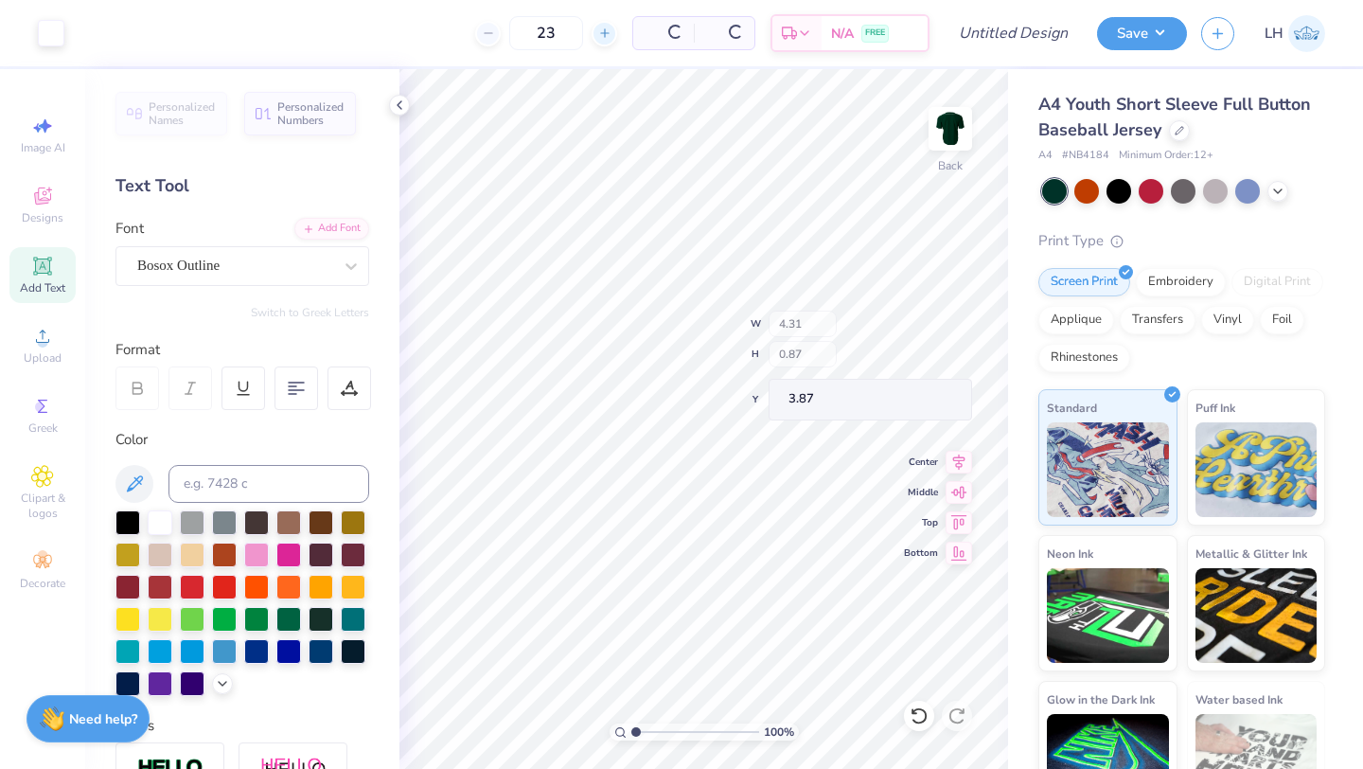
type input "3.87"
type input "3.86"
type textarea "MSU N"
type textarea "N"
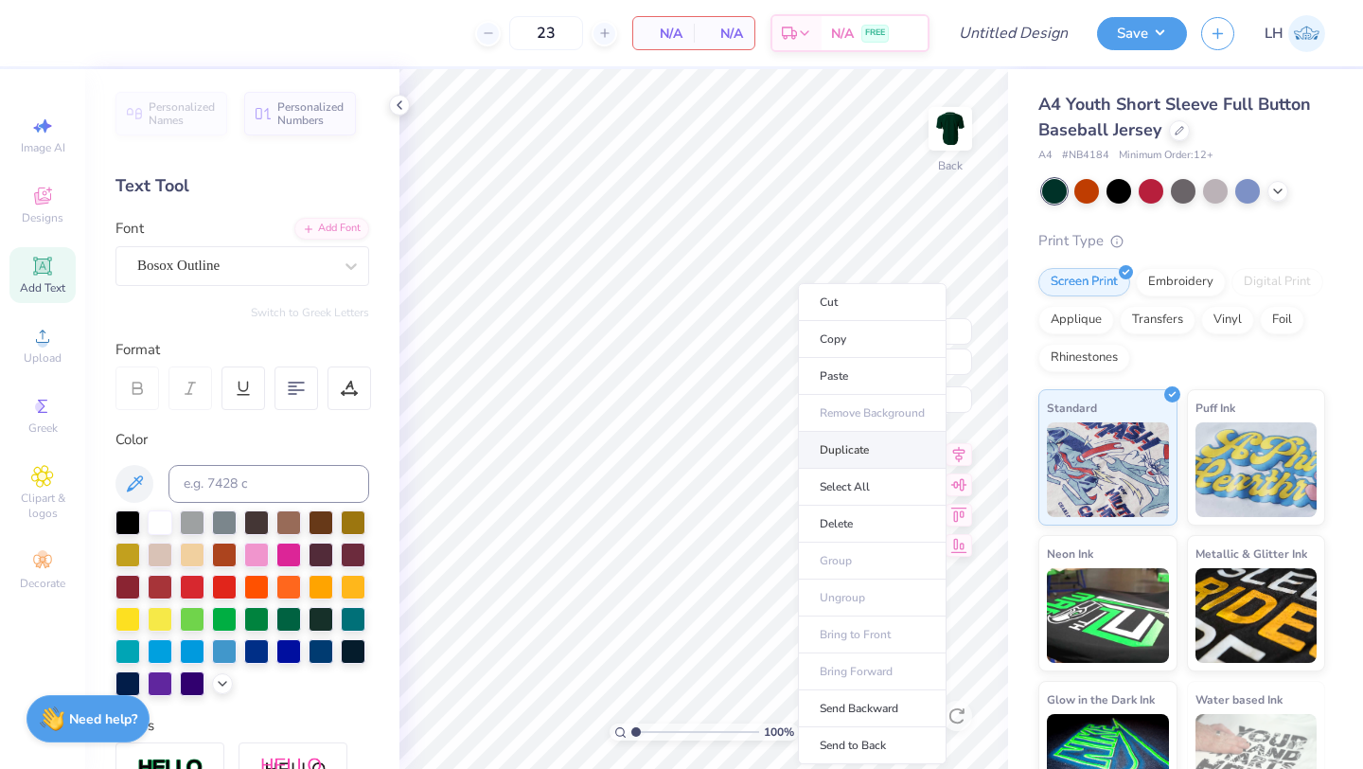
click at [834, 458] on li "Duplicate" at bounding box center [872, 450] width 149 height 37
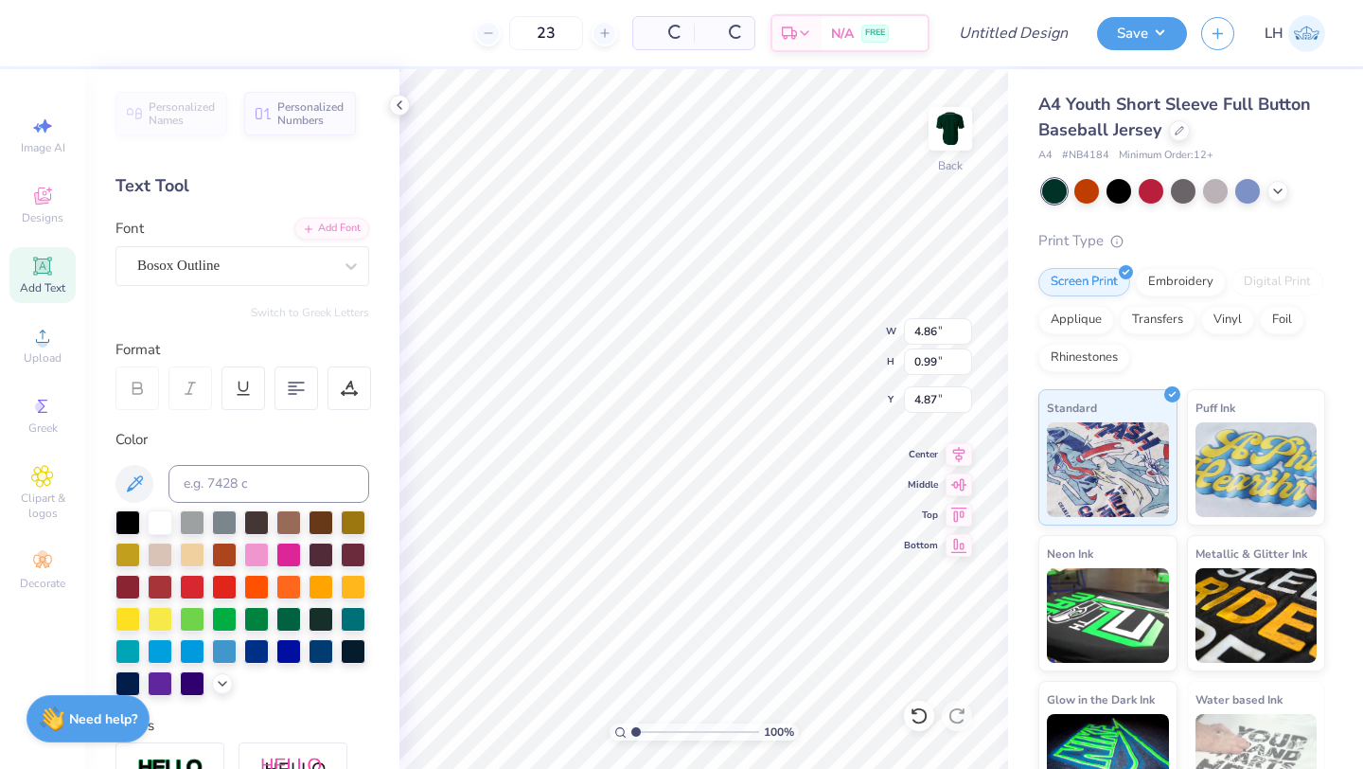
type input "3.87"
type textarea "MSU"
type input "3.62"
type input "1.39"
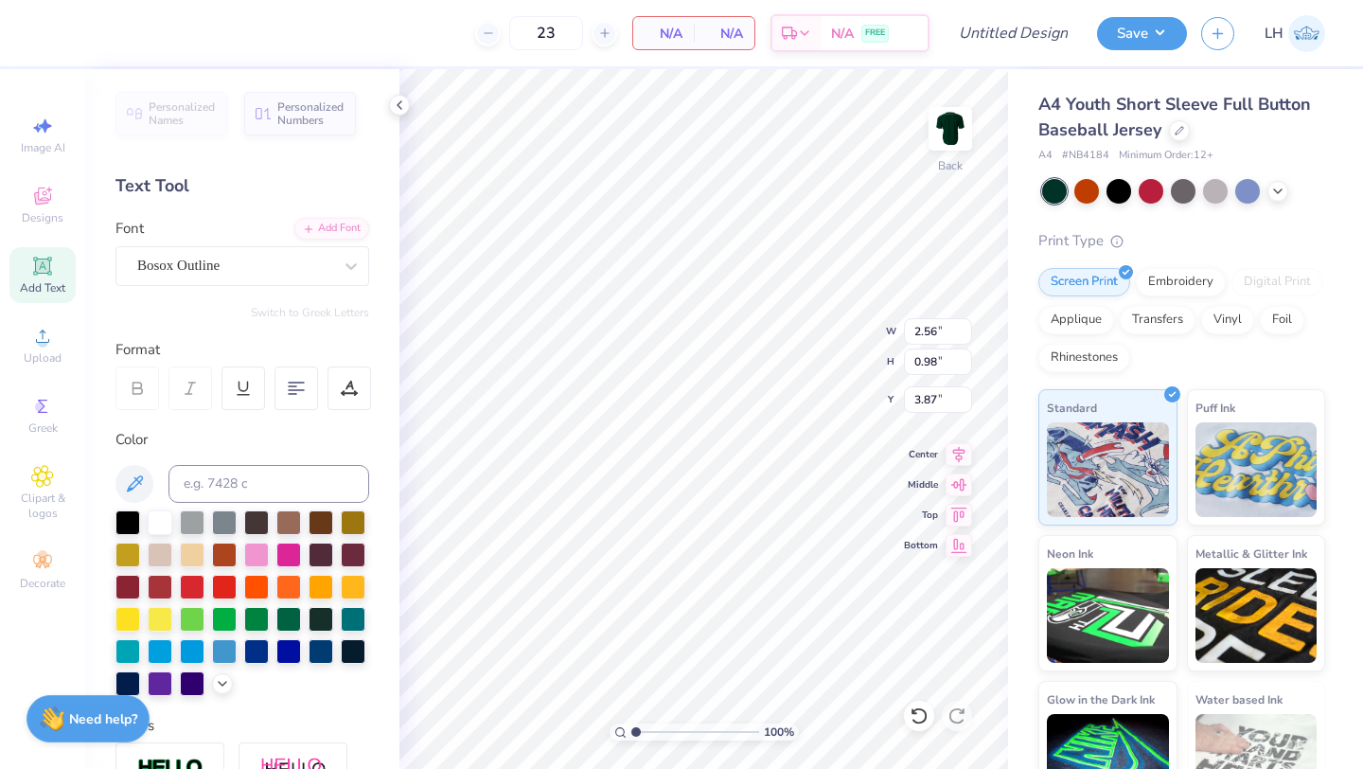
type input "3.46"
type input "3.47"
type input "4.11"
type input "1.58"
type input "3.28"
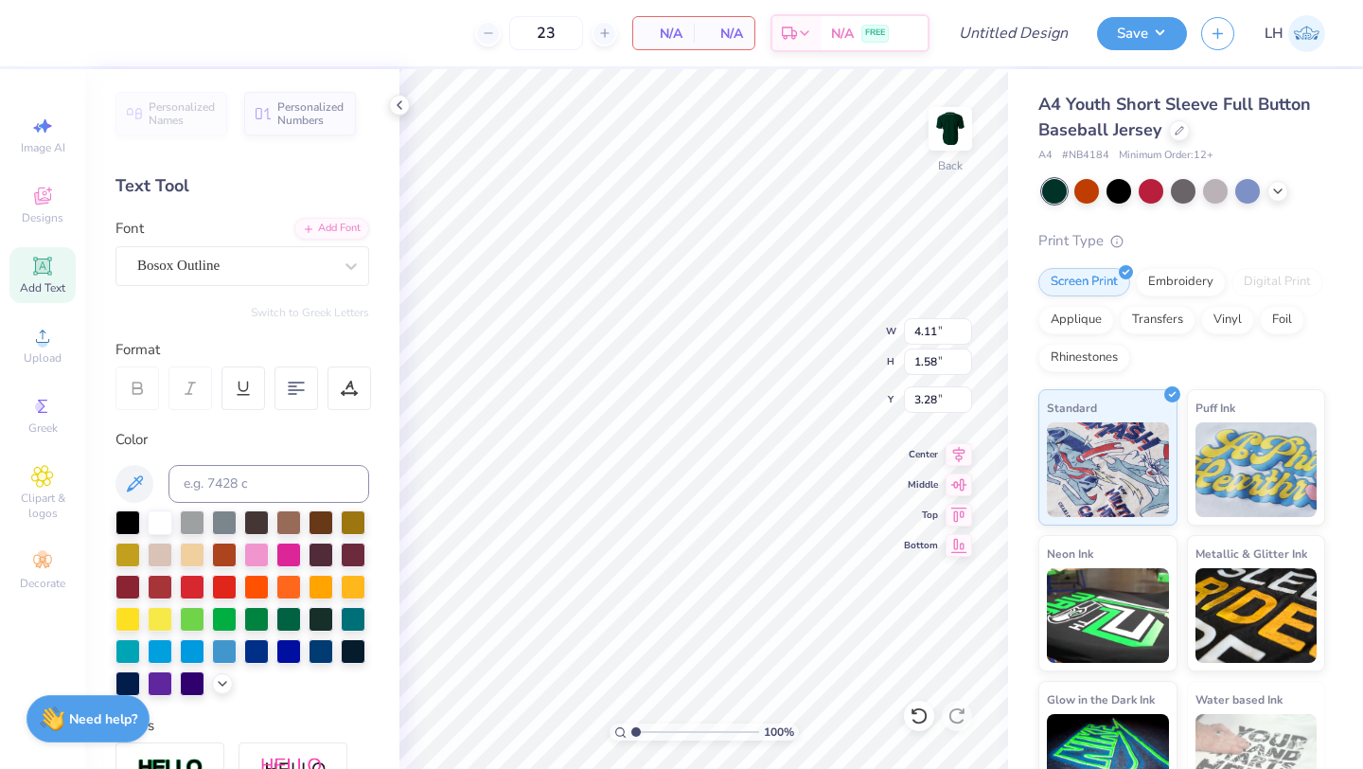
type input "4.57"
type input "1.75"
type input "3.10"
type input "2.61"
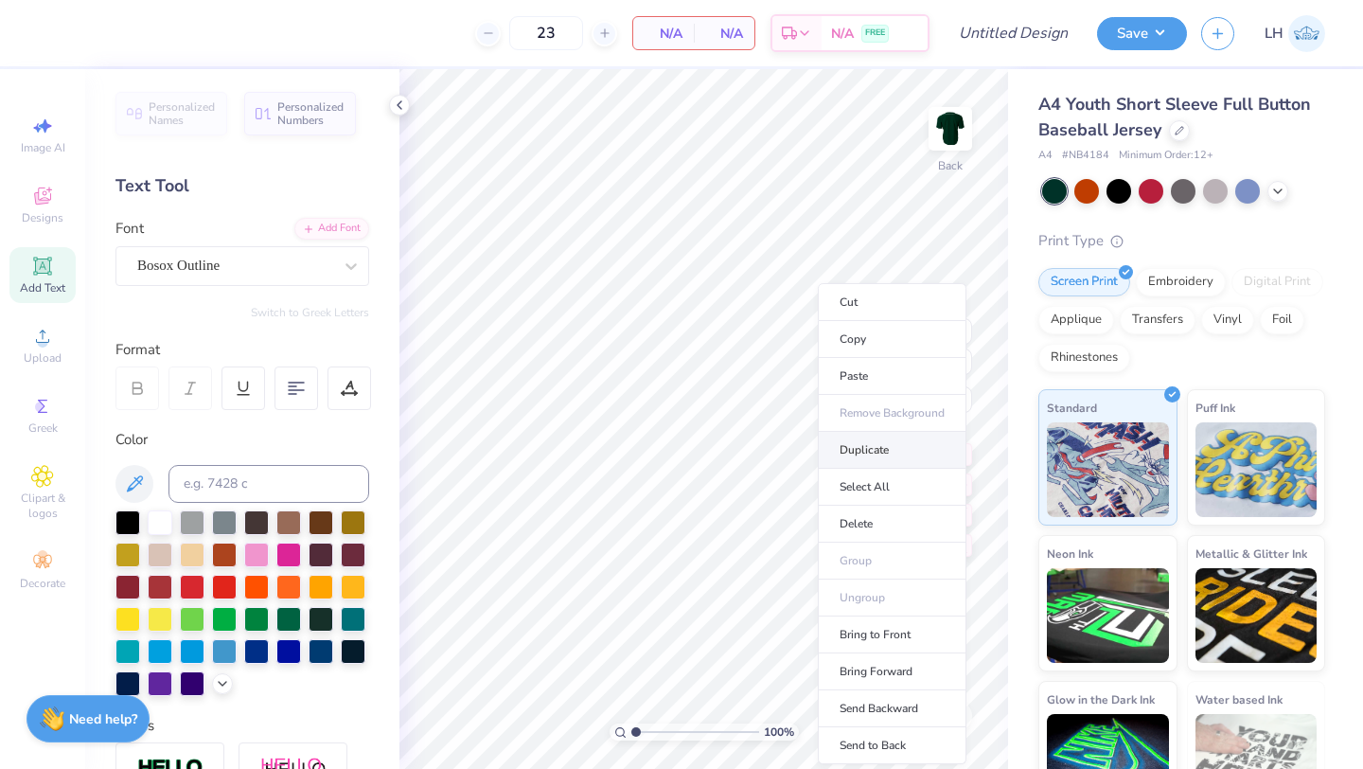
click at [840, 446] on li "Duplicate" at bounding box center [892, 450] width 149 height 37
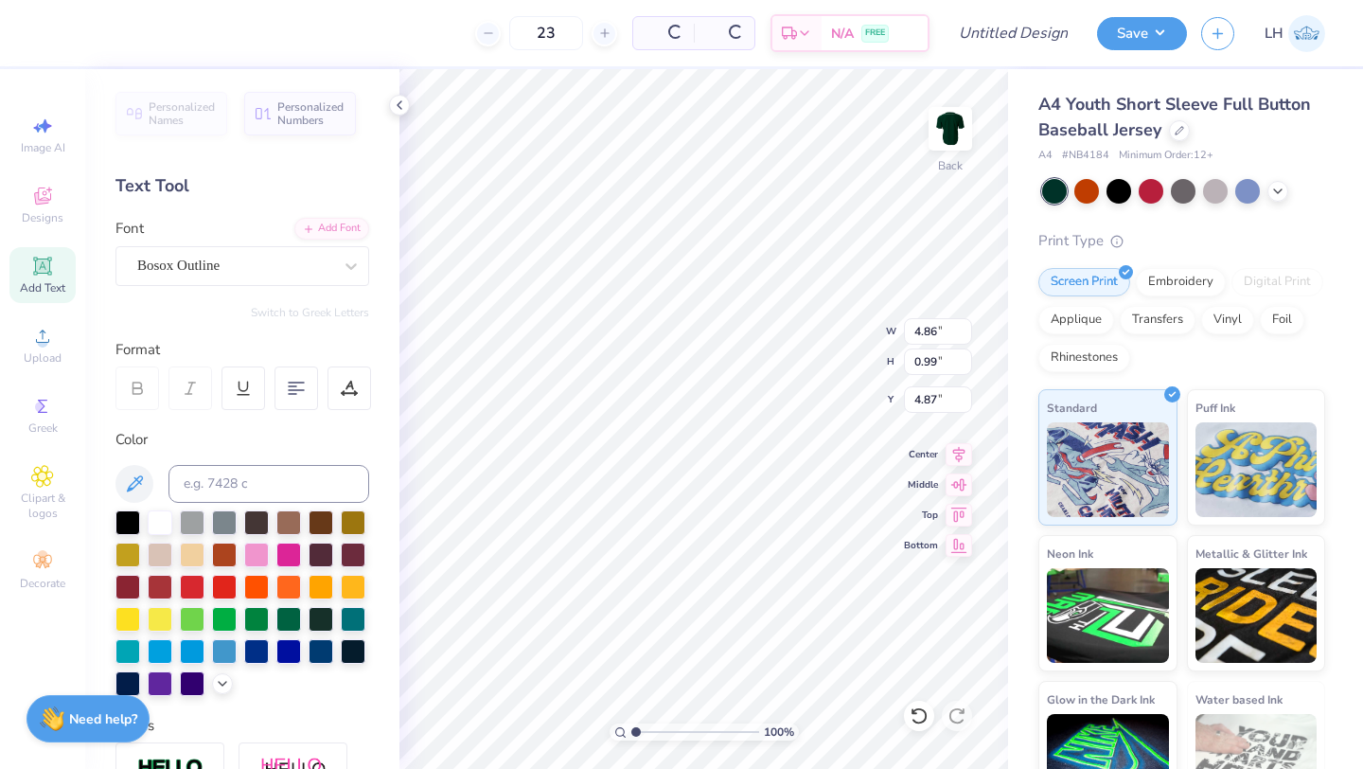
type input "6.40"
type input "6.21"
type textarea "DANCE"
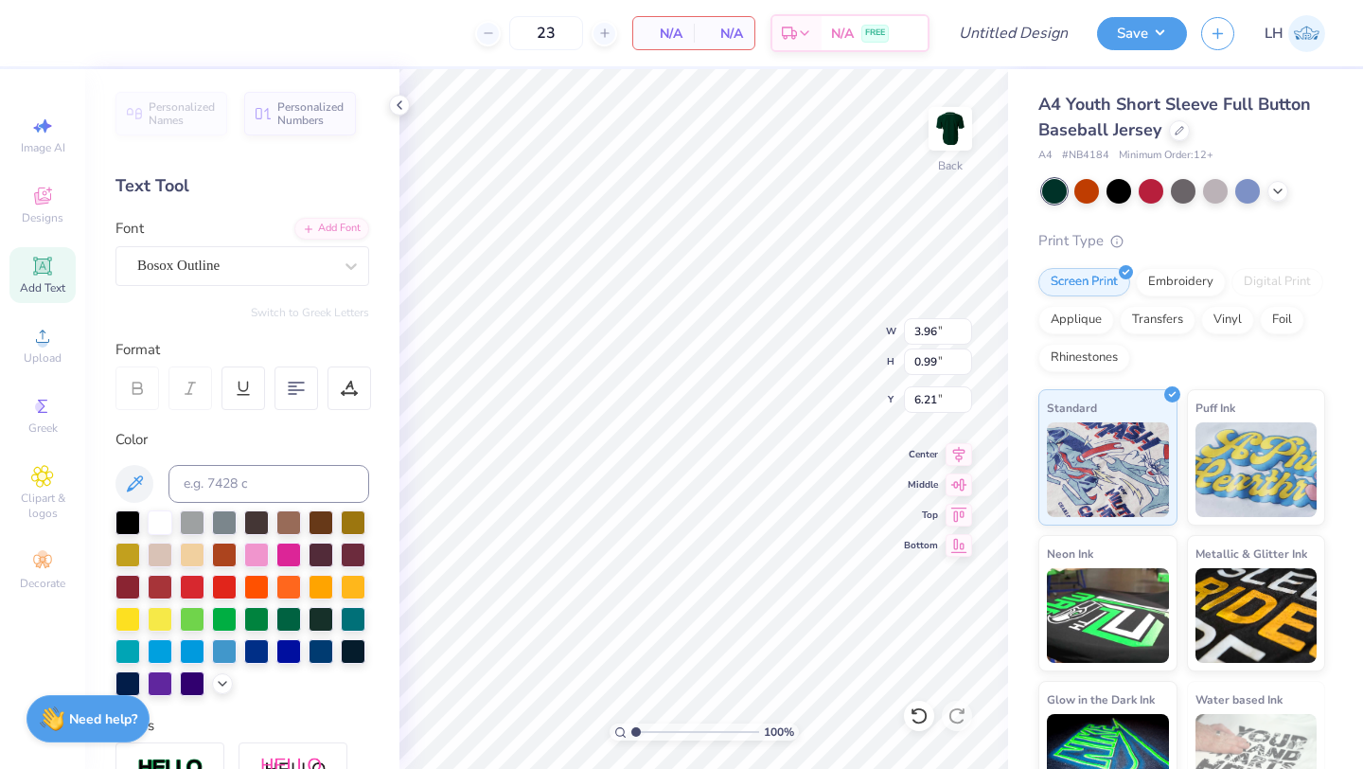
type input "4.34"
type input "1.08"
type input "6.11"
type input "4.63"
type input "1.15"
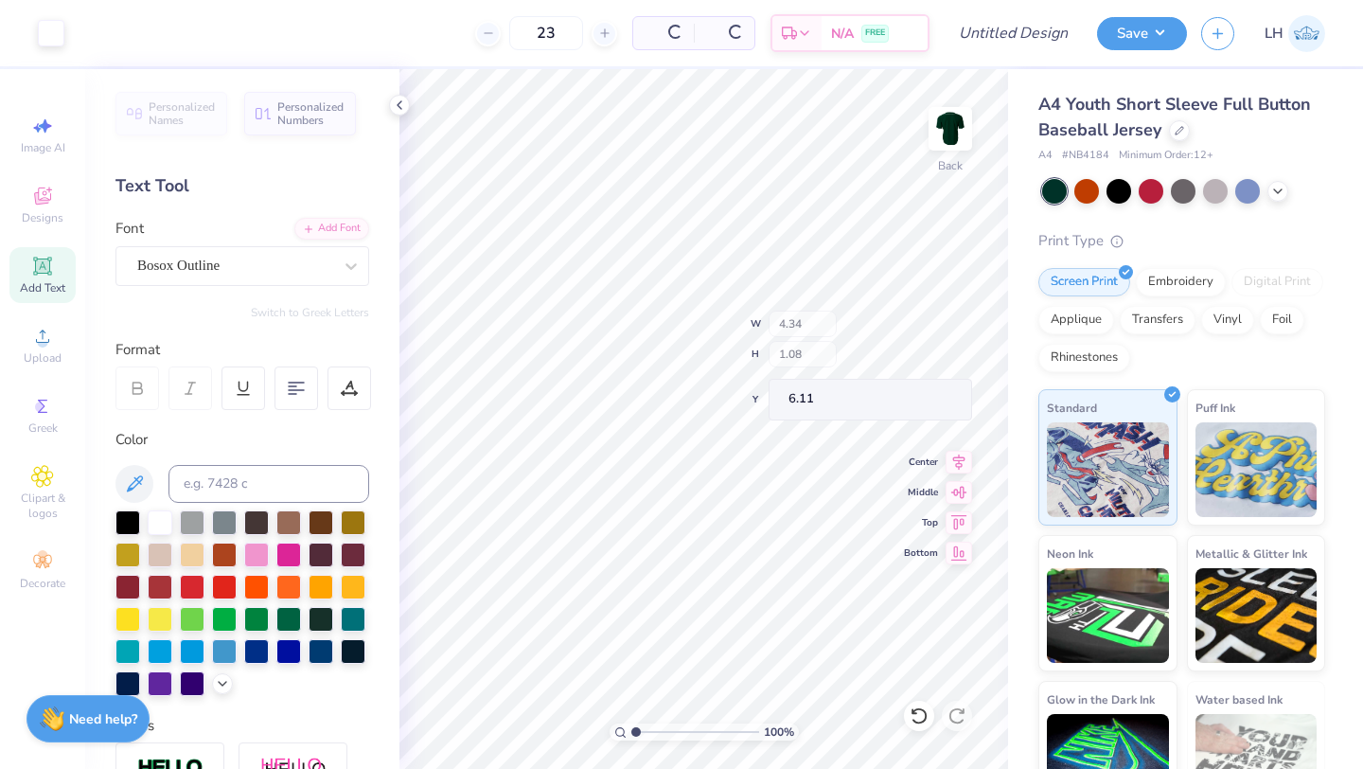
type input "6.04"
type input "5.28"
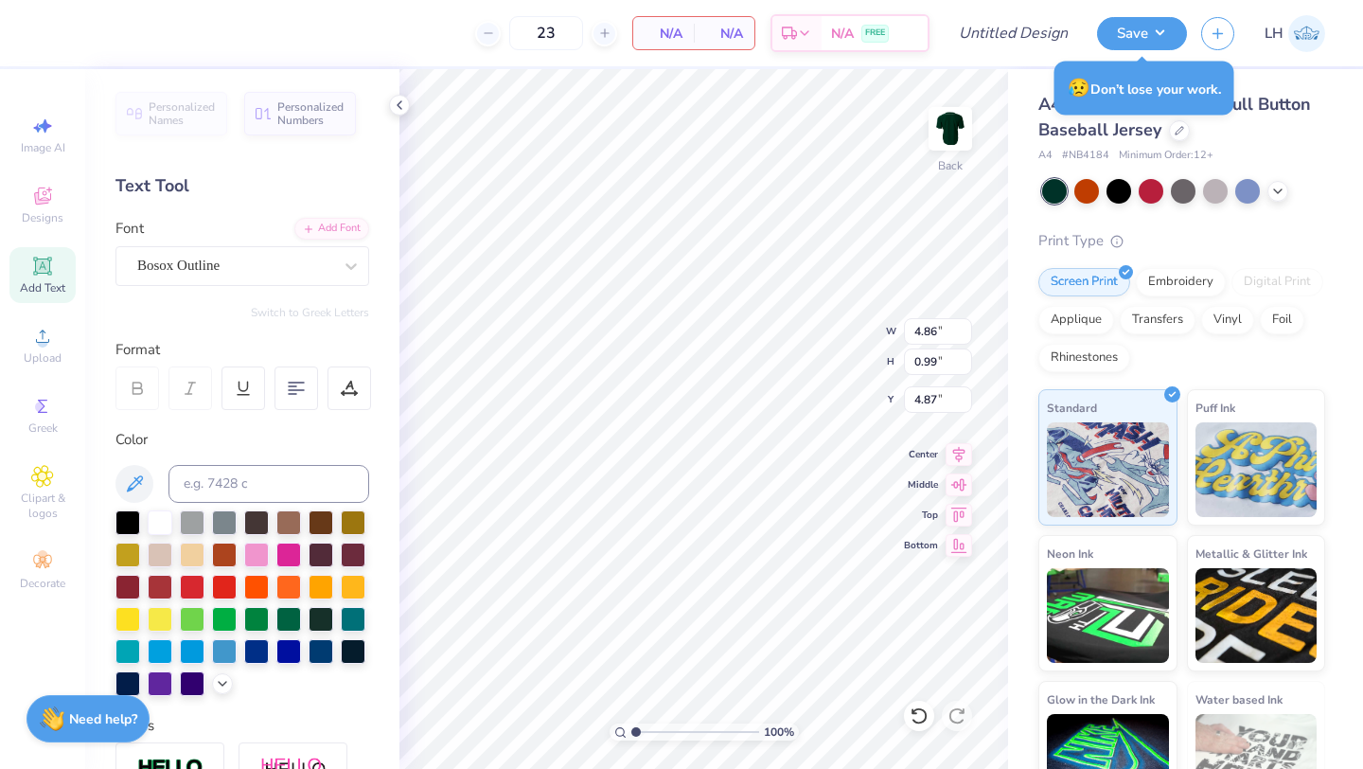
scroll to position [1, 0]
type textarea "CLUB"
type input "4.15"
type input "1.36"
type input "4.50"
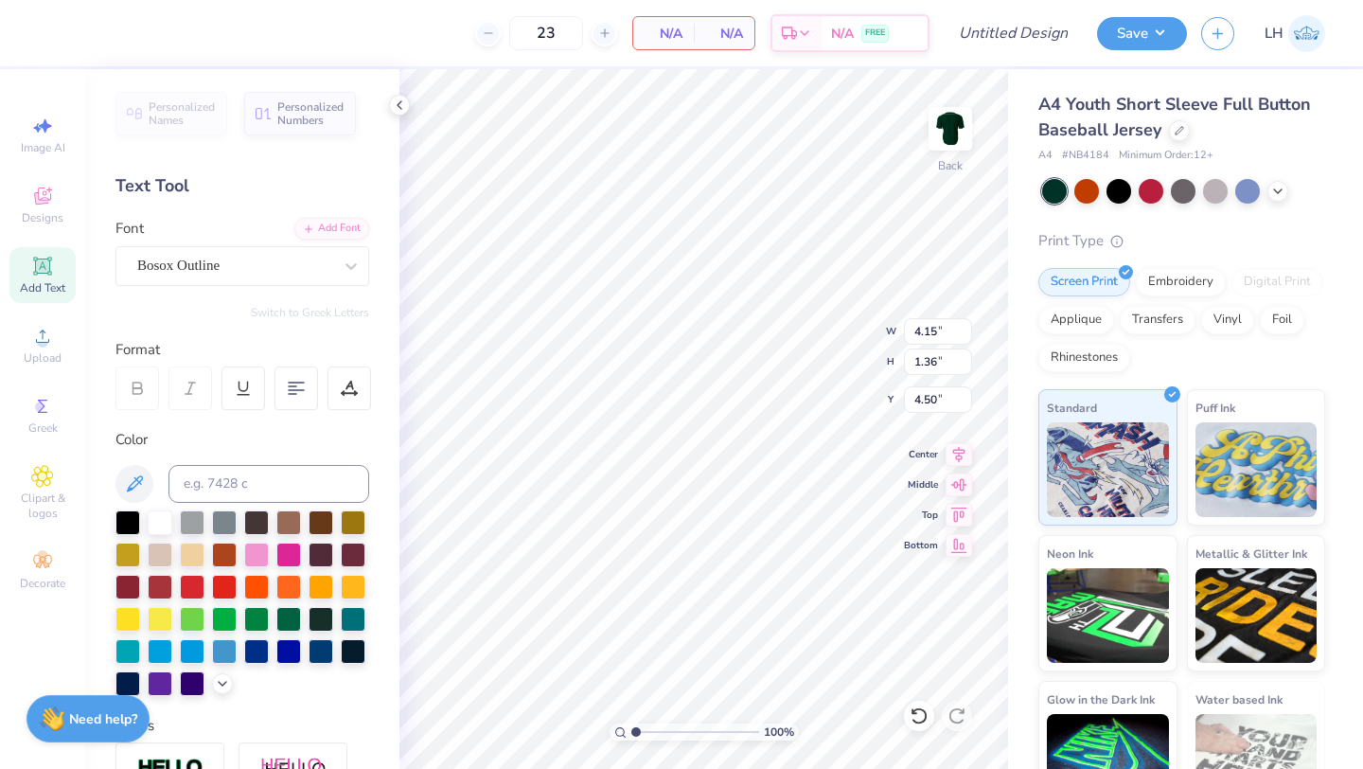
type input "4.71"
type input "1.54"
type input "4.89"
type input "3.86"
type input "1.26"
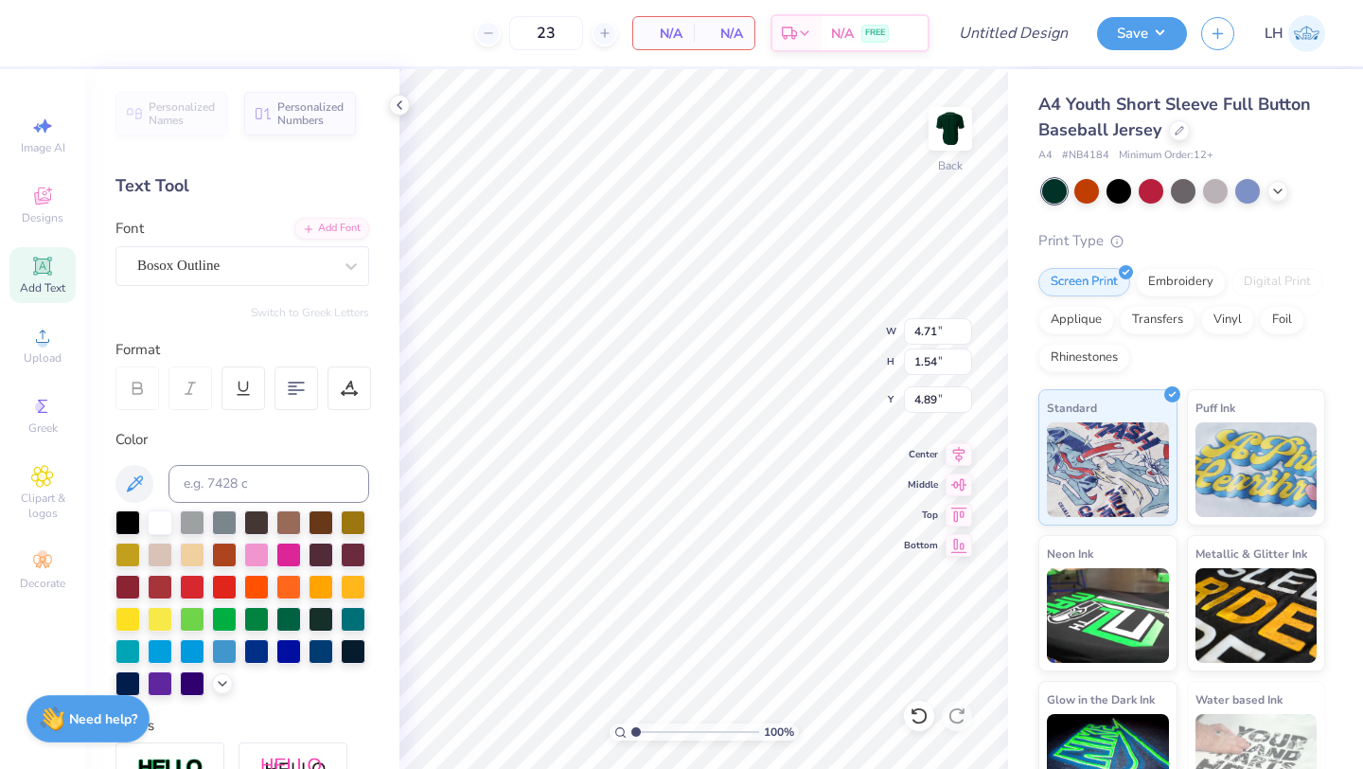
type input "5.17"
type input "5.28"
type input "3.86"
type input "1.26"
type input "5.22"
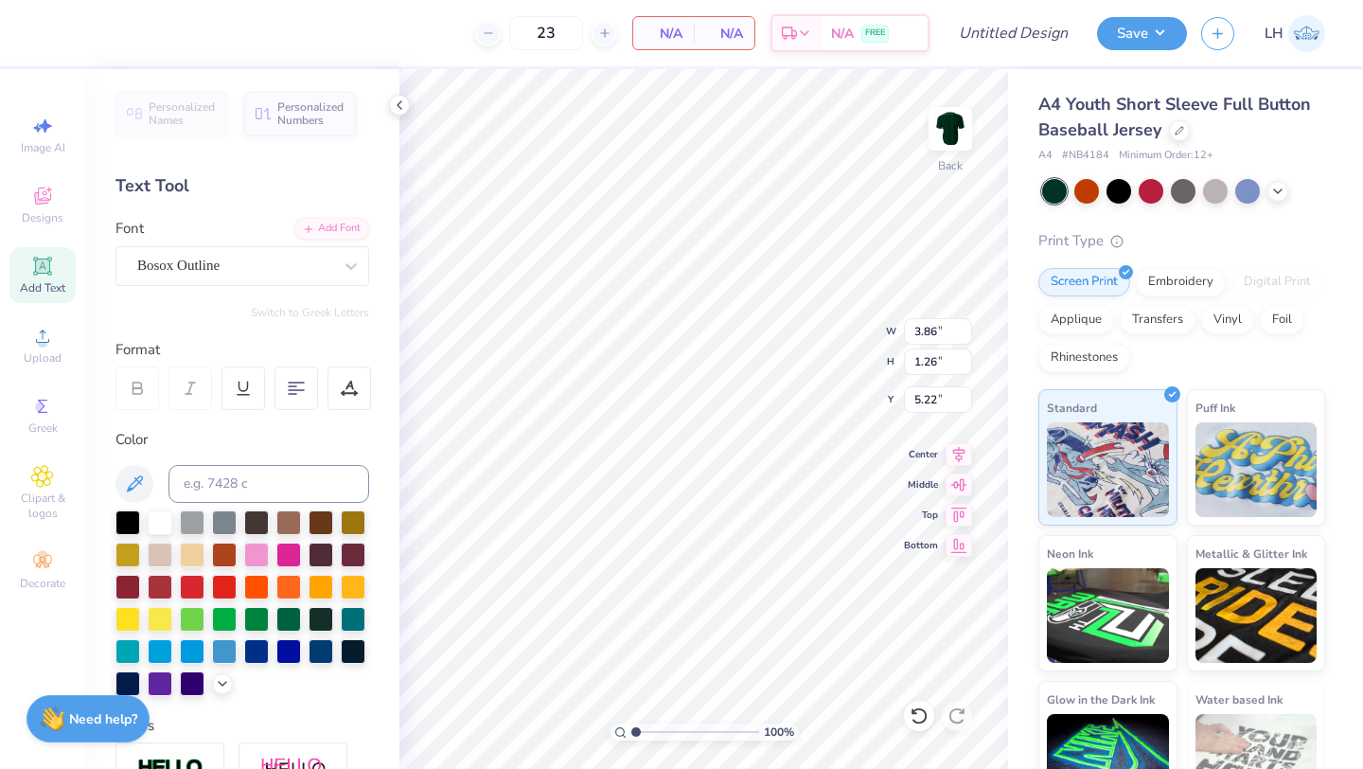
click at [389, 476] on div "Personalized Names Personalized Numbers Text Tool Add Font Font Bosox Outline S…" at bounding box center [242, 418] width 314 height 699
type input "5.17"
